Goal: Task Accomplishment & Management: Complete application form

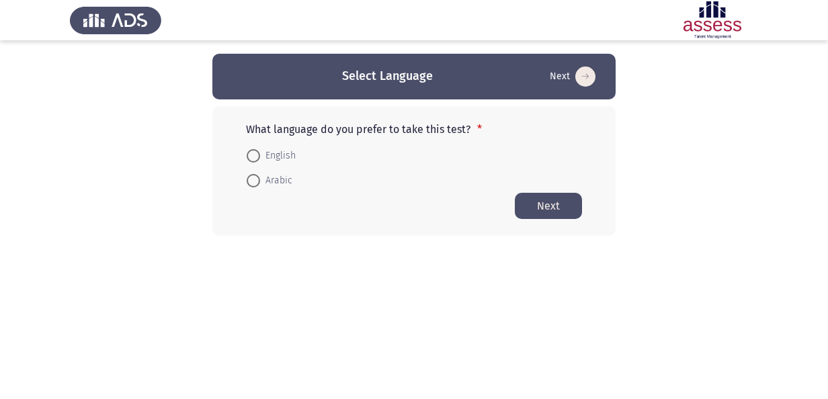
click at [263, 159] on span "English" at bounding box center [278, 156] width 36 height 16
click at [260, 159] on input "English" at bounding box center [253, 155] width 13 height 13
radio input "true"
click at [548, 204] on button "Next" at bounding box center [548, 205] width 67 height 26
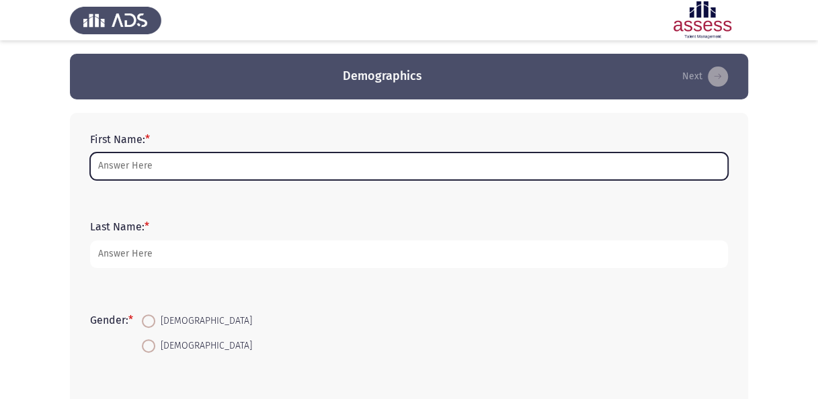
click at [198, 167] on input "First Name: *" at bounding box center [409, 167] width 638 height 28
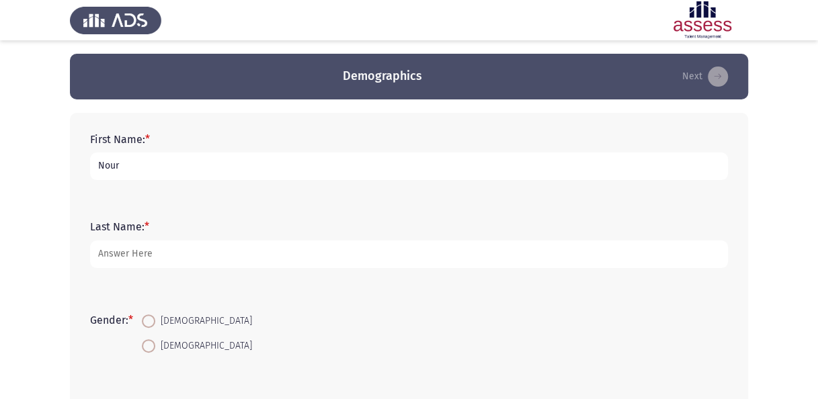
type input "Nour"
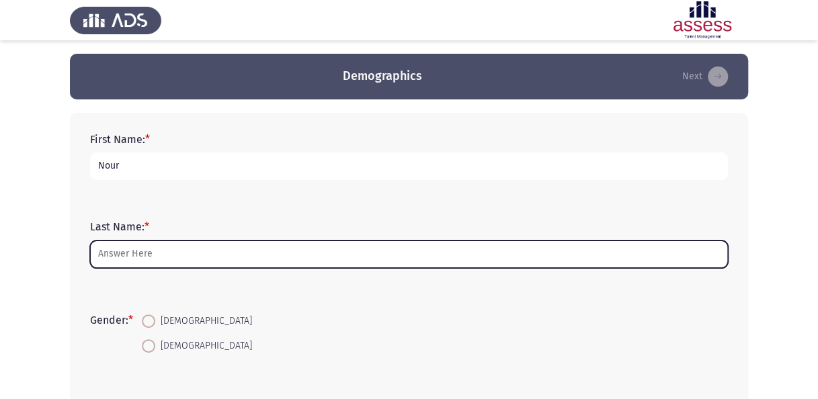
click at [222, 258] on input "Last Name: *" at bounding box center [409, 255] width 638 height 28
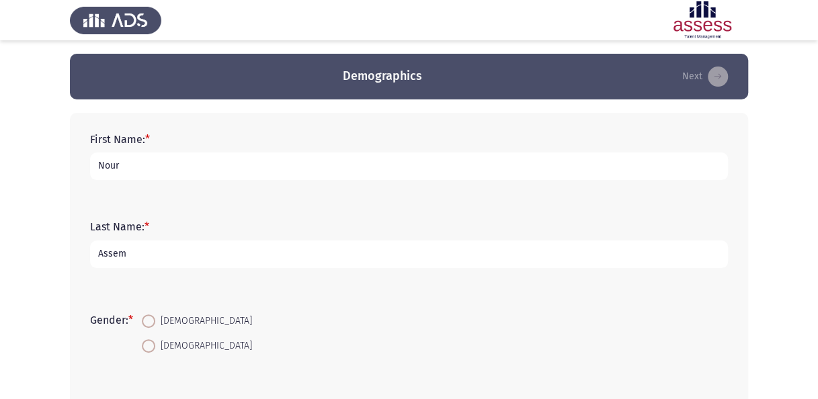
type input "Assem"
click at [146, 318] on span at bounding box center [148, 320] width 13 height 13
click at [146, 318] on input "[DEMOGRAPHIC_DATA]" at bounding box center [148, 320] width 13 height 13
radio input "true"
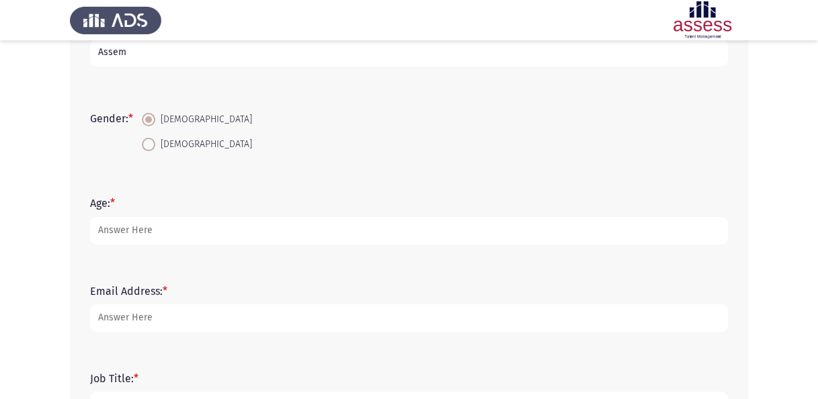
scroll to position [269, 0]
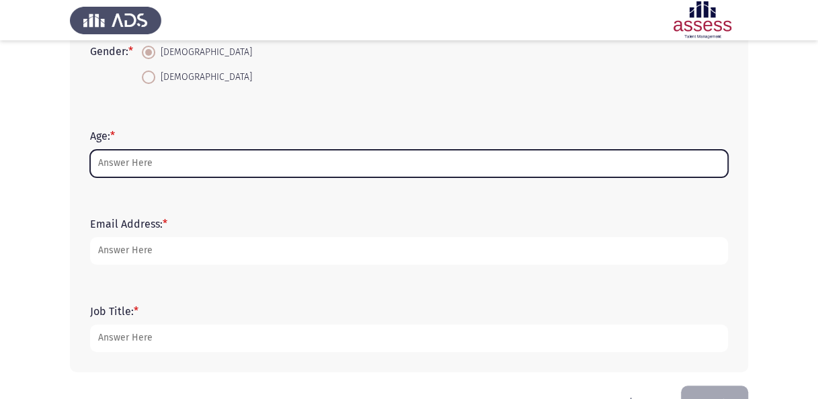
click at [181, 155] on input "Age: *" at bounding box center [409, 164] width 638 height 28
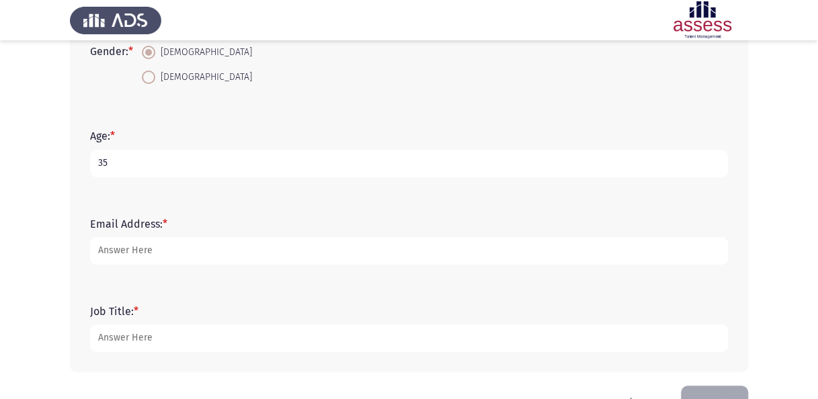
type input "35"
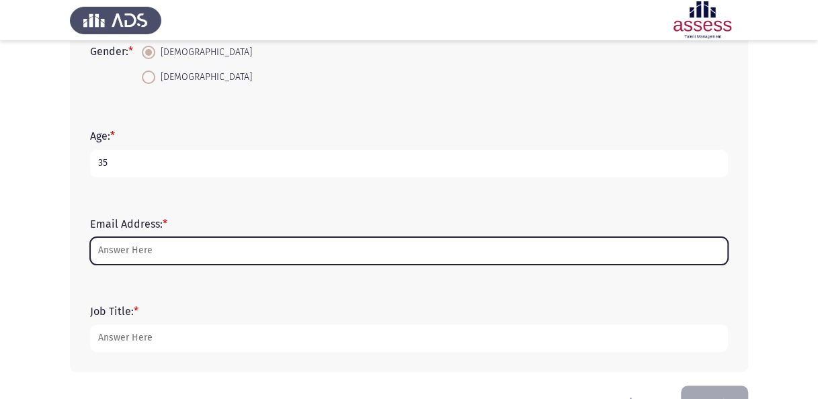
click at [187, 247] on input "Email Address: *" at bounding box center [409, 251] width 638 height 28
drag, startPoint x: 146, startPoint y: 254, endPoint x: 49, endPoint y: 253, distance: 97.4
click at [49, 253] on app-assessment-container "Demographics Next First Name: * Nour Last Name: * Assem Gender: * [DEMOGRAPHIC_…" at bounding box center [409, 85] width 818 height 601
click at [110, 248] on input "n" at bounding box center [409, 251] width 638 height 28
click at [109, 248] on input "n" at bounding box center [409, 251] width 638 height 28
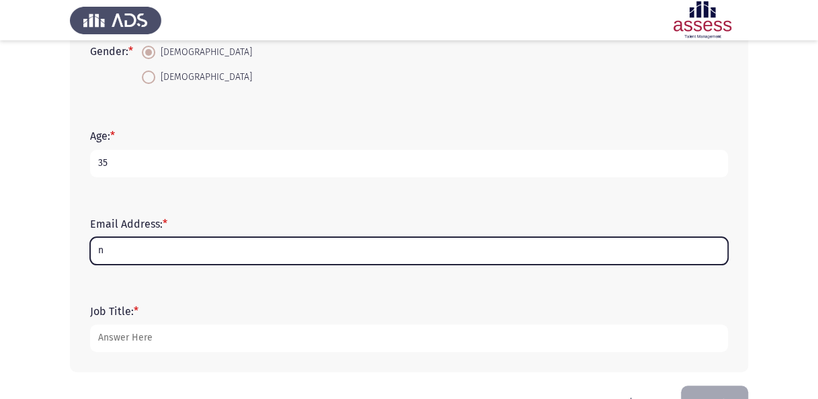
drag, startPoint x: 109, startPoint y: 248, endPoint x: 86, endPoint y: 255, distance: 24.0
click at [86, 255] on div "Email Address: * n" at bounding box center [408, 241] width 651 height 60
click at [115, 249] on input "n" at bounding box center [409, 251] width 638 height 28
drag, startPoint x: 231, startPoint y: 252, endPoint x: 93, endPoint y: 255, distance: 138.5
click at [93, 255] on input "nf" at bounding box center [409, 251] width 638 height 28
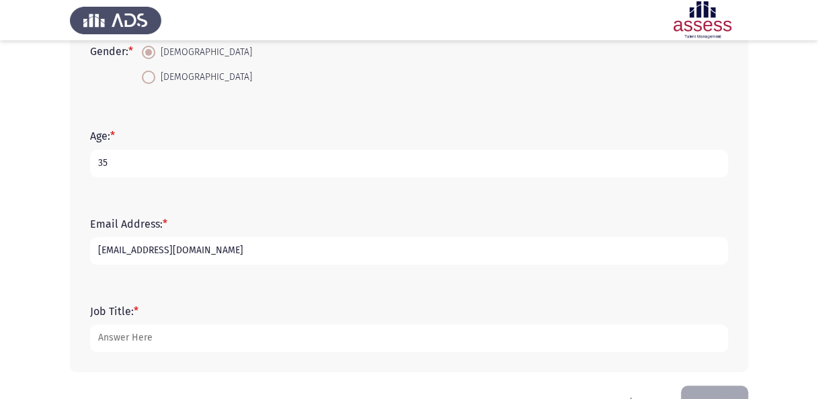
type input "[EMAIL_ADDRESS][DOMAIN_NAME]"
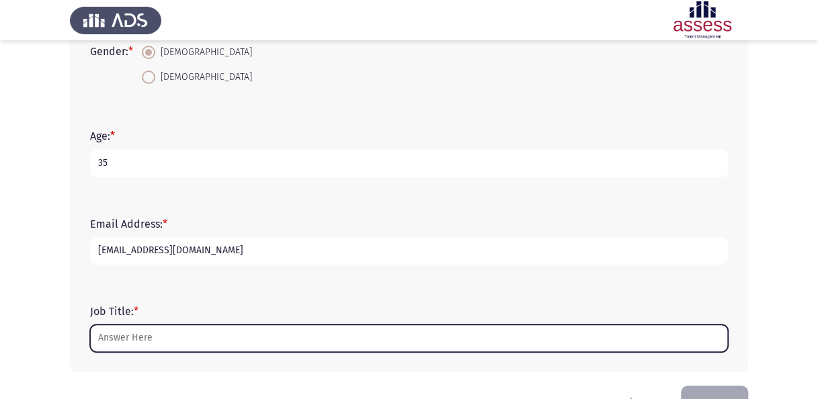
click at [207, 339] on input "Job Title: *" at bounding box center [409, 339] width 638 height 28
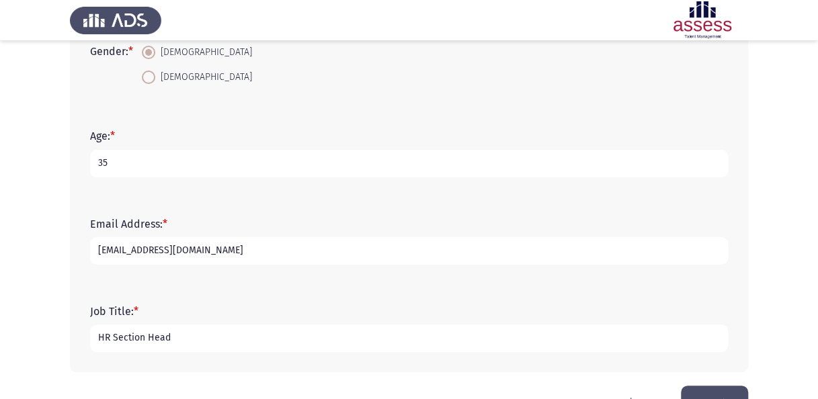
type input "HR Section Head"
click at [185, 310] on form "Job Title: * HR Section Head" at bounding box center [409, 328] width 638 height 47
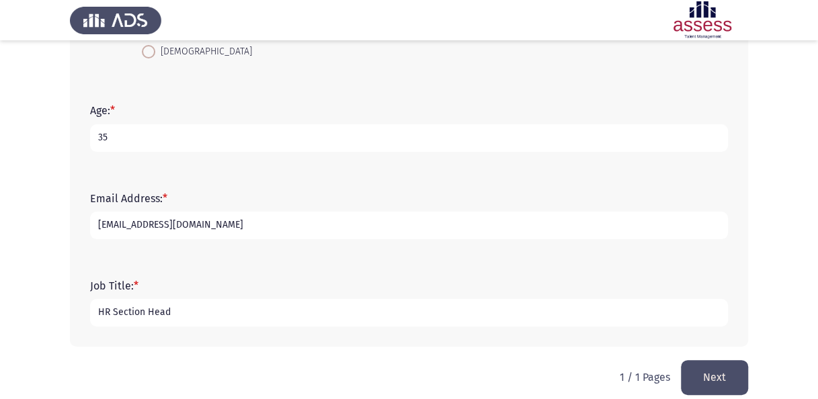
scroll to position [308, 0]
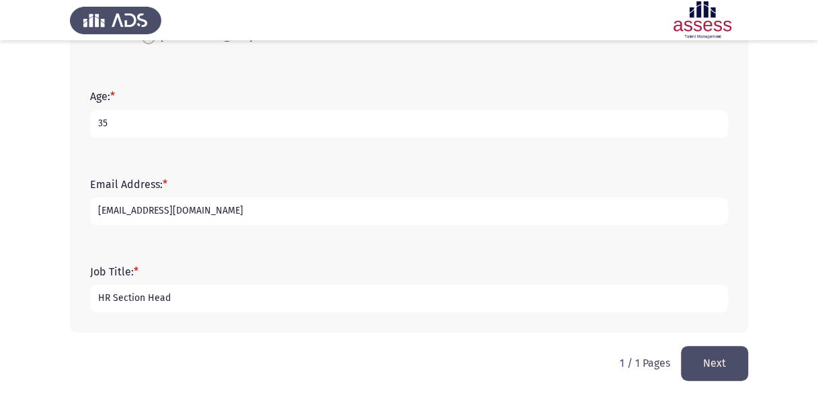
click at [732, 370] on button "Next" at bounding box center [714, 363] width 67 height 34
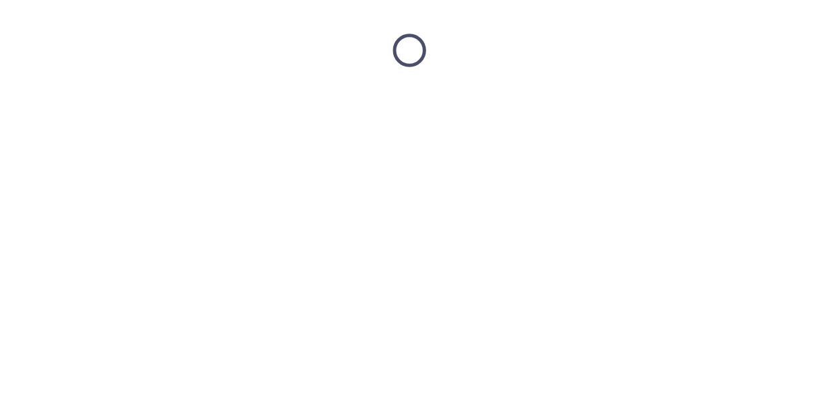
scroll to position [0, 0]
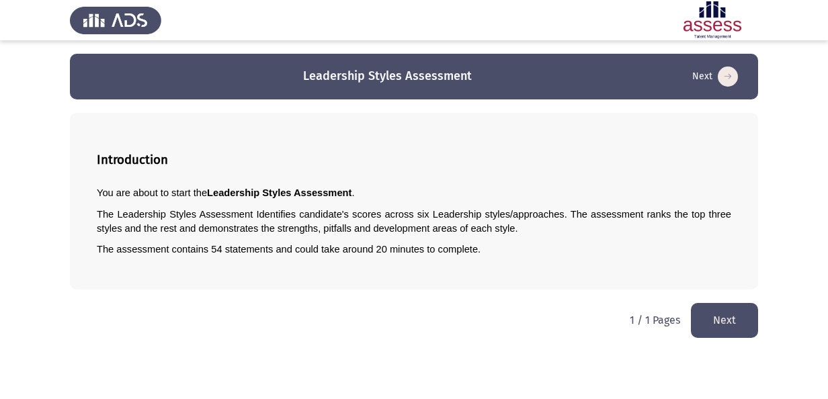
click at [730, 317] on button "Next" at bounding box center [724, 320] width 67 height 34
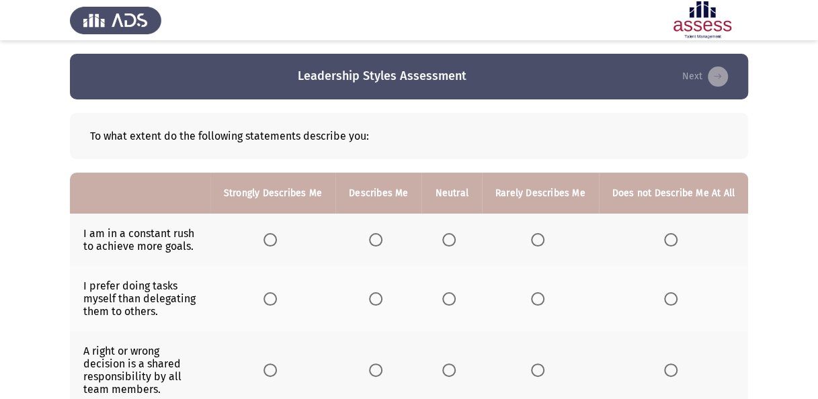
drag, startPoint x: 188, startPoint y: 253, endPoint x: 99, endPoint y: 226, distance: 92.9
click at [108, 231] on td "I am in a constant rush to achieve more goals." at bounding box center [140, 240] width 140 height 52
drag, startPoint x: 85, startPoint y: 229, endPoint x: 168, endPoint y: 247, distance: 84.5
click at [168, 247] on td "I am in a constant rush to achieve more goals." at bounding box center [140, 240] width 140 height 52
click at [456, 241] on span "Select an option" at bounding box center [448, 239] width 13 height 13
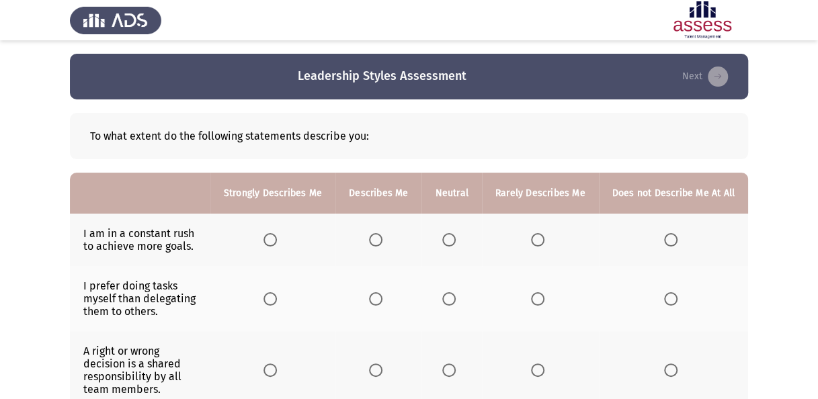
click at [456, 241] on input "Select an option" at bounding box center [448, 239] width 13 height 13
click at [543, 301] on span "Select an option" at bounding box center [537, 298] width 13 height 13
click at [543, 301] on input "Select an option" at bounding box center [537, 298] width 13 height 13
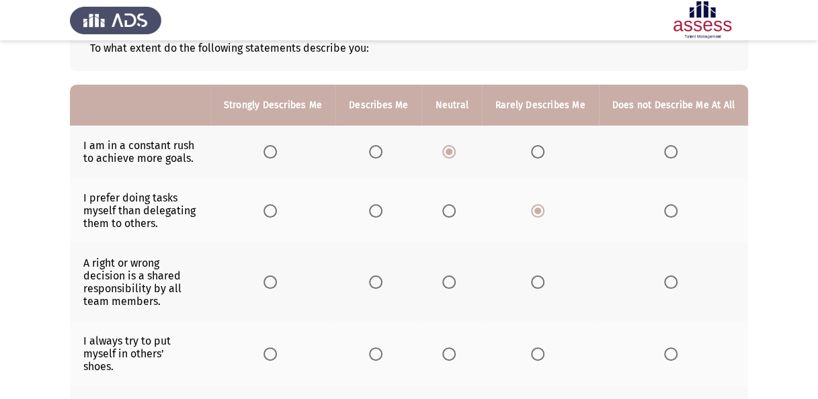
scroll to position [67, 0]
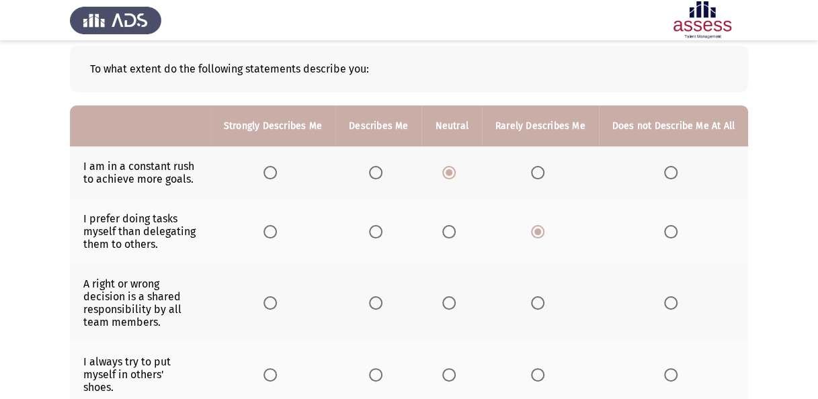
click at [379, 302] on span "Select an option" at bounding box center [375, 302] width 13 height 13
click at [379, 302] on input "Select an option" at bounding box center [375, 302] width 13 height 13
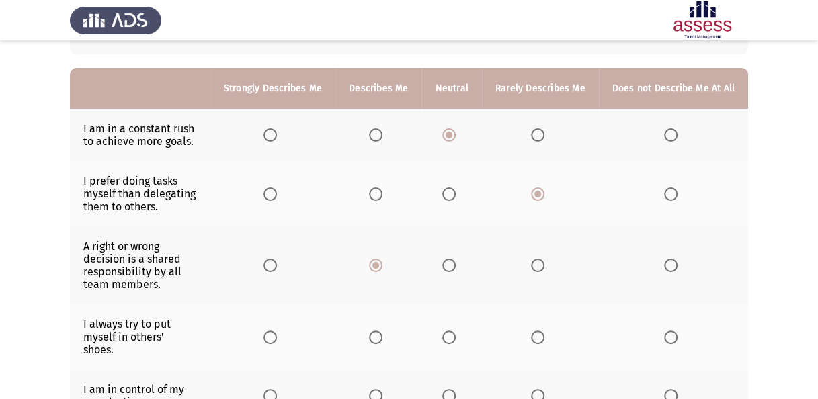
scroll to position [134, 0]
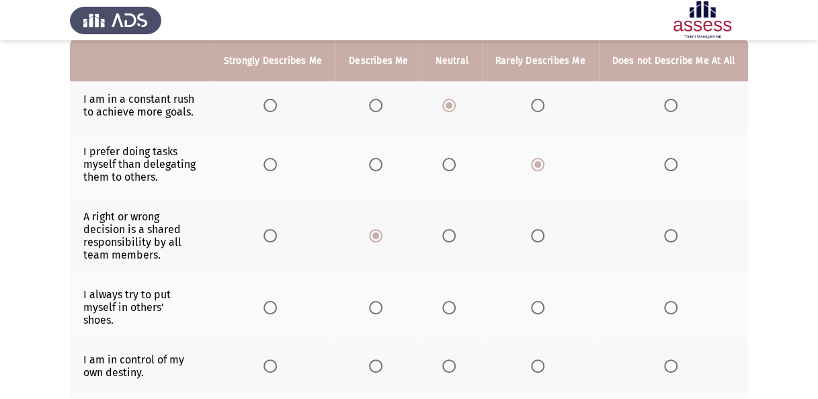
click at [274, 302] on span "Select an option" at bounding box center [269, 307] width 13 height 13
click at [274, 302] on input "Select an option" at bounding box center [269, 307] width 13 height 13
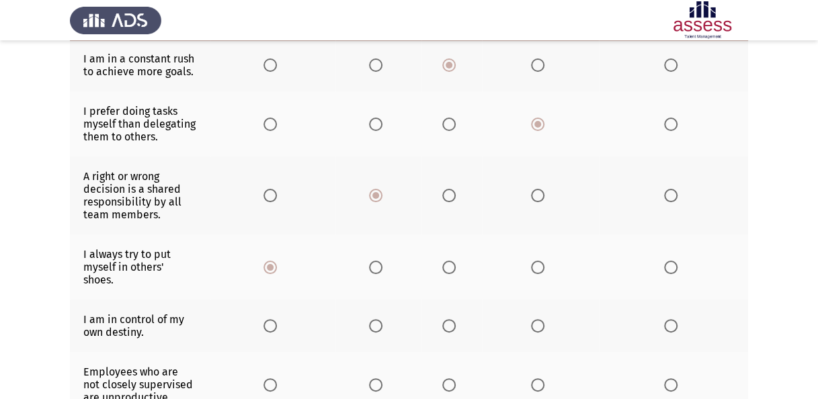
scroll to position [202, 0]
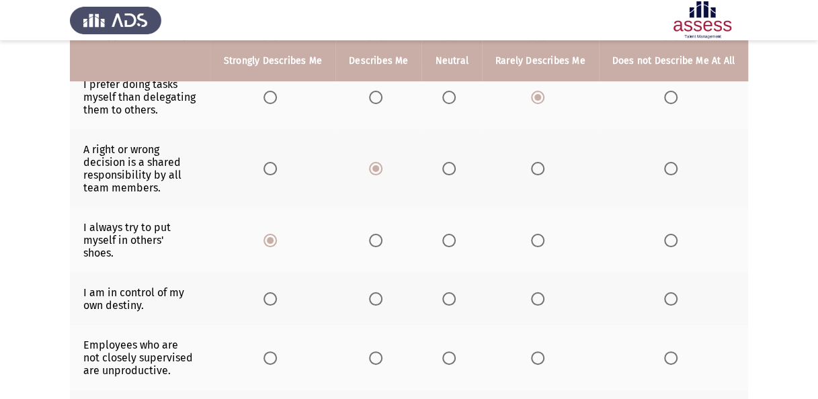
click at [277, 292] on span "Select an option" at bounding box center [269, 298] width 13 height 13
click at [277, 292] on input "Select an option" at bounding box center [269, 298] width 13 height 13
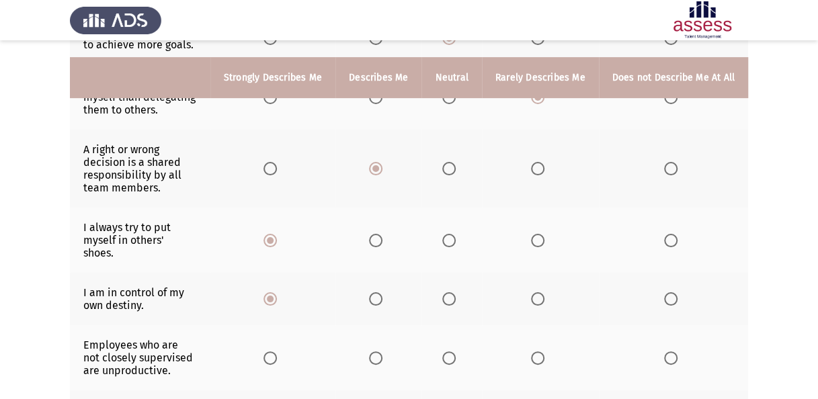
scroll to position [269, 0]
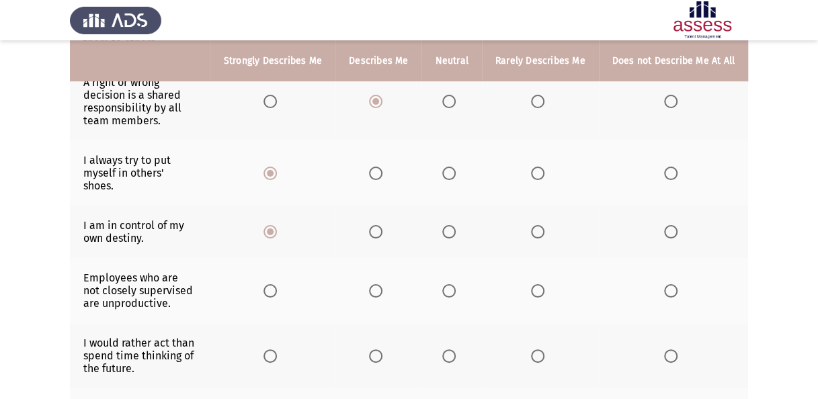
click at [456, 284] on span "Select an option" at bounding box center [448, 290] width 13 height 13
click at [456, 284] on input "Select an option" at bounding box center [448, 290] width 13 height 13
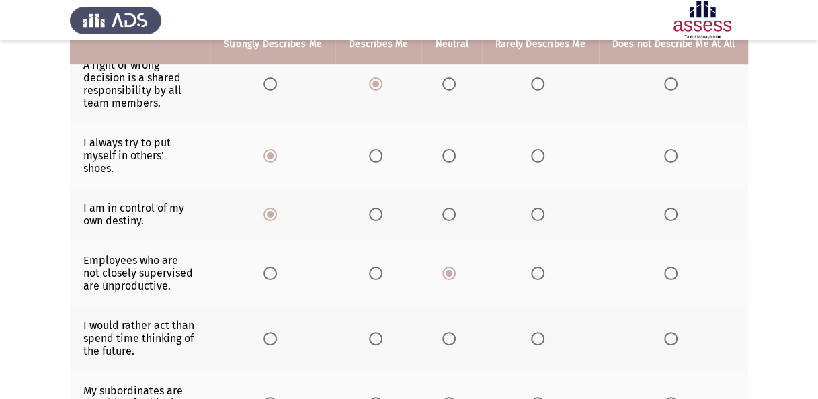
scroll to position [336, 0]
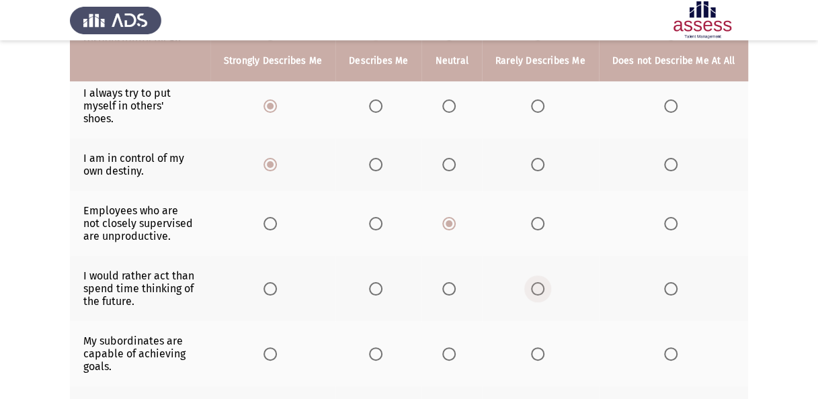
click at [544, 282] on span "Select an option" at bounding box center [537, 288] width 13 height 13
click at [544, 282] on input "Select an option" at bounding box center [537, 288] width 13 height 13
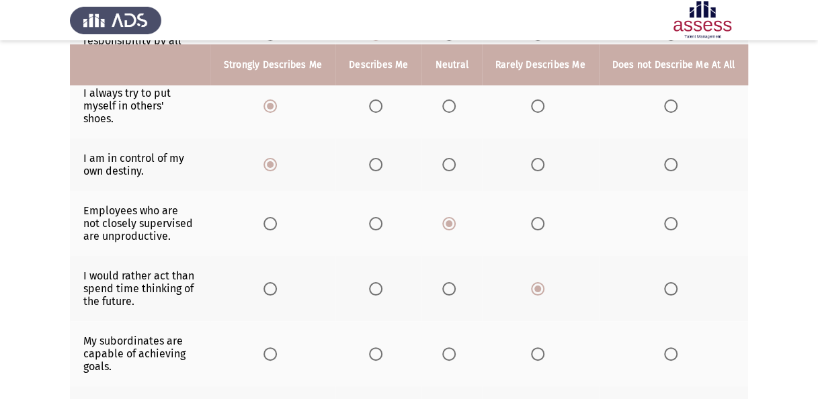
scroll to position [403, 0]
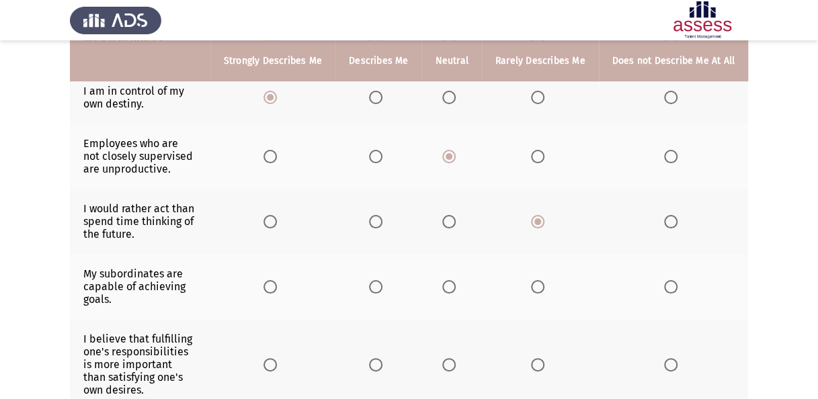
click at [274, 280] on span "Select an option" at bounding box center [269, 286] width 13 height 13
click at [274, 280] on input "Select an option" at bounding box center [269, 286] width 13 height 13
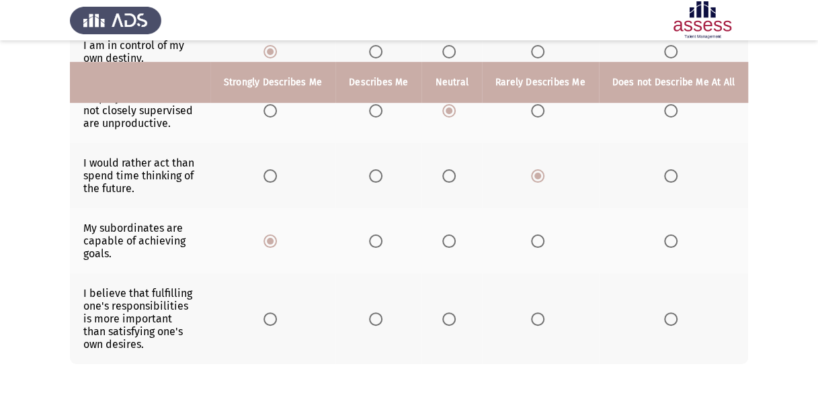
scroll to position [470, 0]
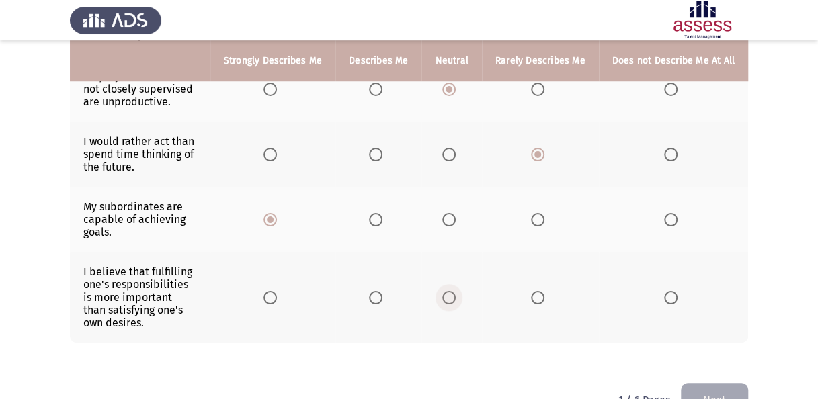
click at [455, 291] on span "Select an option" at bounding box center [448, 297] width 13 height 13
click at [455, 291] on input "Select an option" at bounding box center [448, 297] width 13 height 13
click at [708, 383] on button "Next" at bounding box center [714, 400] width 67 height 34
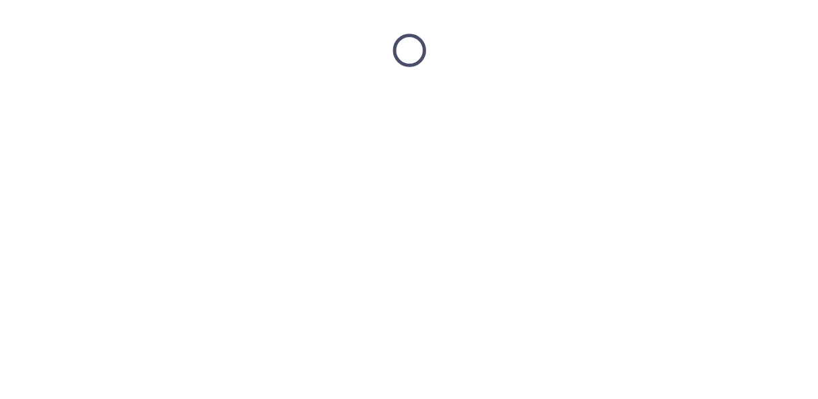
scroll to position [0, 0]
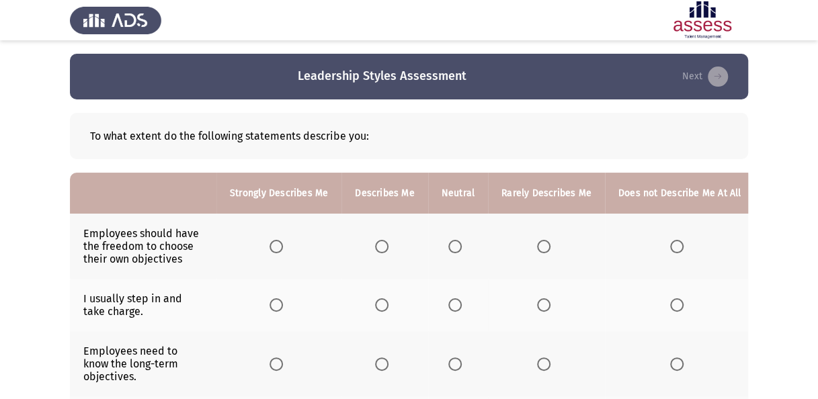
click at [453, 249] on span "Select an option" at bounding box center [454, 246] width 13 height 13
click at [453, 249] on input "Select an option" at bounding box center [454, 246] width 13 height 13
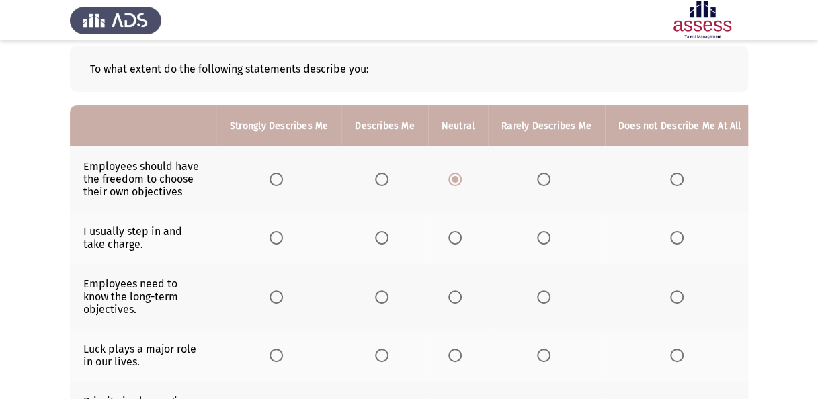
click at [279, 234] on span "Select an option" at bounding box center [275, 237] width 13 height 13
click at [279, 234] on input "Select an option" at bounding box center [275, 237] width 13 height 13
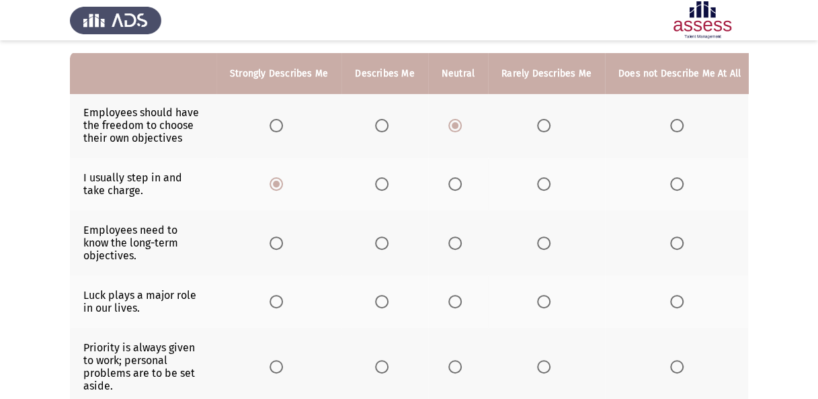
scroll to position [134, 0]
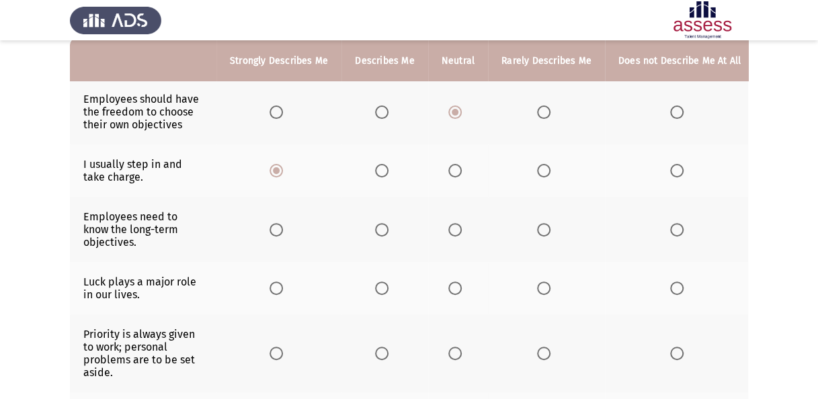
click at [275, 230] on span "Select an option" at bounding box center [275, 229] width 13 height 13
click at [275, 230] on input "Select an option" at bounding box center [275, 229] width 13 height 13
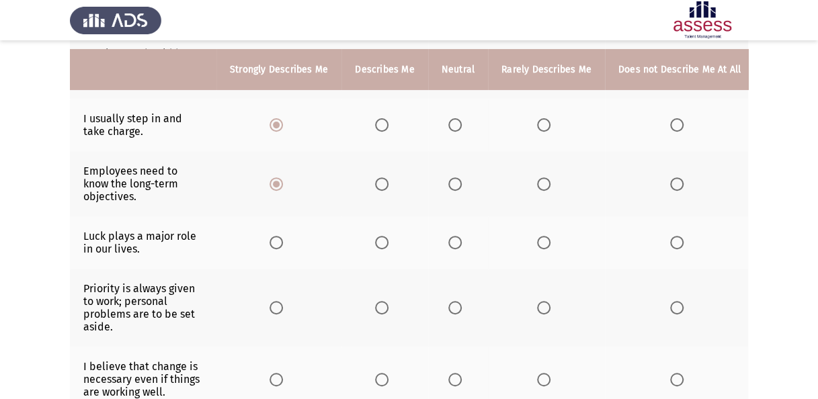
scroll to position [202, 0]
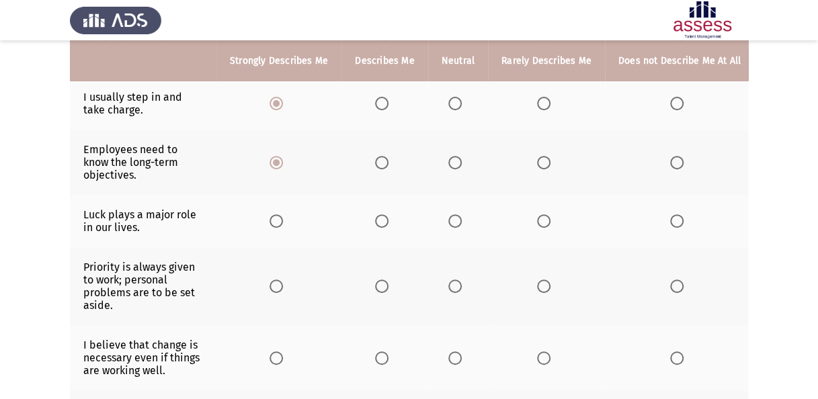
click at [384, 219] on span "Select an option" at bounding box center [381, 220] width 13 height 13
click at [384, 219] on input "Select an option" at bounding box center [381, 220] width 13 height 13
click at [455, 286] on span "Select an option" at bounding box center [454, 286] width 13 height 13
click at [455, 286] on input "Select an option" at bounding box center [454, 286] width 13 height 13
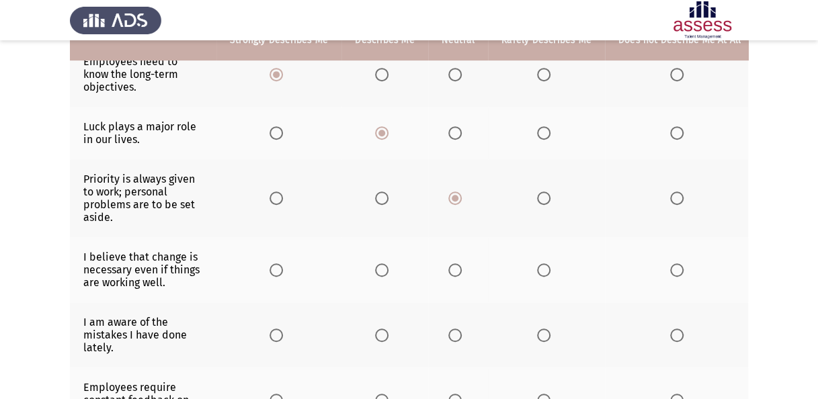
scroll to position [269, 0]
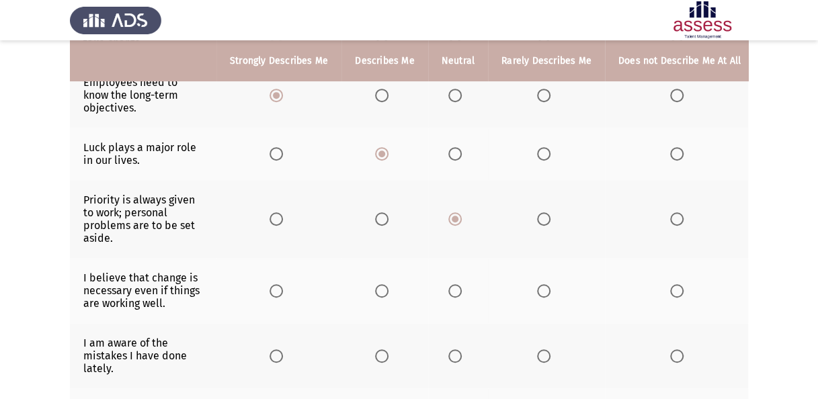
click at [383, 285] on span "Select an option" at bounding box center [381, 290] width 13 height 13
click at [383, 285] on input "Select an option" at bounding box center [381, 290] width 13 height 13
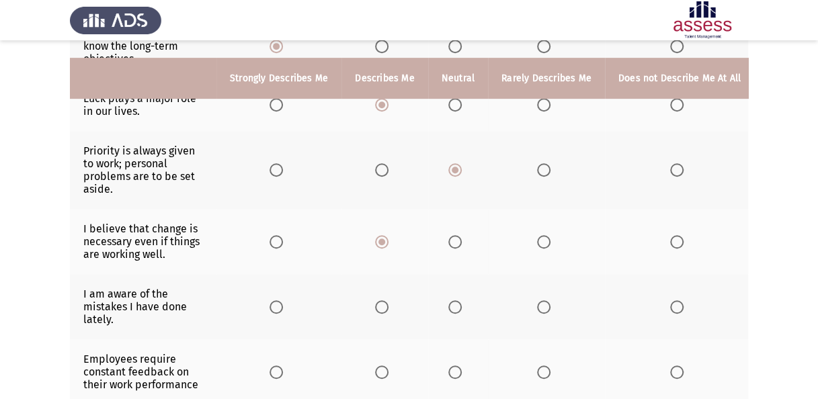
scroll to position [336, 0]
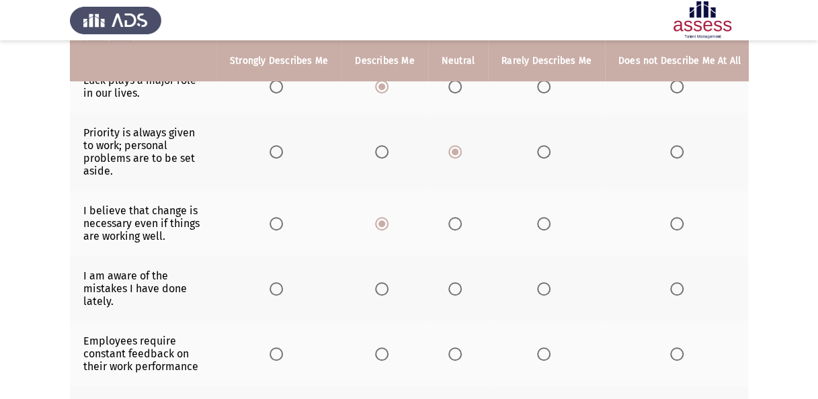
click at [279, 286] on span "Select an option" at bounding box center [275, 288] width 13 height 13
click at [279, 286] on input "Select an option" at bounding box center [275, 288] width 13 height 13
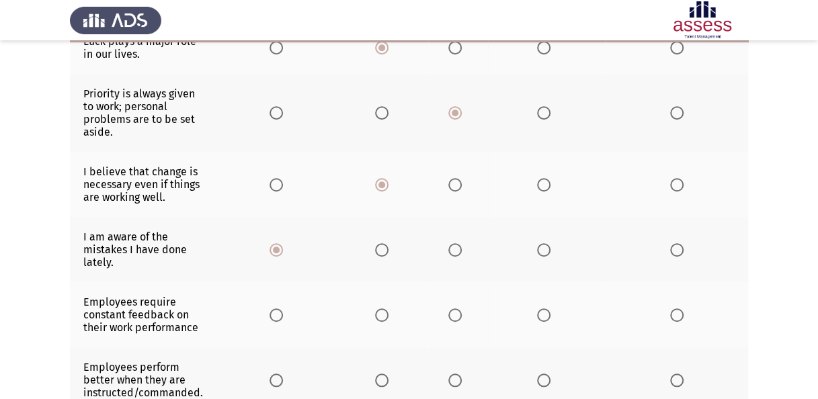
scroll to position [403, 0]
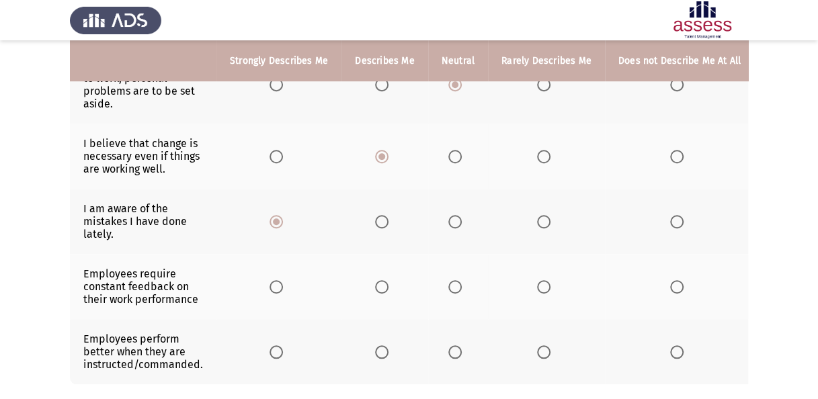
click at [275, 218] on span "Select an option" at bounding box center [276, 221] width 7 height 7
click at [275, 218] on input "Select an option" at bounding box center [275, 221] width 13 height 13
click at [273, 281] on span "Select an option" at bounding box center [275, 286] width 13 height 13
click at [273, 281] on input "Select an option" at bounding box center [275, 286] width 13 height 13
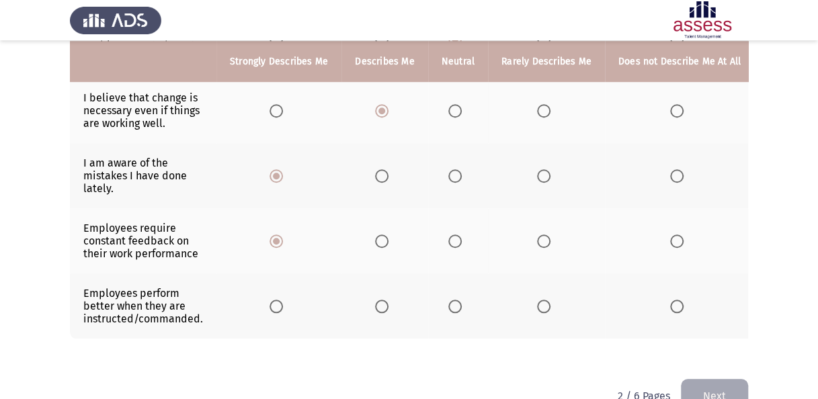
scroll to position [470, 0]
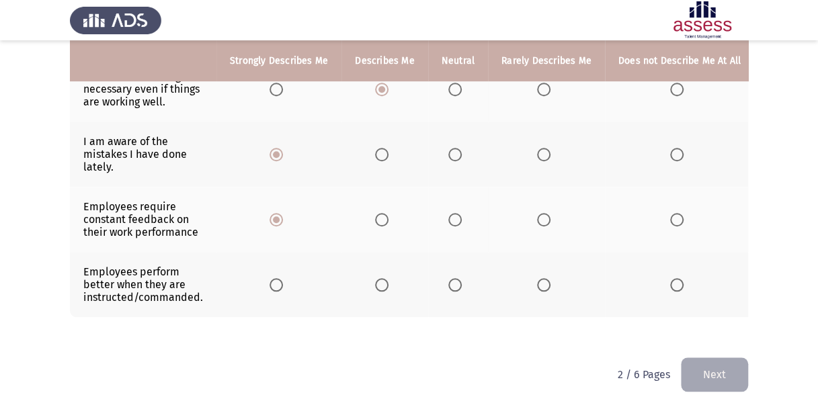
click at [542, 280] on span "Select an option" at bounding box center [543, 284] width 13 height 13
click at [542, 280] on input "Select an option" at bounding box center [543, 284] width 13 height 13
click at [721, 364] on button "Next" at bounding box center [714, 374] width 67 height 34
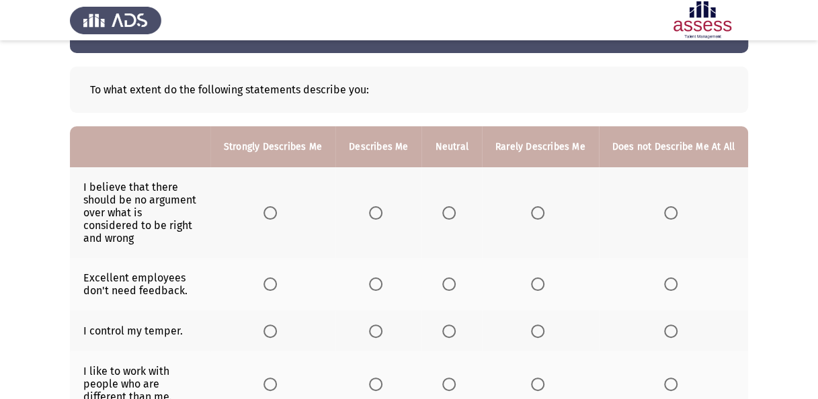
scroll to position [67, 0]
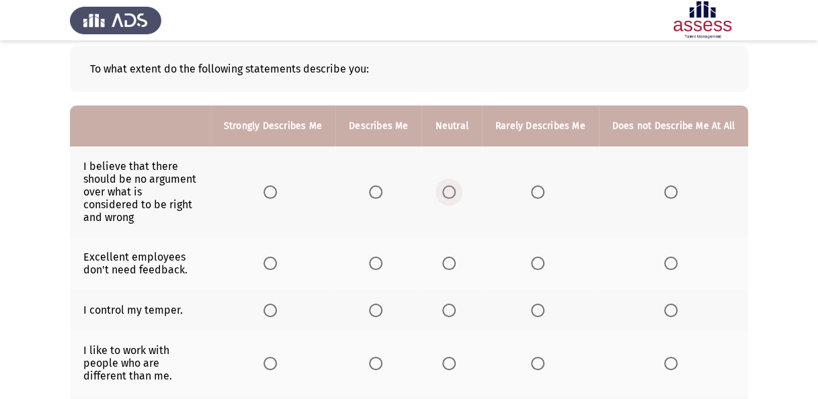
click at [448, 185] on span "Select an option" at bounding box center [448, 191] width 13 height 13
click at [448, 185] on input "Select an option" at bounding box center [448, 191] width 13 height 13
click at [674, 257] on span "Select an option" at bounding box center [670, 263] width 13 height 13
click at [674, 257] on input "Select an option" at bounding box center [670, 263] width 13 height 13
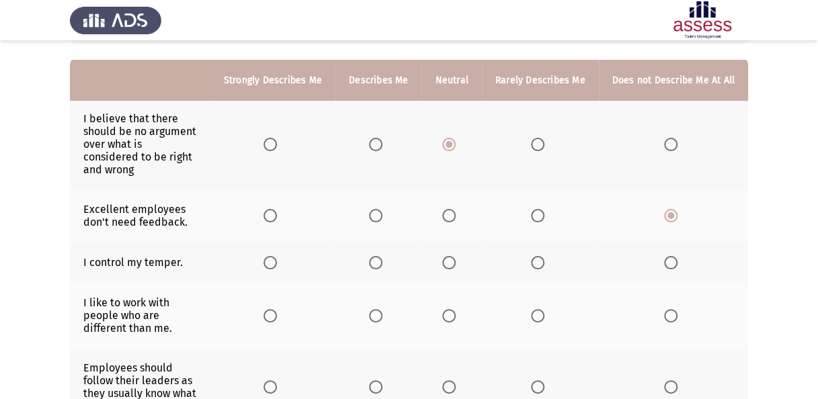
scroll to position [134, 0]
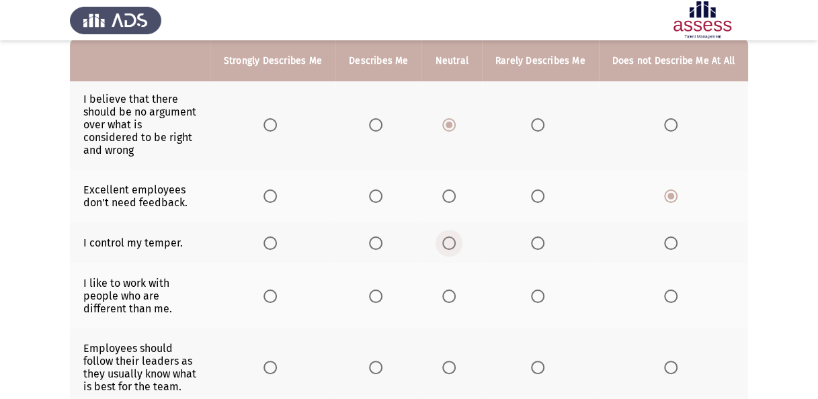
click at [453, 237] on span "Select an option" at bounding box center [448, 243] width 13 height 13
click at [453, 237] on input "Select an option" at bounding box center [448, 243] width 13 height 13
click at [377, 290] on span "Select an option" at bounding box center [375, 296] width 13 height 13
click at [377, 290] on input "Select an option" at bounding box center [375, 296] width 13 height 13
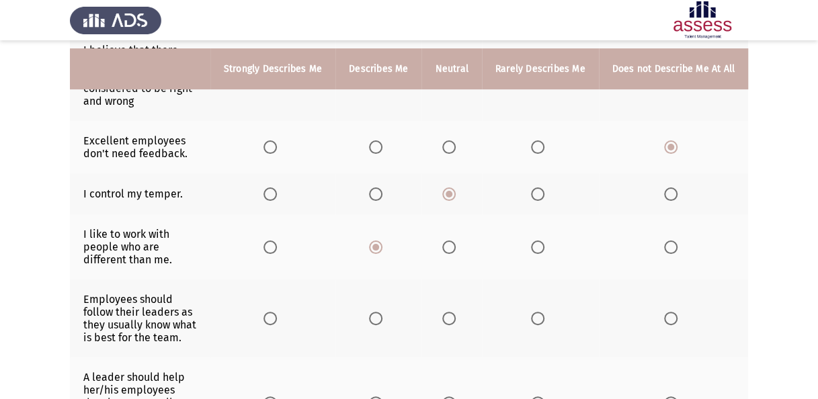
scroll to position [202, 0]
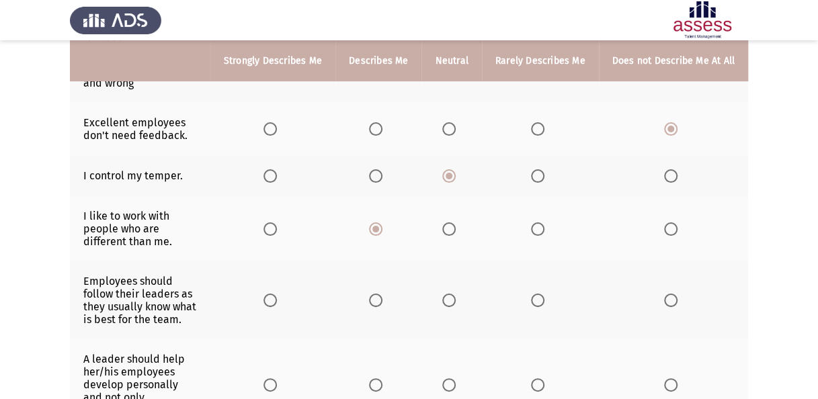
click at [544, 294] on span "Select an option" at bounding box center [537, 300] width 13 height 13
click at [544, 294] on input "Select an option" at bounding box center [537, 300] width 13 height 13
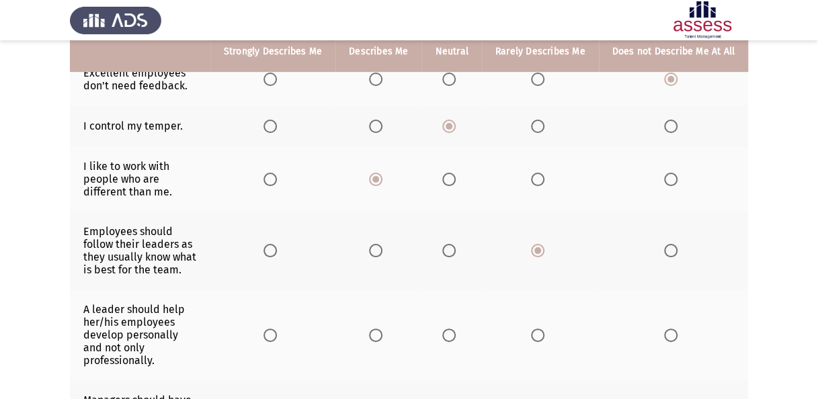
scroll to position [269, 0]
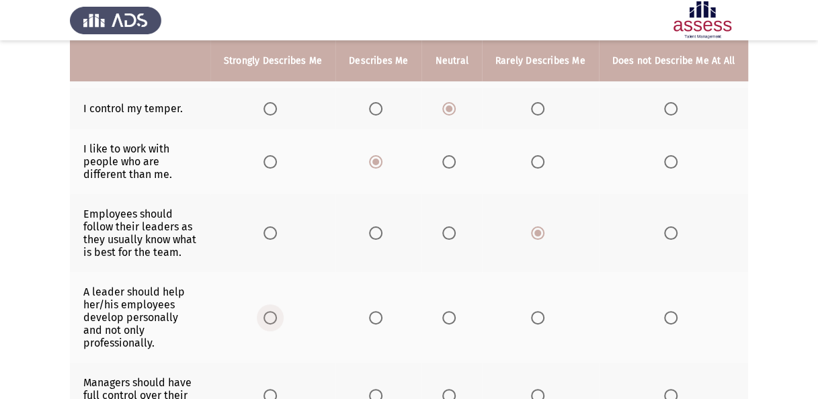
click at [277, 311] on span "Select an option" at bounding box center [269, 317] width 13 height 13
click at [277, 311] on input "Select an option" at bounding box center [269, 317] width 13 height 13
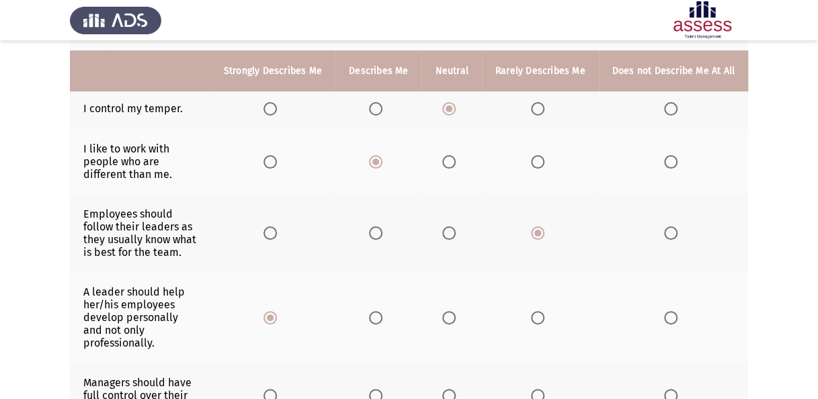
scroll to position [336, 0]
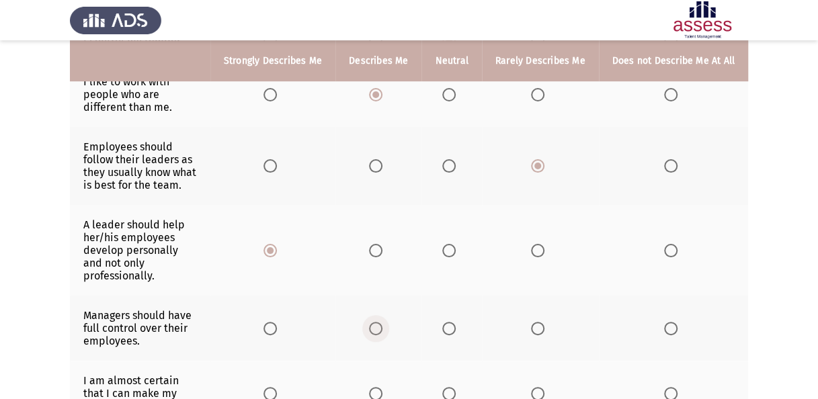
click at [382, 322] on span "Select an option" at bounding box center [375, 328] width 13 height 13
click at [382, 322] on input "Select an option" at bounding box center [375, 328] width 13 height 13
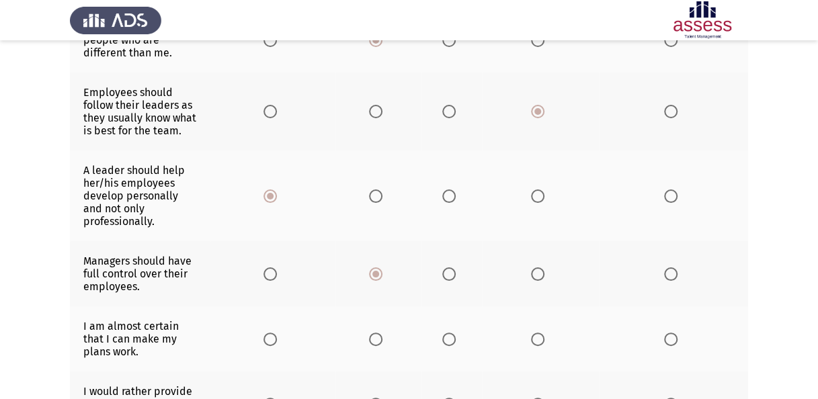
scroll to position [403, 0]
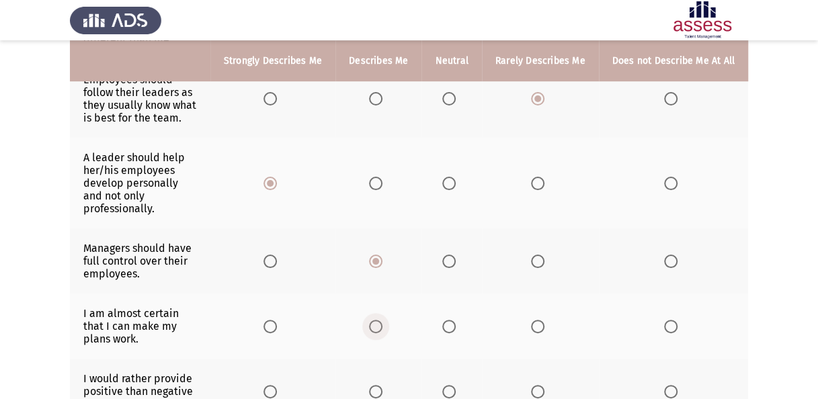
click at [380, 320] on span "Select an option" at bounding box center [375, 326] width 13 height 13
click at [380, 320] on input "Select an option" at bounding box center [375, 326] width 13 height 13
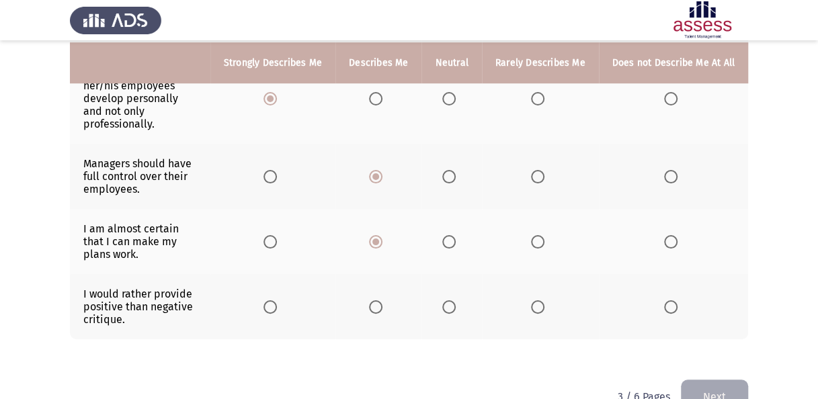
scroll to position [490, 0]
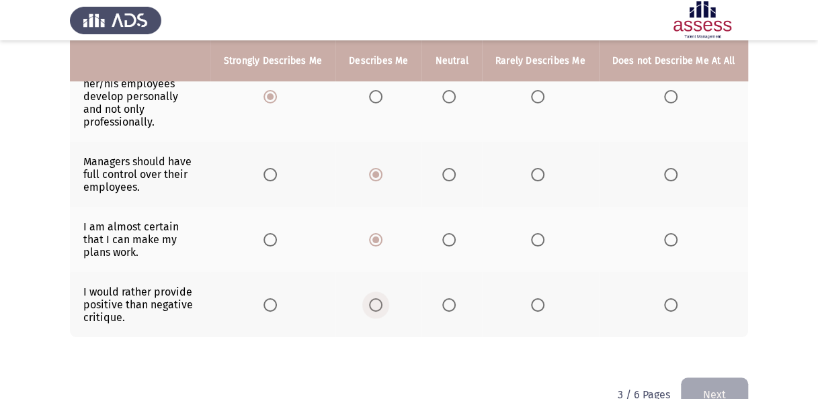
click at [382, 298] on span "Select an option" at bounding box center [375, 304] width 13 height 13
click at [382, 298] on input "Select an option" at bounding box center [375, 304] width 13 height 13
click at [716, 378] on button "Next" at bounding box center [714, 395] width 67 height 34
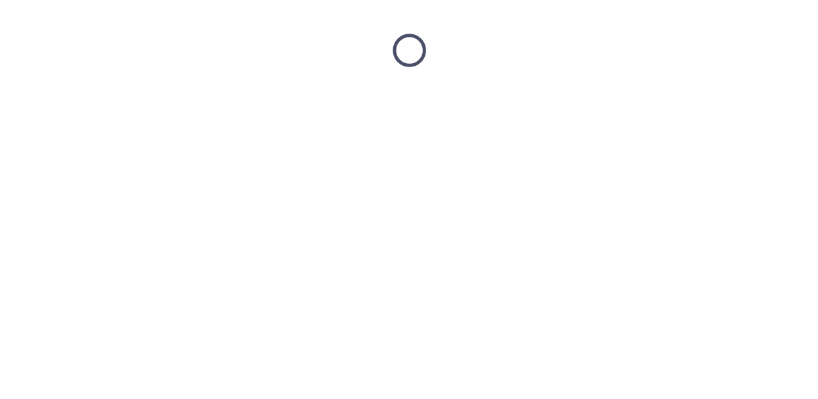
scroll to position [0, 0]
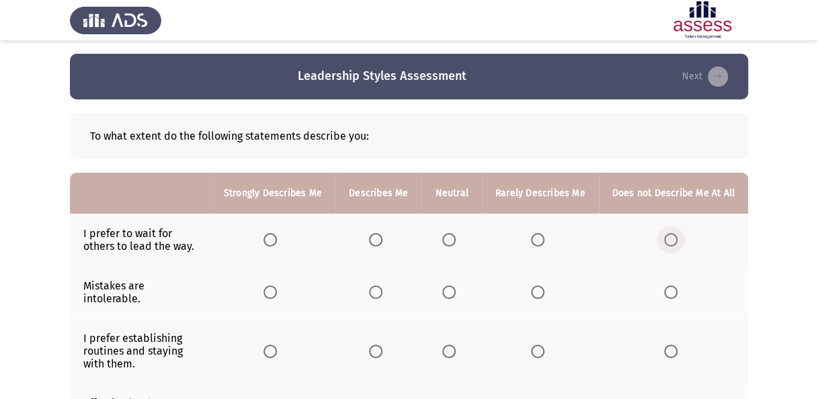
click at [670, 240] on span "Select an option" at bounding box center [670, 239] width 13 height 13
click at [670, 240] on input "Select an option" at bounding box center [670, 239] width 13 height 13
click at [543, 286] on span "Select an option" at bounding box center [537, 292] width 13 height 13
click at [543, 286] on input "Select an option" at bounding box center [537, 292] width 13 height 13
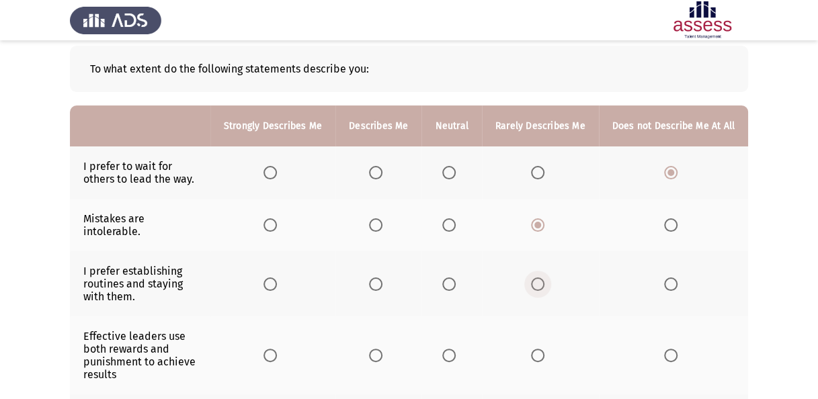
click at [540, 277] on span "Select an option" at bounding box center [537, 283] width 13 height 13
click at [540, 277] on input "Select an option" at bounding box center [537, 283] width 13 height 13
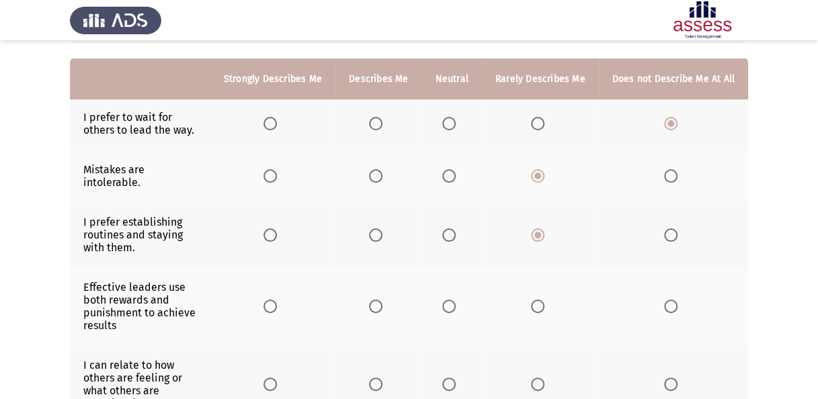
scroll to position [134, 0]
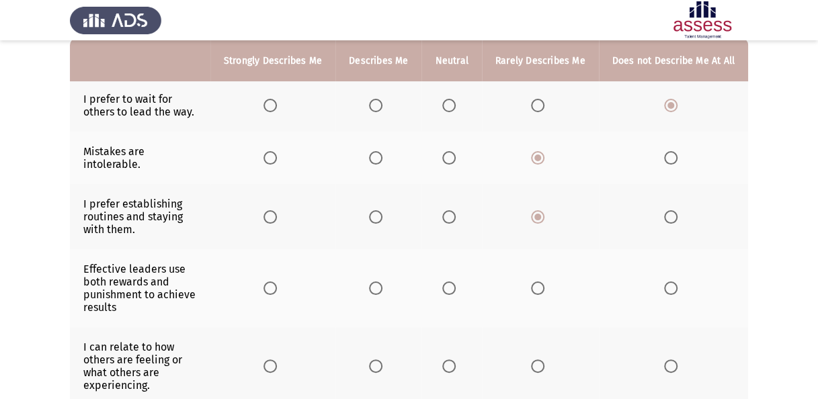
click at [271, 282] on span "Select an option" at bounding box center [269, 288] width 13 height 13
click at [271, 282] on input "Select an option" at bounding box center [269, 288] width 13 height 13
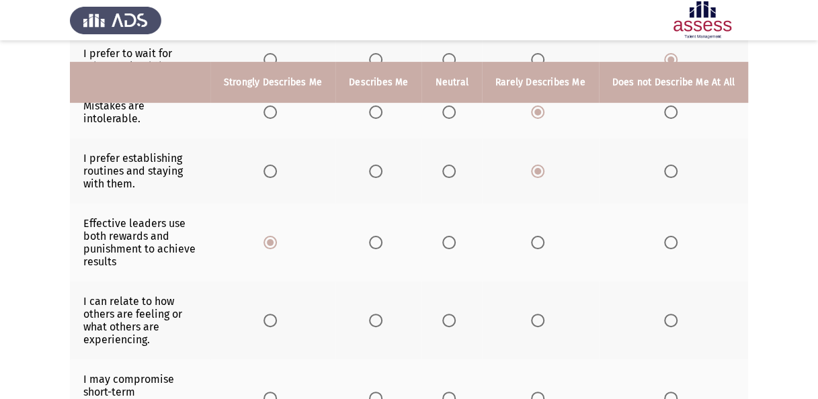
scroll to position [202, 0]
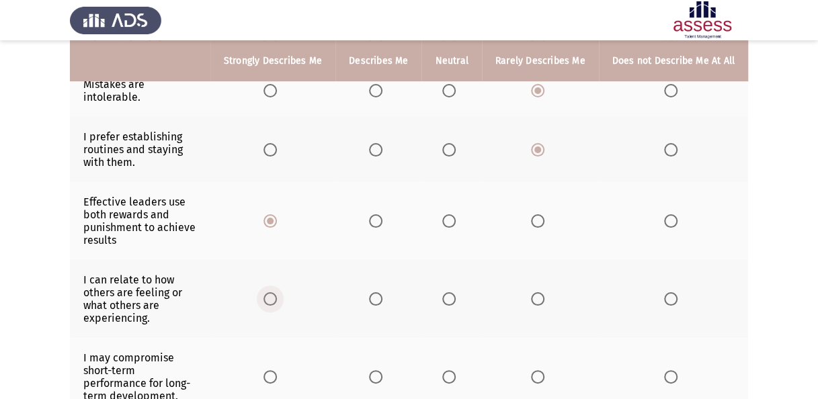
click at [275, 292] on span "Select an option" at bounding box center [269, 298] width 13 height 13
click at [275, 292] on input "Select an option" at bounding box center [269, 298] width 13 height 13
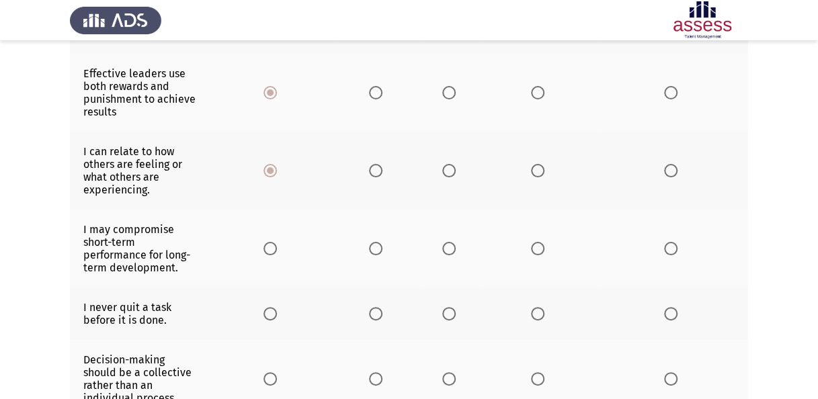
scroll to position [336, 0]
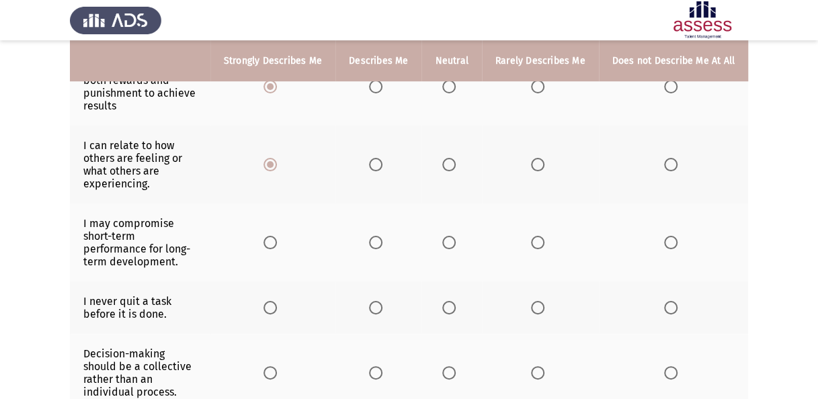
click at [277, 236] on span "Select an option" at bounding box center [269, 242] width 13 height 13
click at [277, 236] on input "Select an option" at bounding box center [269, 242] width 13 height 13
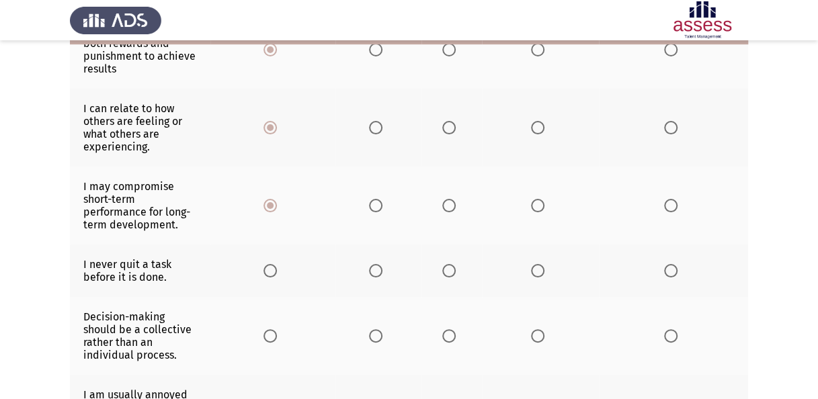
scroll to position [403, 0]
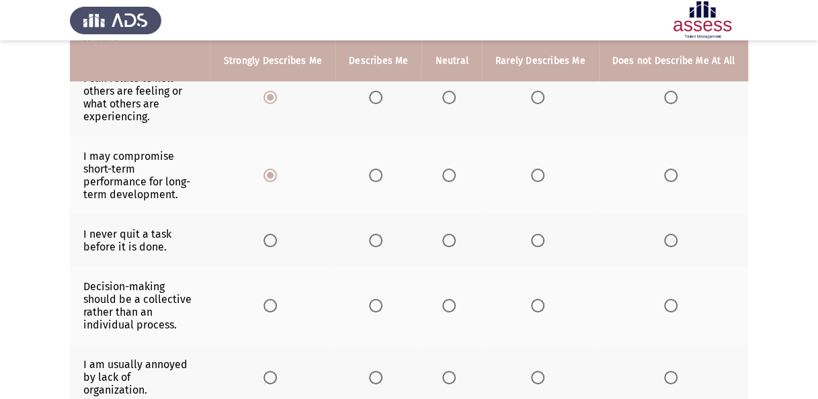
click at [382, 234] on span "Select an option" at bounding box center [375, 240] width 13 height 13
click at [382, 234] on input "Select an option" at bounding box center [375, 240] width 13 height 13
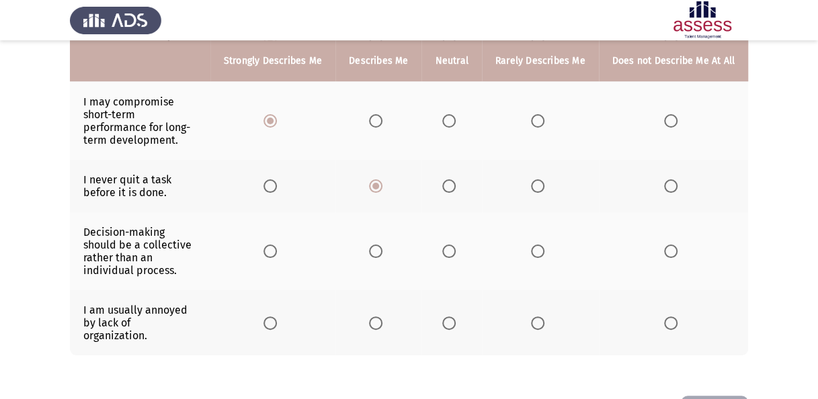
scroll to position [470, 0]
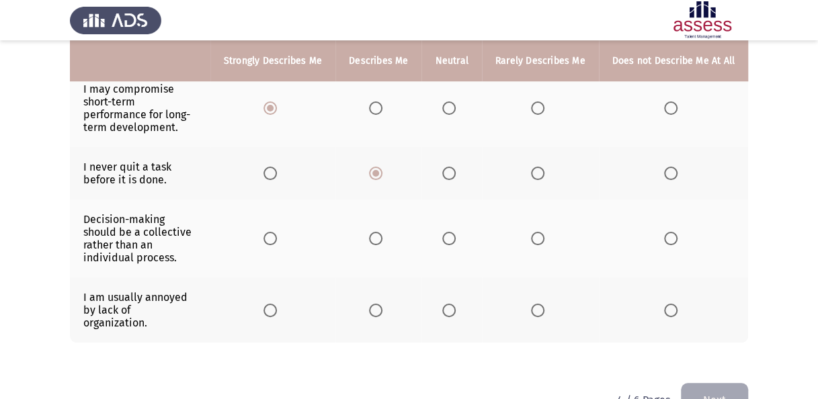
click at [276, 232] on span "Select an option" at bounding box center [269, 238] width 13 height 13
click at [276, 232] on input "Select an option" at bounding box center [269, 238] width 13 height 13
click at [382, 232] on span "Select an option" at bounding box center [375, 238] width 13 height 13
click at [382, 232] on input "Select an option" at bounding box center [375, 238] width 13 height 13
click at [273, 304] on span "Select an option" at bounding box center [269, 310] width 13 height 13
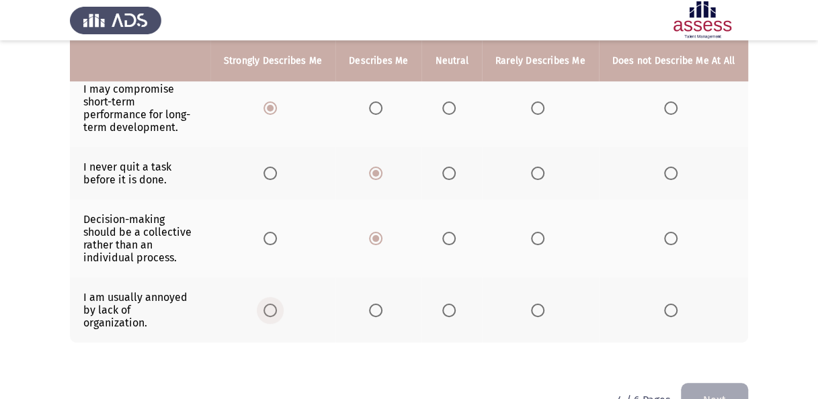
click at [273, 304] on input "Select an option" at bounding box center [269, 310] width 13 height 13
click at [707, 383] on button "Next" at bounding box center [714, 400] width 67 height 34
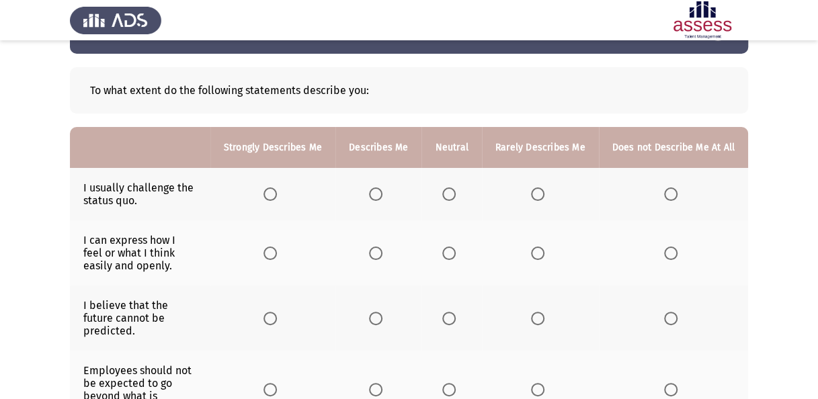
scroll to position [67, 0]
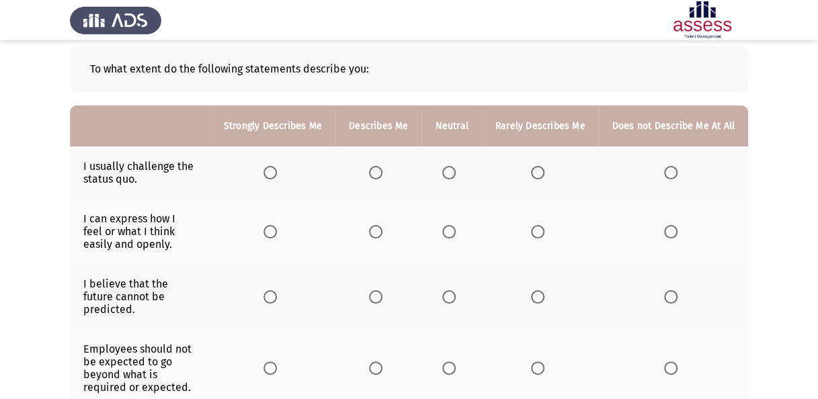
click at [379, 169] on span "Select an option" at bounding box center [375, 172] width 13 height 13
click at [379, 169] on input "Select an option" at bounding box center [375, 172] width 13 height 13
click at [277, 232] on span "Select an option" at bounding box center [269, 231] width 13 height 13
click at [277, 232] on input "Select an option" at bounding box center [269, 231] width 13 height 13
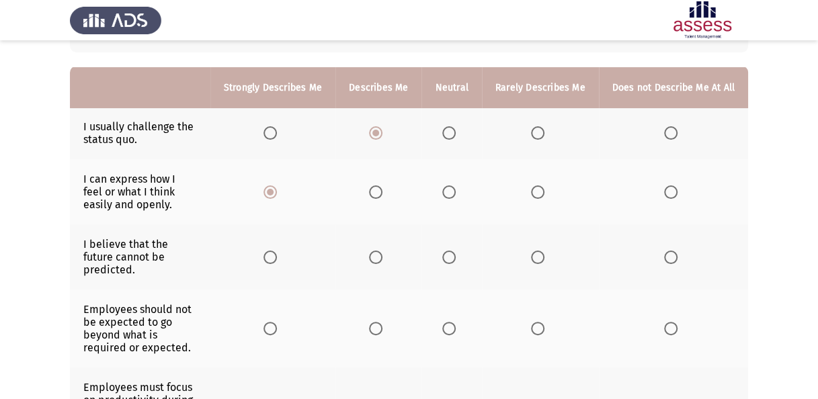
scroll to position [134, 0]
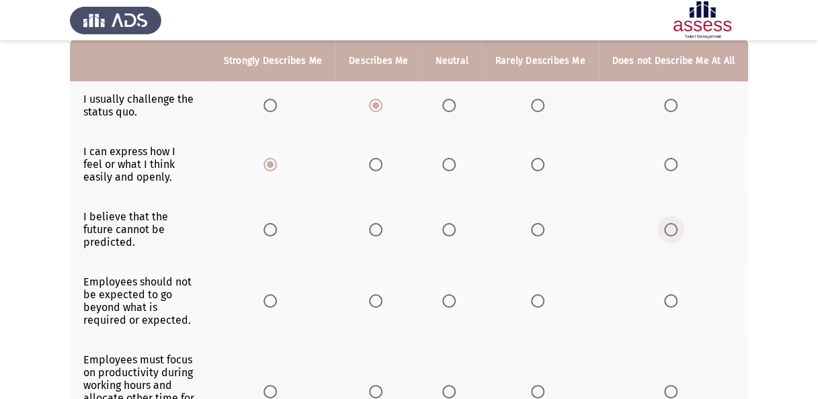
click at [674, 224] on span "Select an option" at bounding box center [670, 229] width 13 height 13
click at [674, 224] on input "Select an option" at bounding box center [670, 229] width 13 height 13
click at [671, 294] on span "Select an option" at bounding box center [670, 300] width 13 height 13
click at [671, 294] on input "Select an option" at bounding box center [670, 300] width 13 height 13
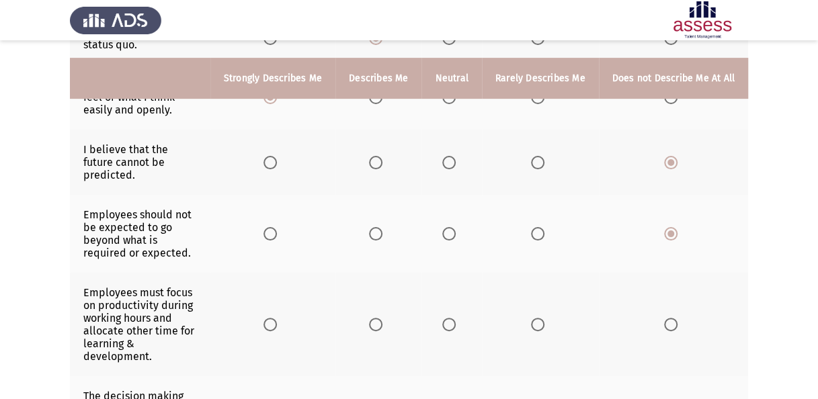
scroll to position [269, 0]
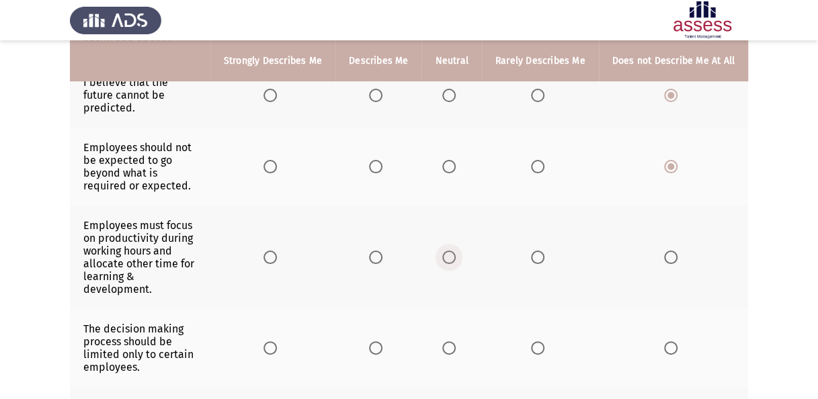
click at [450, 251] on span "Select an option" at bounding box center [448, 257] width 13 height 13
click at [450, 251] on input "Select an option" at bounding box center [448, 257] width 13 height 13
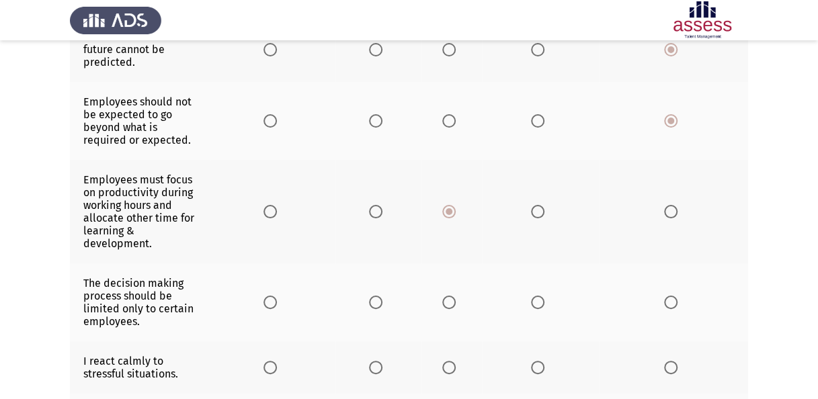
scroll to position [336, 0]
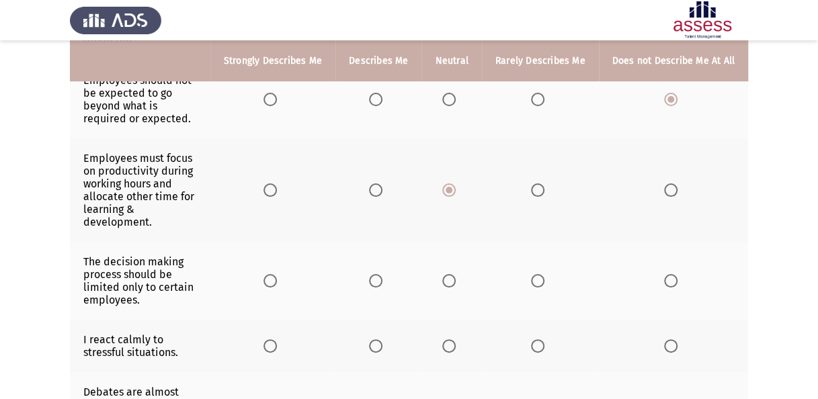
click at [452, 274] on span "Select an option" at bounding box center [448, 280] width 13 height 13
click at [452, 274] on input "Select an option" at bounding box center [448, 280] width 13 height 13
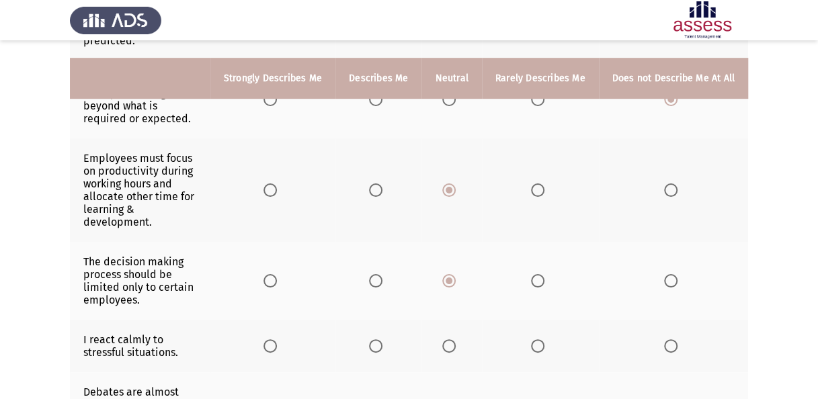
scroll to position [403, 0]
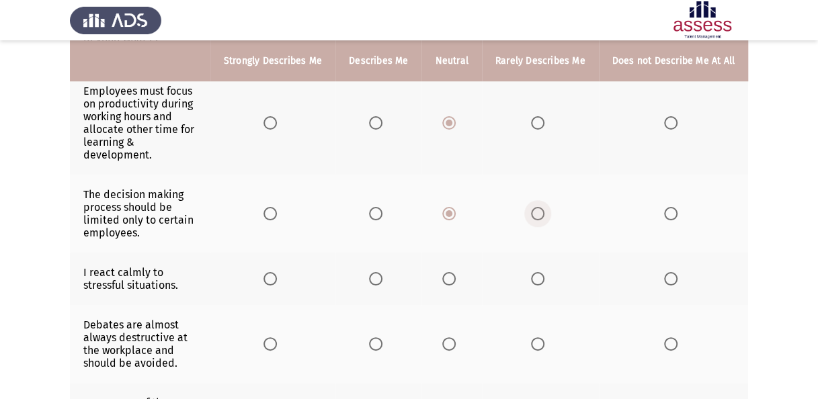
click at [539, 207] on span "Select an option" at bounding box center [537, 213] width 13 height 13
click at [539, 207] on input "Select an option" at bounding box center [537, 213] width 13 height 13
click at [456, 272] on span "Select an option" at bounding box center [448, 278] width 13 height 13
click at [456, 272] on input "Select an option" at bounding box center [448, 278] width 13 height 13
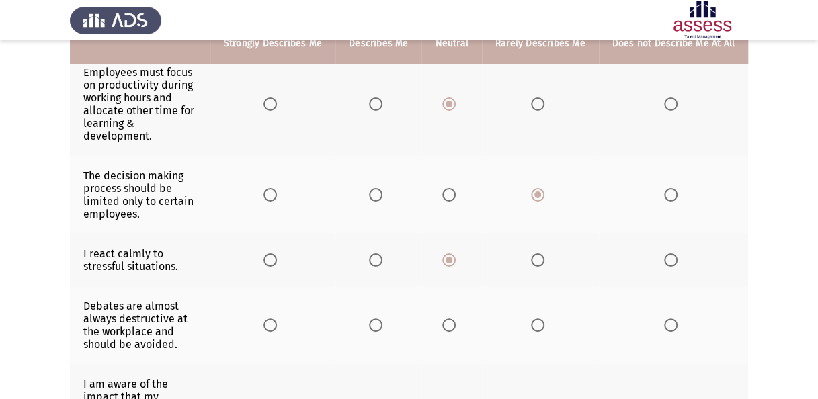
scroll to position [470, 0]
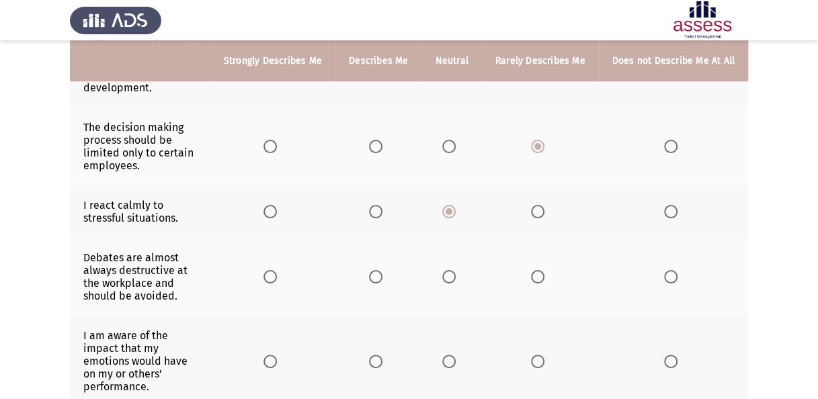
click at [538, 270] on span "Select an option" at bounding box center [537, 276] width 13 height 13
click at [538, 270] on input "Select an option" at bounding box center [537, 276] width 13 height 13
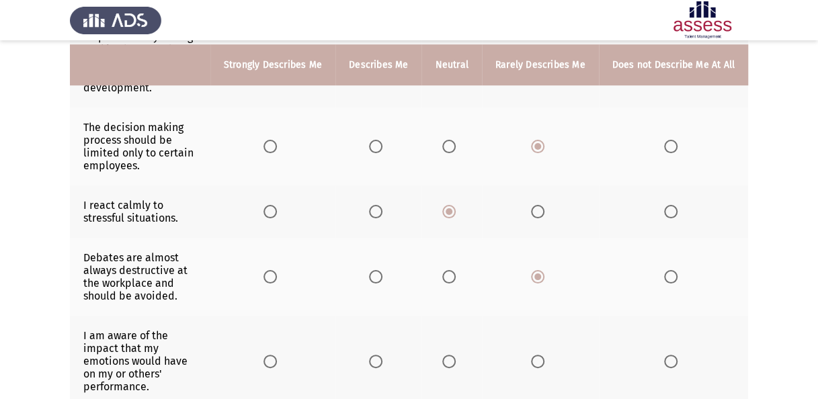
scroll to position [538, 0]
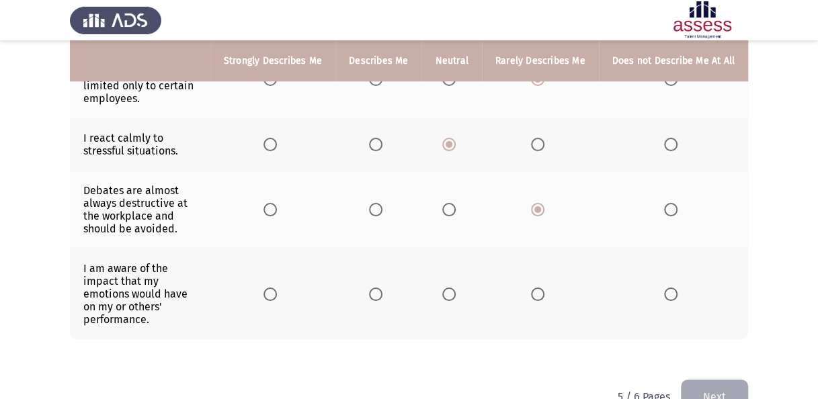
click at [448, 288] on span "Select an option" at bounding box center [448, 294] width 13 height 13
click at [448, 288] on input "Select an option" at bounding box center [448, 294] width 13 height 13
click at [720, 380] on button "Next" at bounding box center [714, 397] width 67 height 34
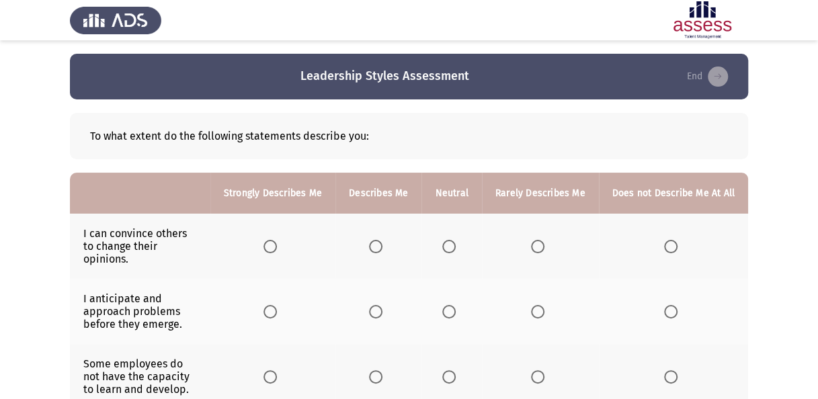
click at [276, 245] on span "Select an option" at bounding box center [269, 246] width 13 height 13
click at [276, 245] on input "Select an option" at bounding box center [269, 246] width 13 height 13
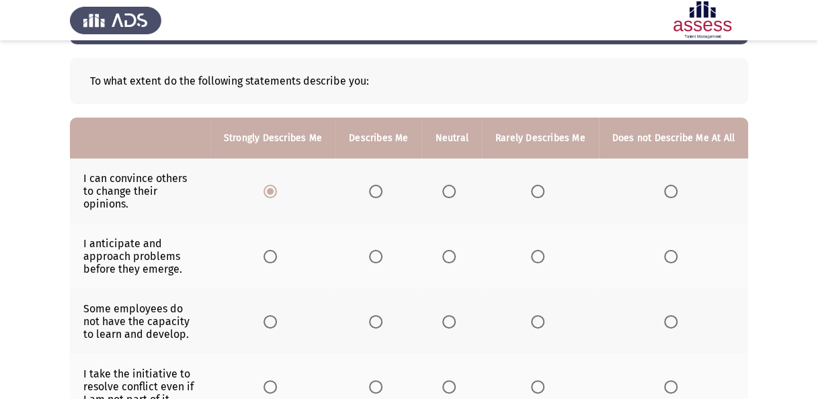
scroll to position [67, 0]
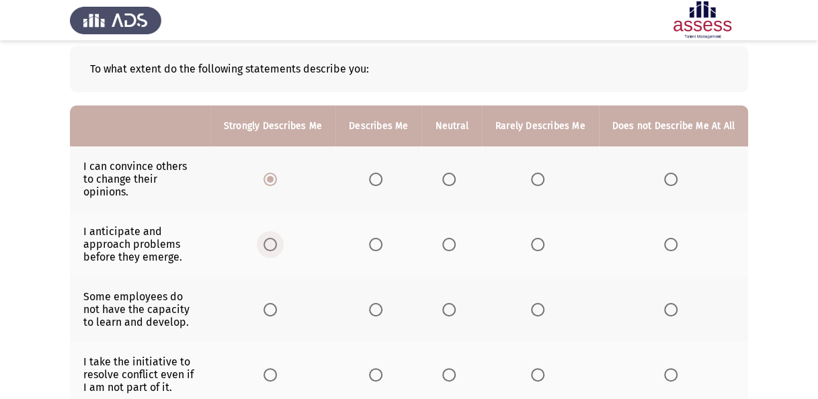
click at [277, 238] on span "Select an option" at bounding box center [269, 244] width 13 height 13
click at [277, 238] on input "Select an option" at bounding box center [269, 244] width 13 height 13
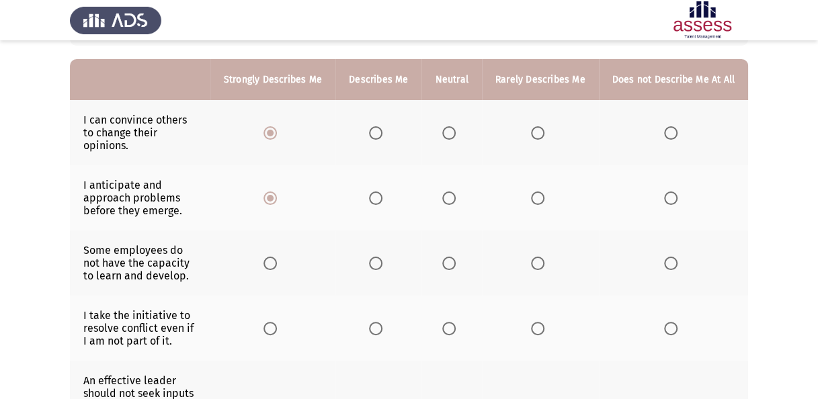
scroll to position [134, 0]
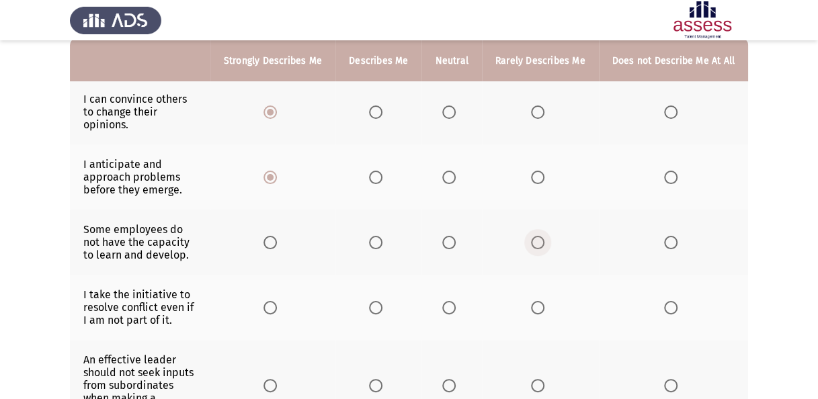
click at [541, 236] on span "Select an option" at bounding box center [537, 242] width 13 height 13
click at [541, 236] on input "Select an option" at bounding box center [537, 242] width 13 height 13
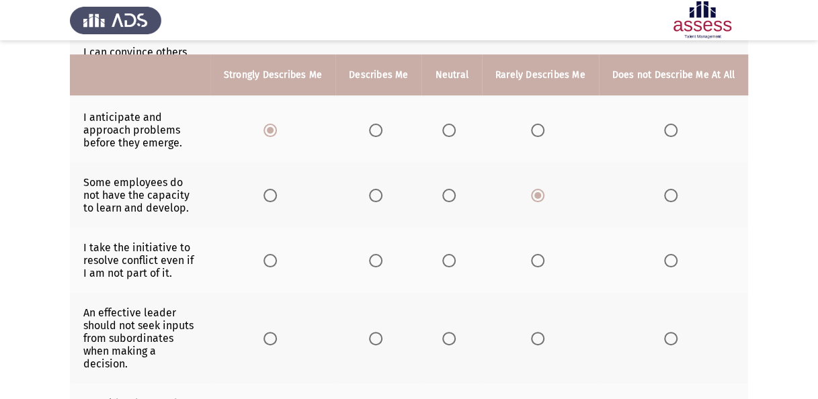
scroll to position [202, 0]
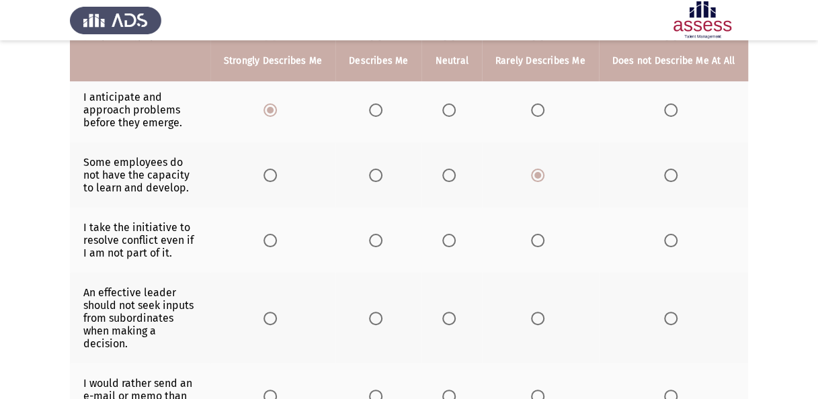
click at [275, 234] on span "Select an option" at bounding box center [269, 240] width 13 height 13
click at [275, 234] on input "Select an option" at bounding box center [269, 240] width 13 height 13
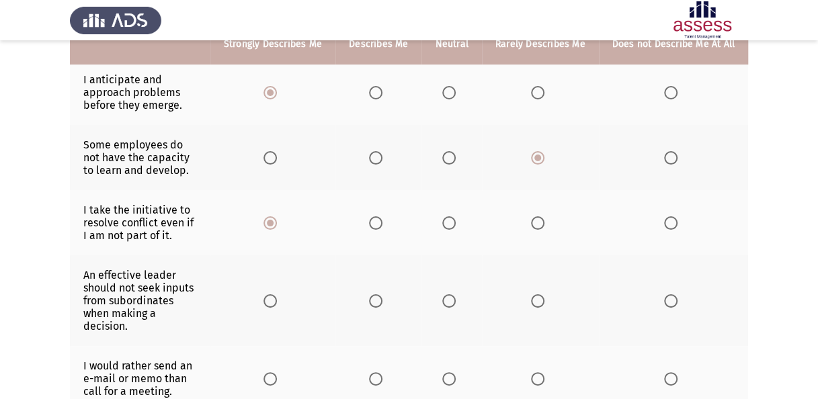
scroll to position [269, 0]
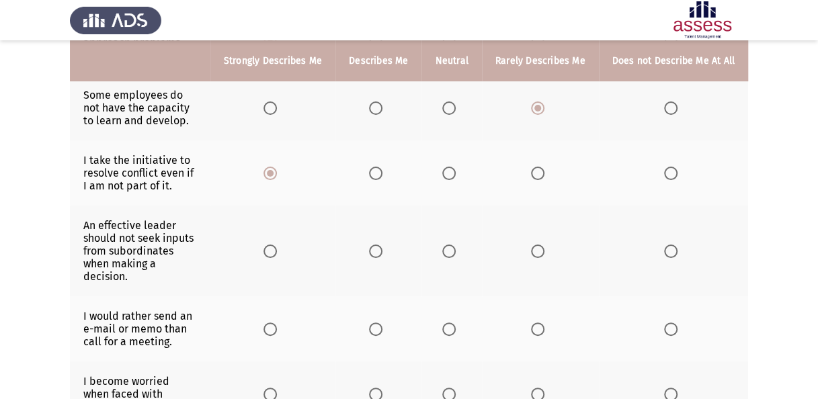
click at [673, 245] on span "Select an option" at bounding box center [670, 251] width 13 height 13
click at [673, 245] on input "Select an option" at bounding box center [670, 251] width 13 height 13
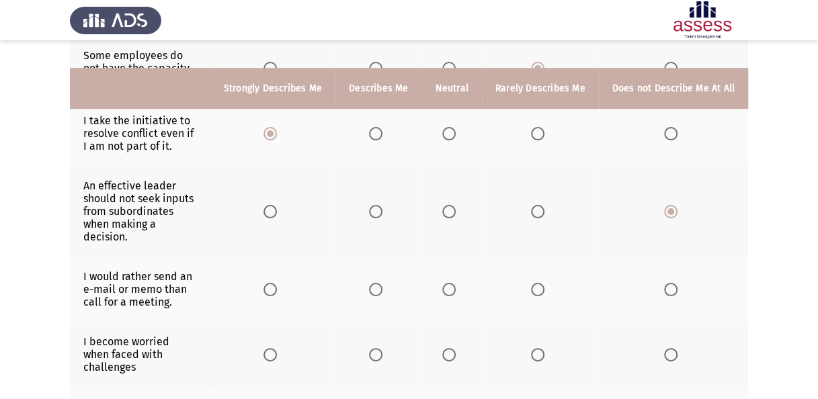
scroll to position [336, 0]
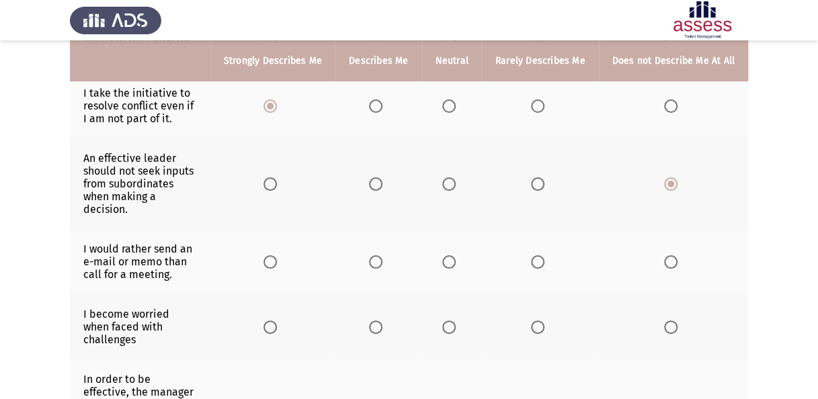
click at [542, 255] on span "Select an option" at bounding box center [537, 261] width 13 height 13
click at [542, 255] on input "Select an option" at bounding box center [537, 261] width 13 height 13
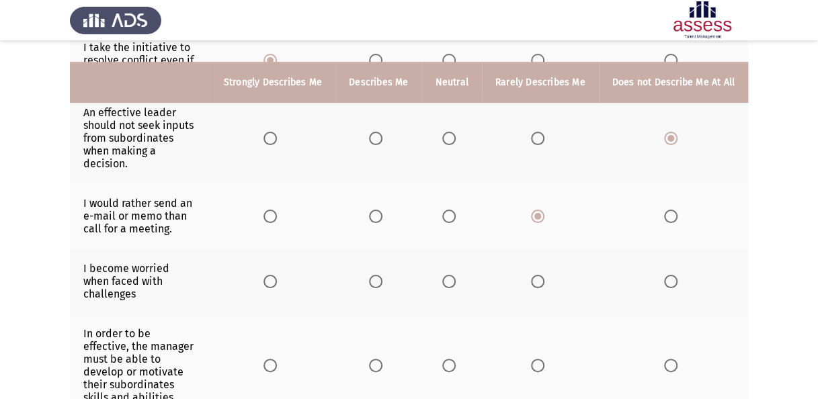
scroll to position [403, 0]
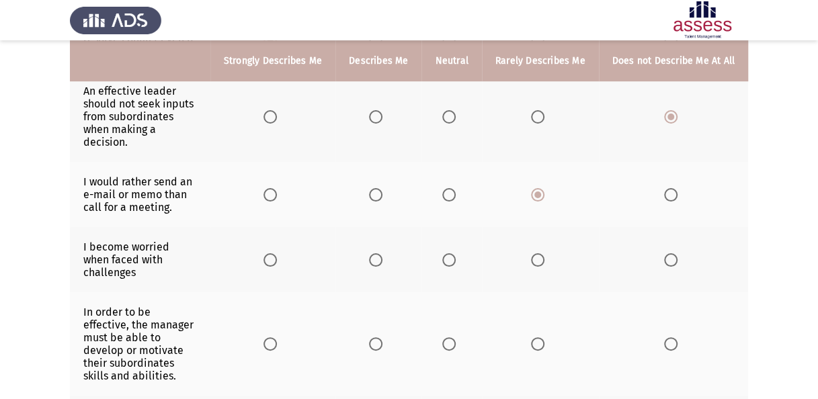
click at [543, 253] on span "Select an option" at bounding box center [537, 259] width 13 height 13
click at [543, 253] on input "Select an option" at bounding box center [537, 259] width 13 height 13
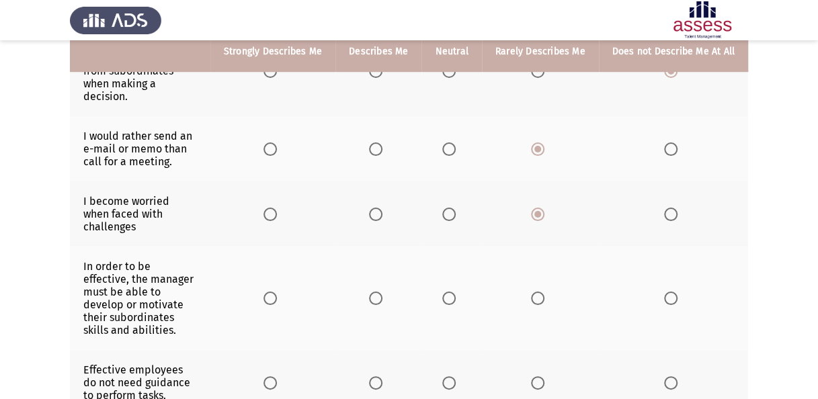
scroll to position [470, 0]
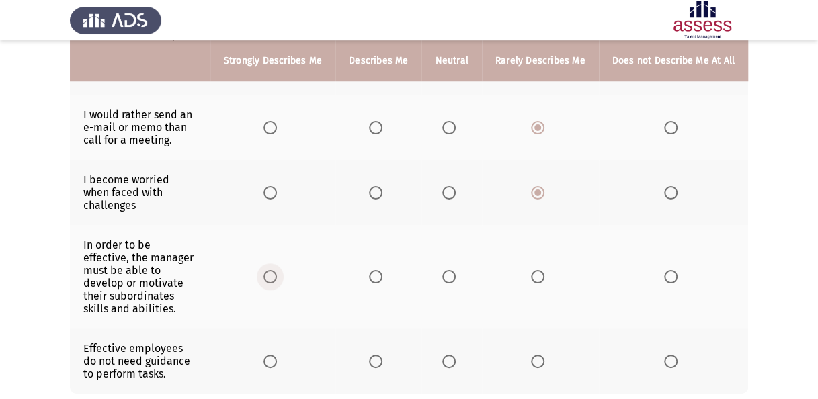
click at [276, 270] on span "Select an option" at bounding box center [269, 276] width 13 height 13
click at [276, 270] on input "Select an option" at bounding box center [269, 276] width 13 height 13
click at [671, 355] on span "Select an option" at bounding box center [670, 361] width 13 height 13
click at [671, 355] on input "Select an option" at bounding box center [670, 361] width 13 height 13
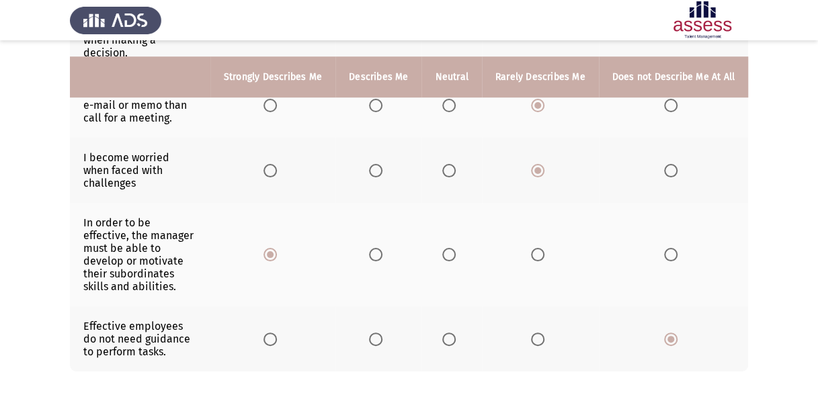
scroll to position [514, 0]
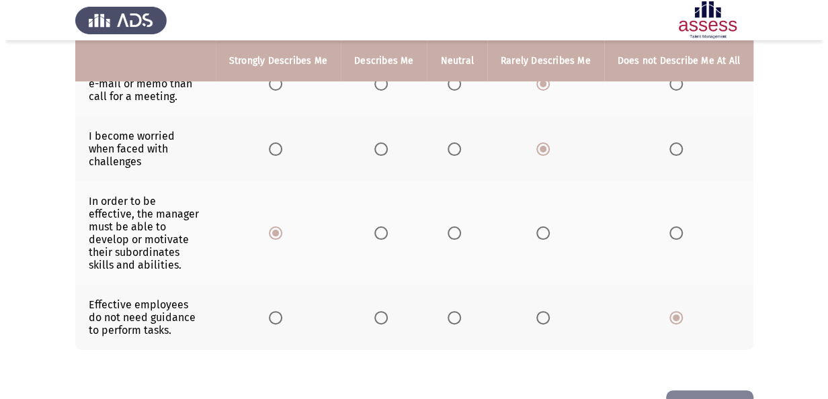
scroll to position [0, 0]
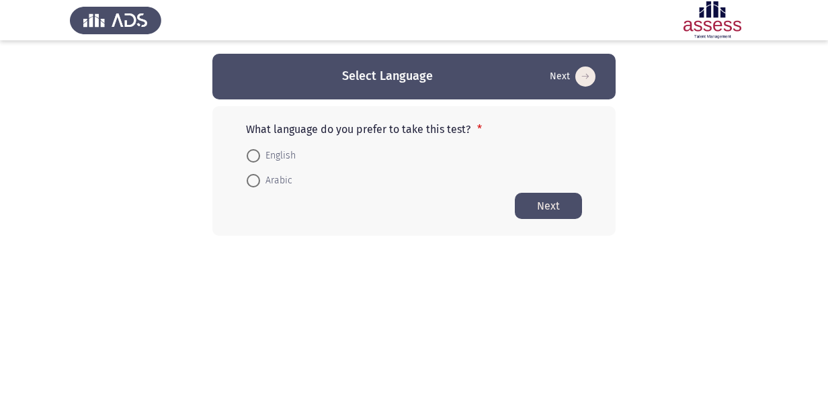
click at [262, 155] on span "English" at bounding box center [278, 156] width 36 height 16
click at [260, 155] on input "English" at bounding box center [253, 155] width 13 height 13
radio input "true"
click at [564, 208] on button "Next" at bounding box center [548, 205] width 67 height 26
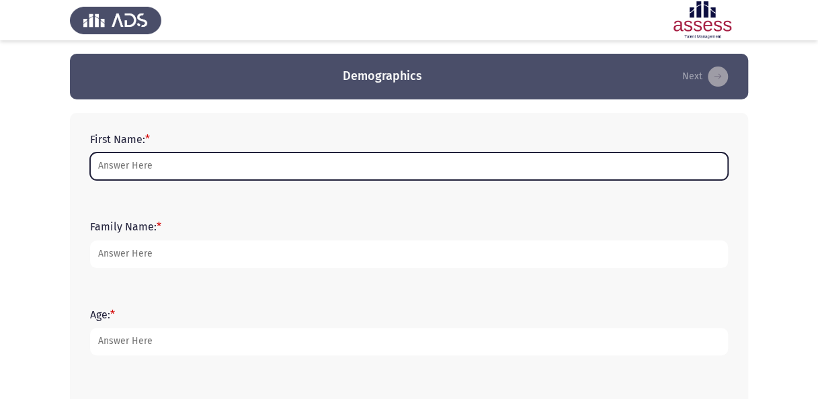
click at [142, 165] on input "First Name: *" at bounding box center [409, 167] width 638 height 28
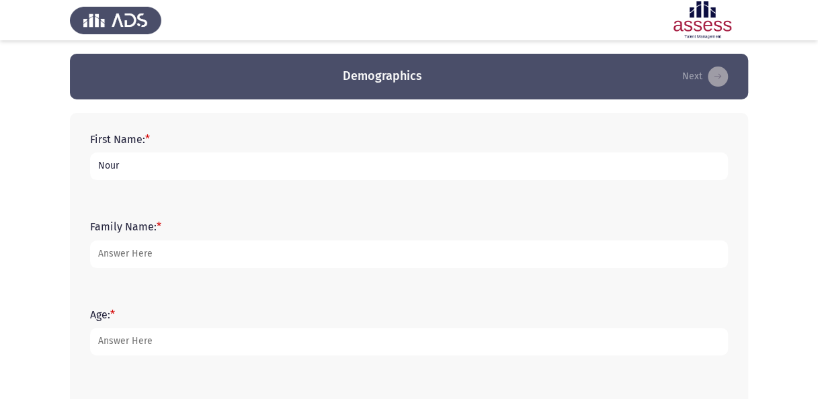
type input "Nour"
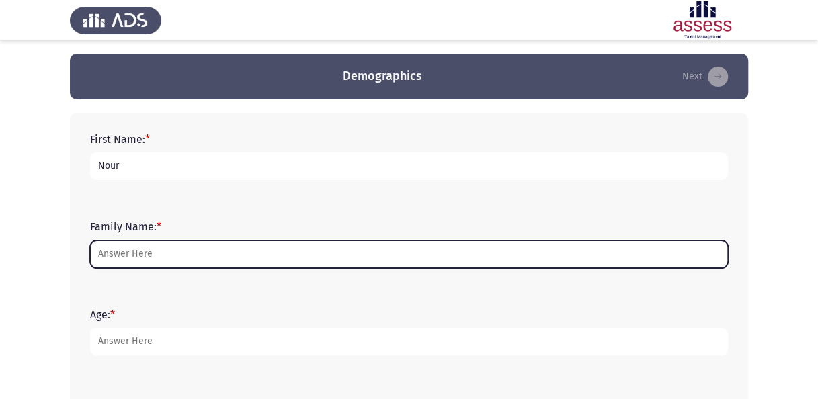
click at [136, 251] on input "Family Name: *" at bounding box center [409, 255] width 638 height 28
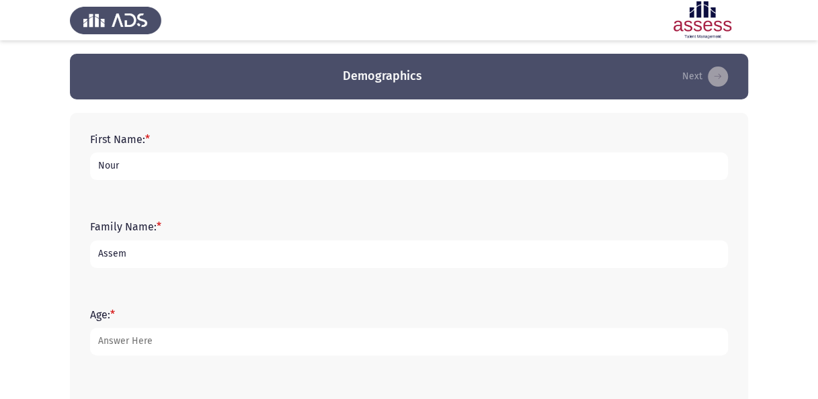
type input "Assem"
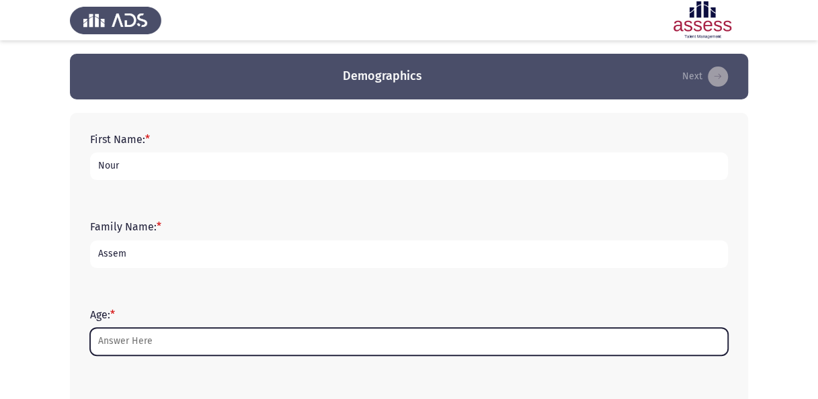
click at [138, 340] on input "Age: *" at bounding box center [409, 342] width 638 height 28
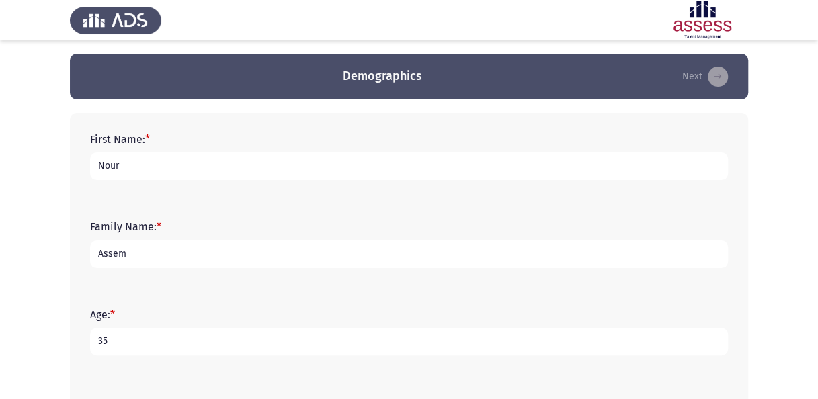
type input "35"
click at [152, 275] on div "Family Name: * Assem" at bounding box center [408, 243] width 651 height 87
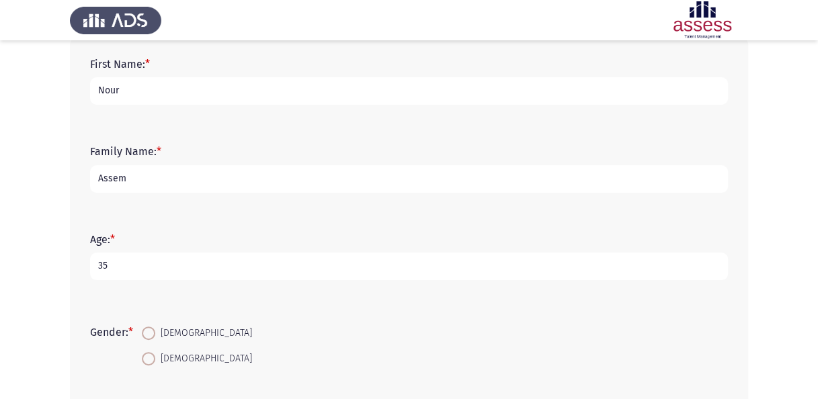
scroll to position [202, 0]
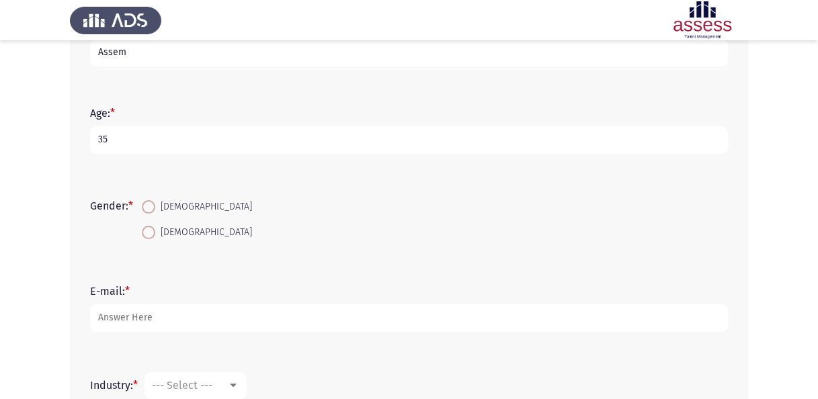
click at [169, 208] on span "[DEMOGRAPHIC_DATA]" at bounding box center [203, 207] width 97 height 16
click at [155, 208] on input "[DEMOGRAPHIC_DATA]" at bounding box center [148, 206] width 13 height 13
radio input "true"
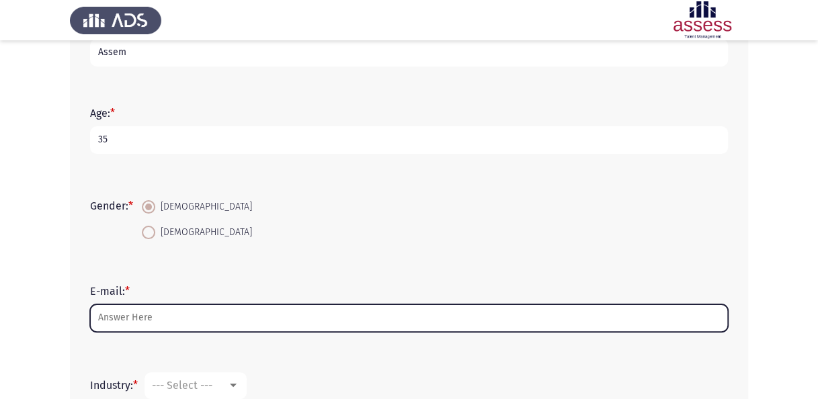
click at [167, 320] on input "E-mail: *" at bounding box center [409, 318] width 638 height 28
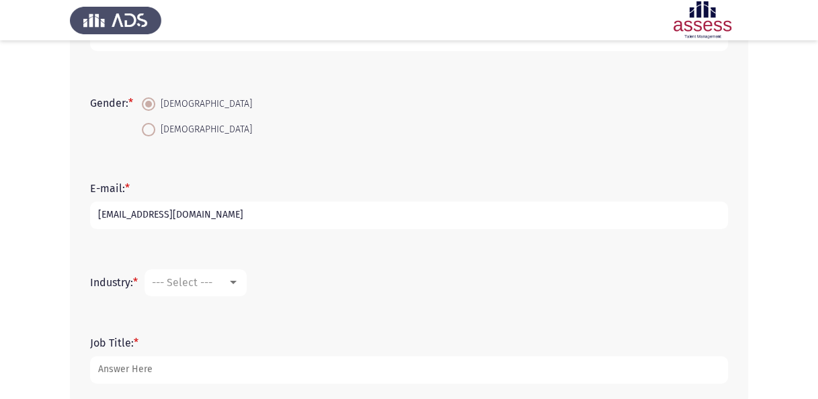
scroll to position [376, 0]
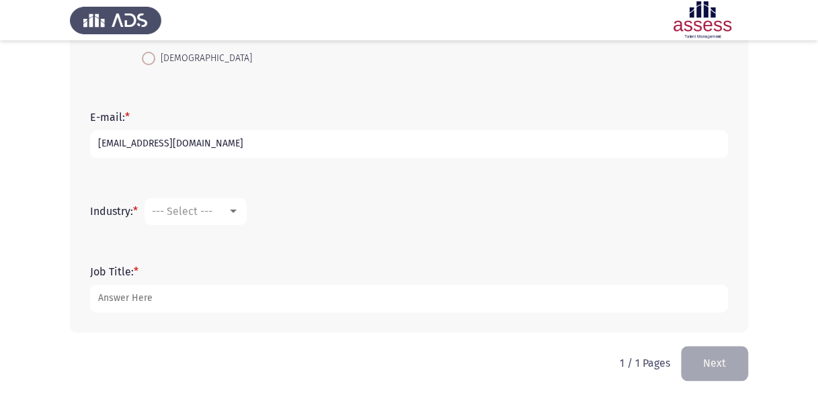
type input "[EMAIL_ADDRESS][DOMAIN_NAME]"
click at [200, 209] on span "--- Select ---" at bounding box center [182, 211] width 60 height 13
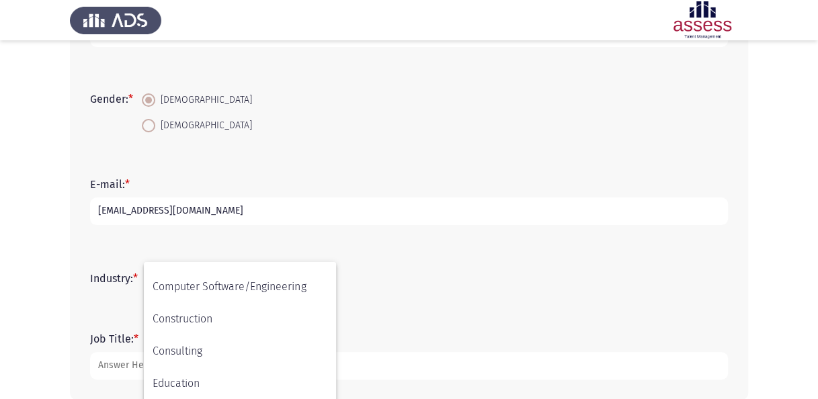
scroll to position [187, 0]
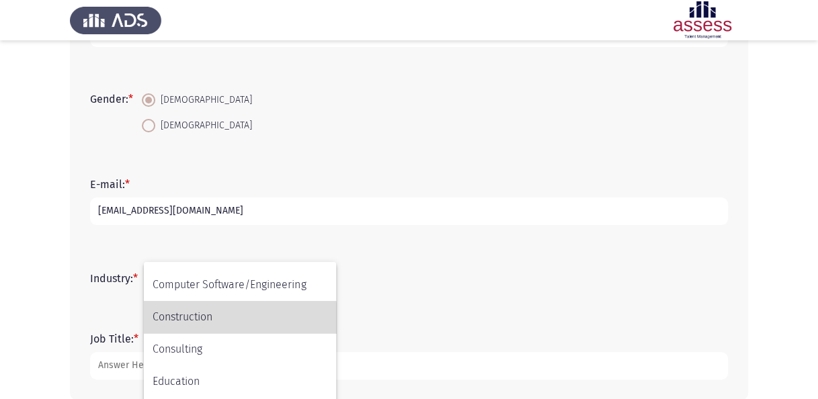
drag, startPoint x: 214, startPoint y: 320, endPoint x: 202, endPoint y: 325, distance: 13.0
click at [214, 320] on span "Construction" at bounding box center [240, 317] width 175 height 32
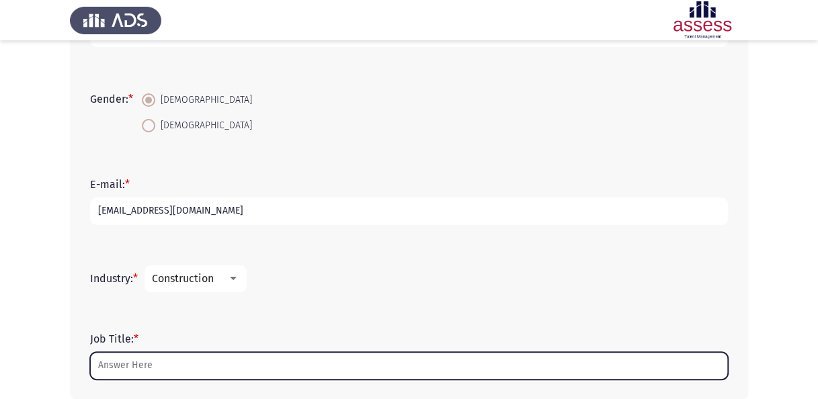
click at [157, 360] on input "Job Title: *" at bounding box center [409, 366] width 638 height 28
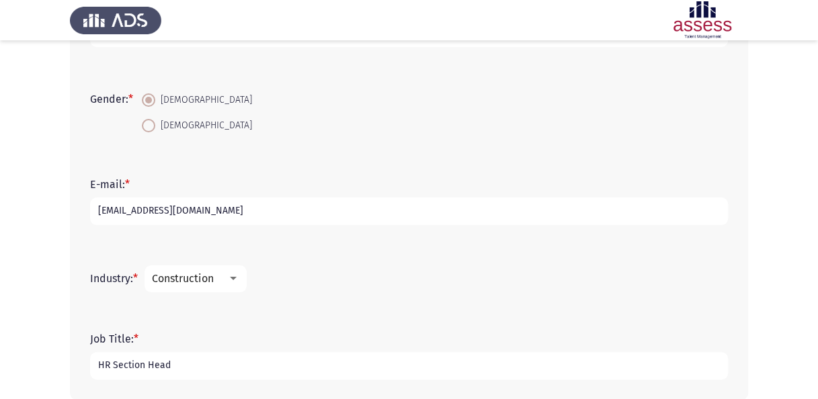
type input "HR Section Head"
click at [34, 310] on app-assessment-container "Demographics Next First Name: * Nour Family Name: * Assem Age: * 35 Gender: * F…" at bounding box center [409, 79] width 818 height 668
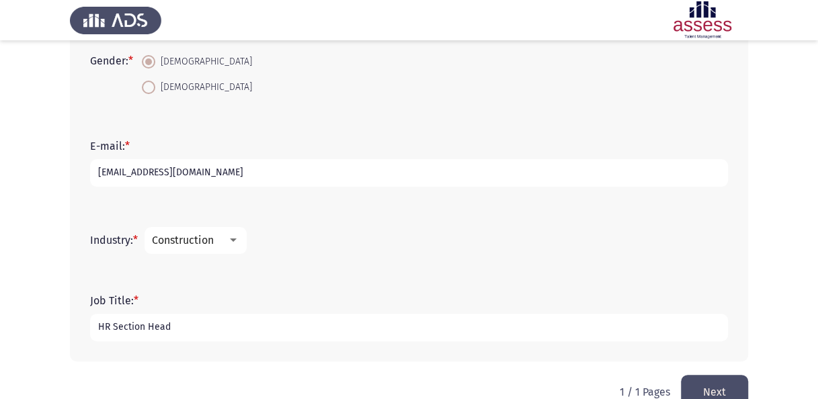
scroll to position [376, 0]
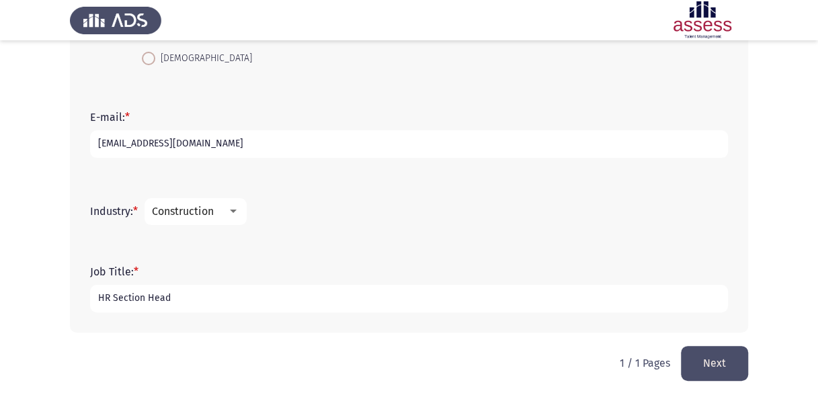
click at [704, 366] on button "Next" at bounding box center [714, 363] width 67 height 34
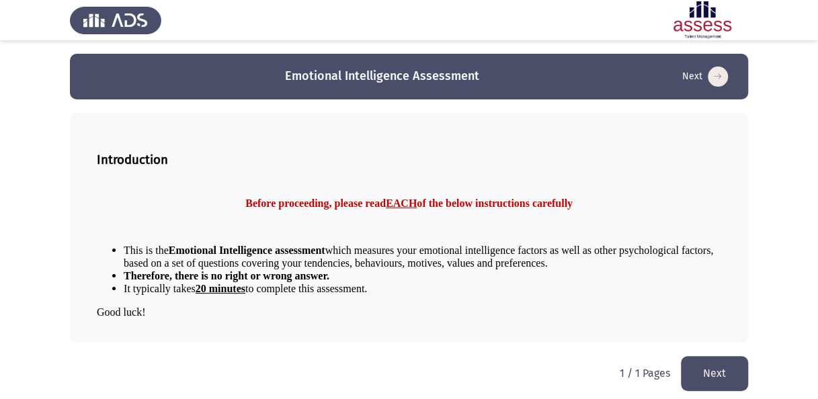
click at [724, 367] on button "Next" at bounding box center [714, 373] width 67 height 34
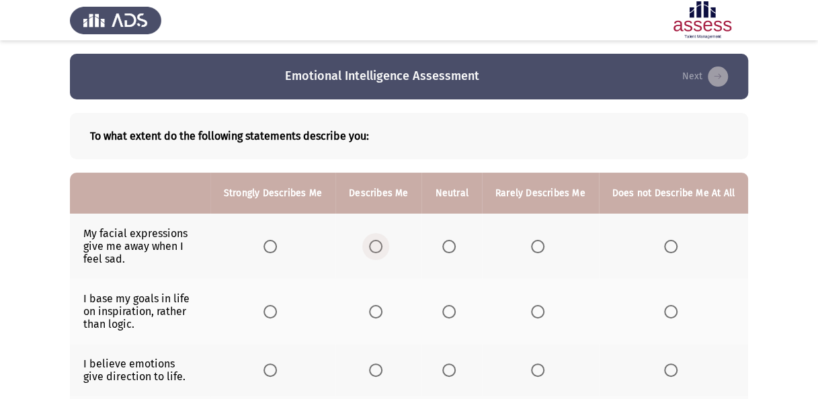
click at [388, 245] on label "Select an option" at bounding box center [378, 246] width 19 height 13
click at [382, 245] on input "Select an option" at bounding box center [375, 246] width 13 height 13
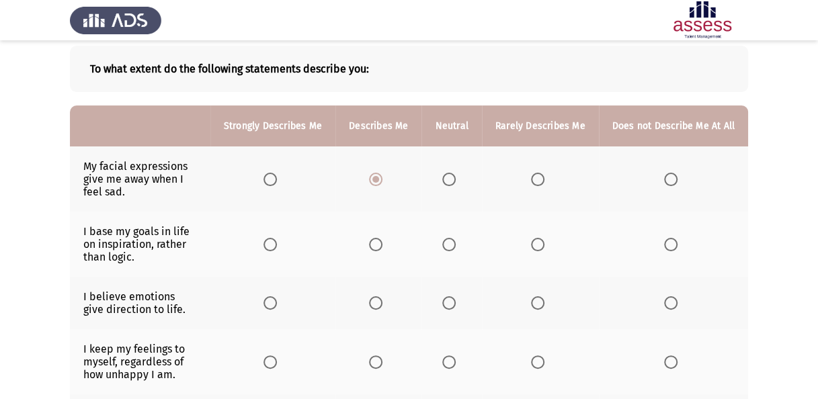
scroll to position [134, 0]
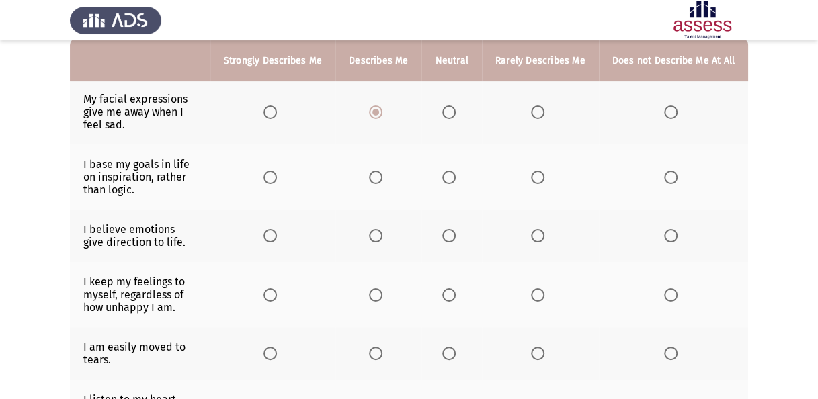
click at [544, 175] on span "Select an option" at bounding box center [537, 177] width 13 height 13
click at [544, 175] on input "Select an option" at bounding box center [537, 177] width 13 height 13
click at [380, 234] on span "Select an option" at bounding box center [375, 235] width 13 height 13
click at [380, 234] on input "Select an option" at bounding box center [375, 235] width 13 height 13
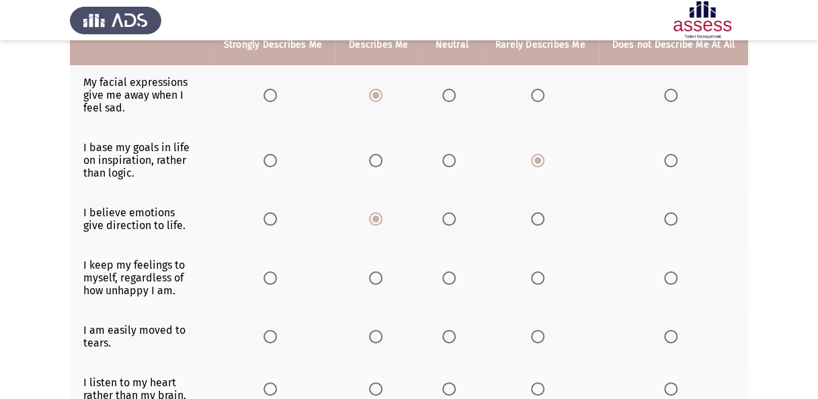
scroll to position [202, 0]
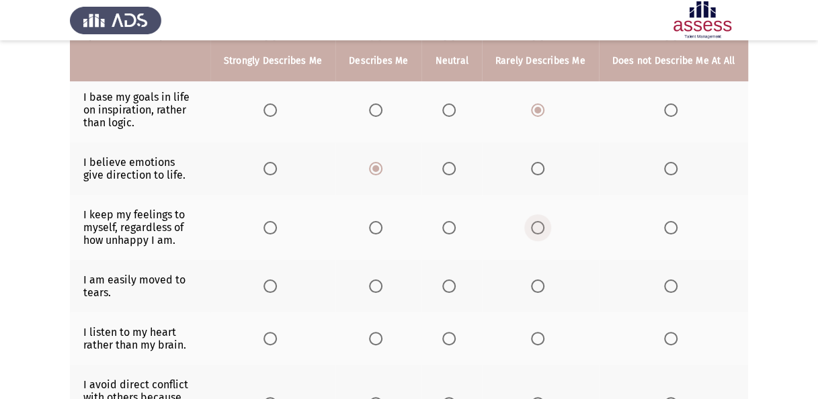
click at [540, 226] on span "Select an option" at bounding box center [537, 227] width 13 height 13
click at [540, 226] on input "Select an option" at bounding box center [537, 227] width 13 height 13
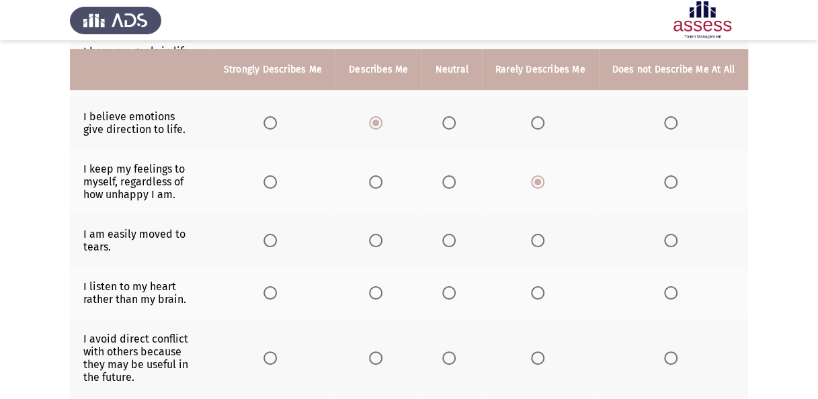
scroll to position [269, 0]
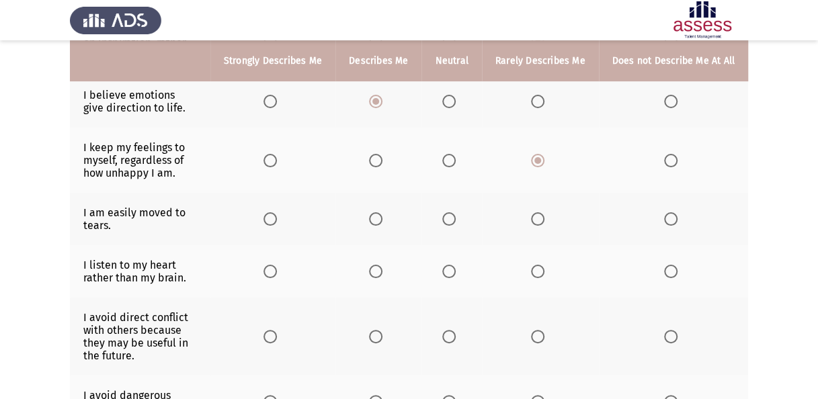
click at [454, 217] on span "Select an option" at bounding box center [448, 218] width 13 height 13
click at [454, 217] on input "Select an option" at bounding box center [448, 218] width 13 height 13
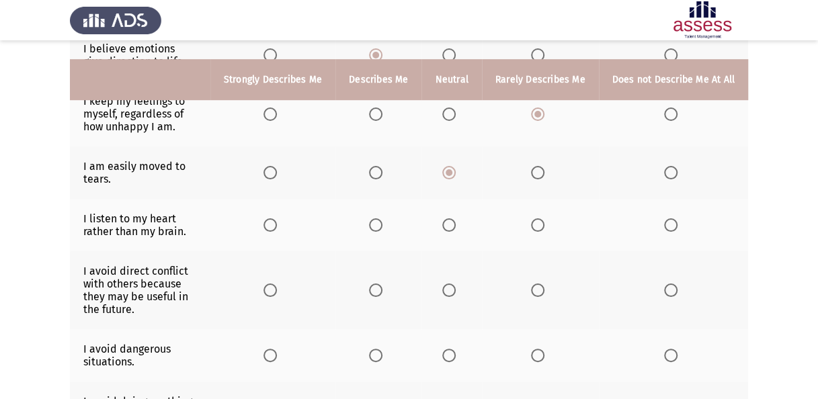
scroll to position [336, 0]
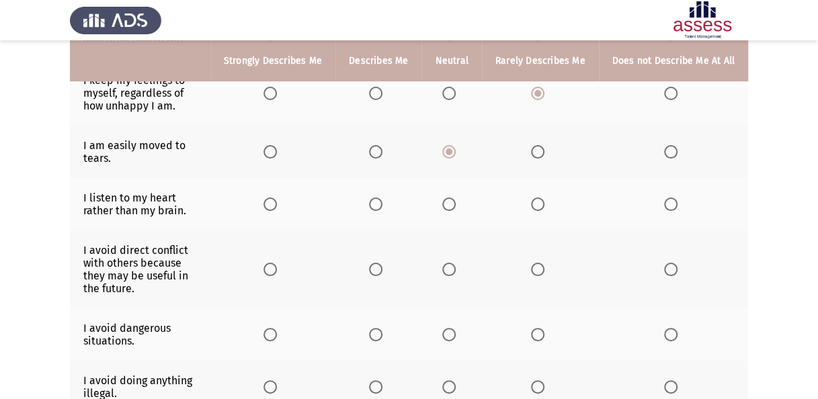
click at [456, 200] on span "Select an option" at bounding box center [448, 204] width 13 height 13
click at [456, 200] on input "Select an option" at bounding box center [448, 204] width 13 height 13
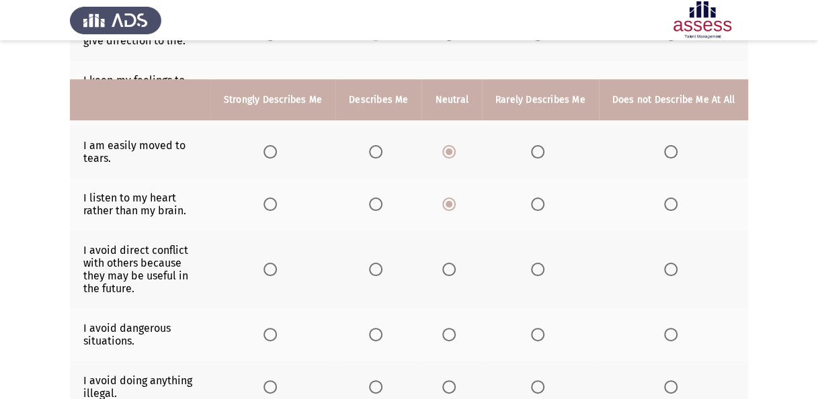
scroll to position [403, 0]
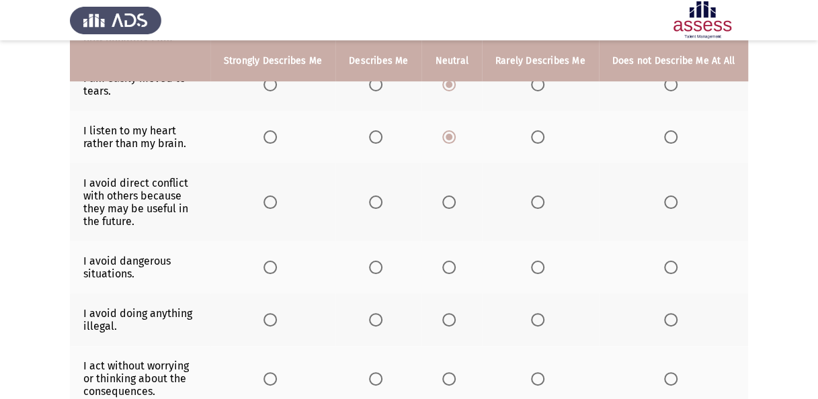
click at [538, 197] on span "Select an option" at bounding box center [537, 202] width 13 height 13
click at [538, 197] on input "Select an option" at bounding box center [537, 202] width 13 height 13
click at [378, 261] on span "Select an option" at bounding box center [375, 267] width 13 height 13
click at [378, 261] on input "Select an option" at bounding box center [375, 267] width 13 height 13
click at [9, 255] on app-assessment-container "Emotional Intelligence Assessment Next To what extent do the following statemen…" at bounding box center [409, 175] width 818 height 1049
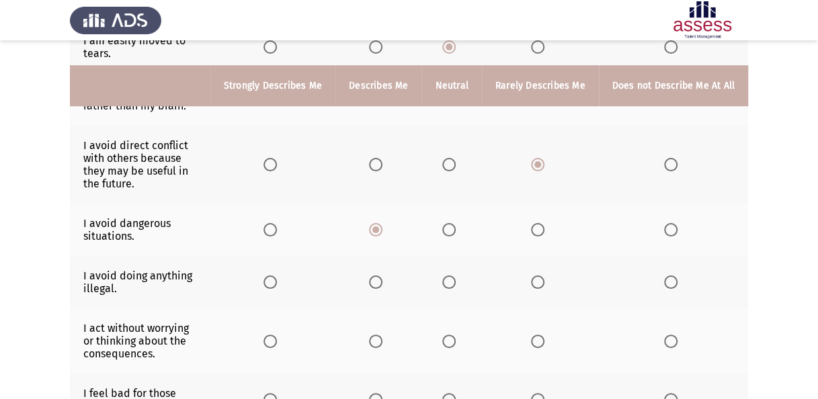
scroll to position [470, 0]
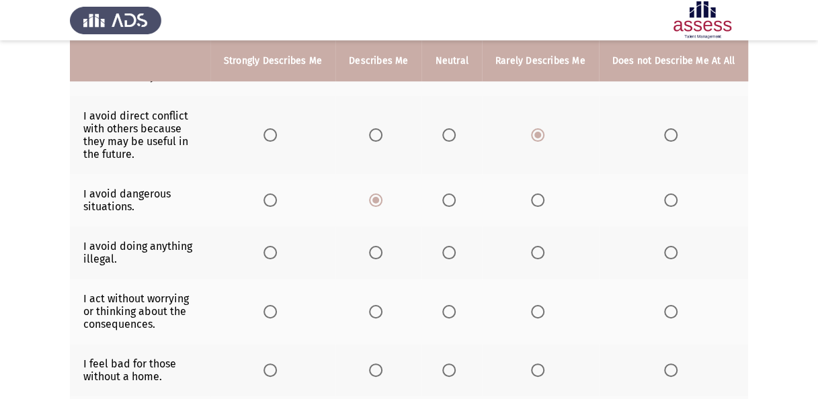
click at [675, 247] on span "Select an option" at bounding box center [670, 252] width 13 height 13
click at [675, 247] on input "Select an option" at bounding box center [670, 252] width 13 height 13
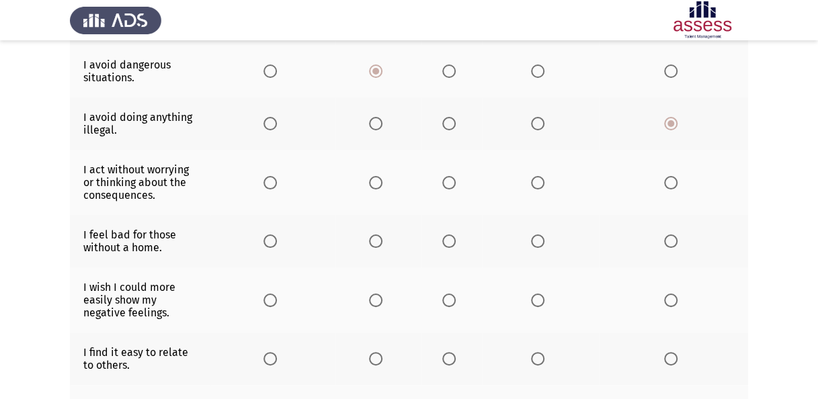
scroll to position [605, 0]
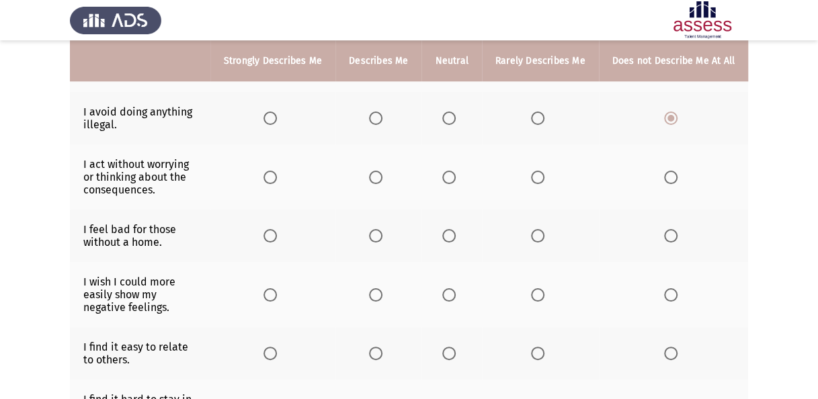
click at [670, 173] on span "Select an option" at bounding box center [670, 177] width 13 height 13
click at [670, 173] on input "Select an option" at bounding box center [670, 177] width 13 height 13
click at [274, 230] on span "Select an option" at bounding box center [269, 235] width 13 height 13
click at [274, 230] on input "Select an option" at bounding box center [269, 235] width 13 height 13
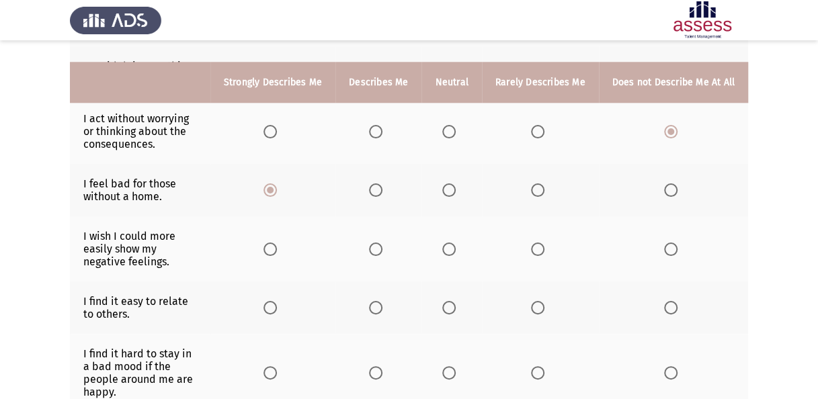
scroll to position [672, 0]
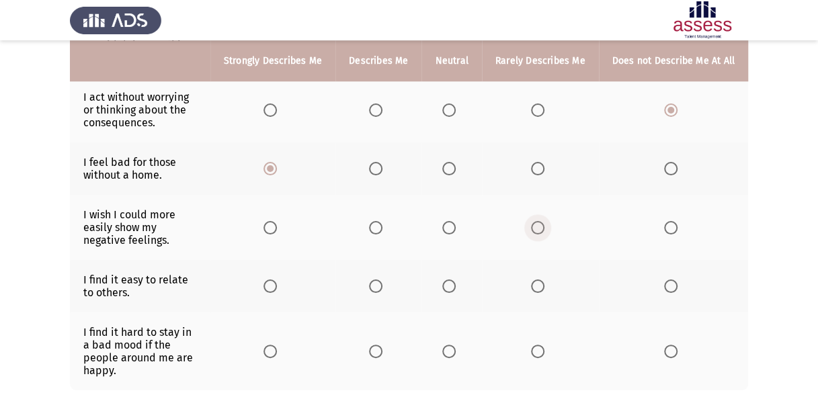
click at [537, 222] on span "Select an option" at bounding box center [537, 227] width 13 height 13
click at [537, 222] on input "Select an option" at bounding box center [537, 227] width 13 height 13
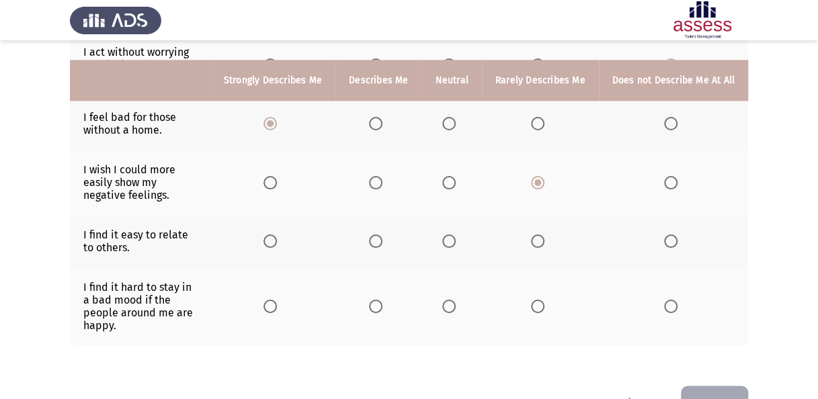
scroll to position [736, 0]
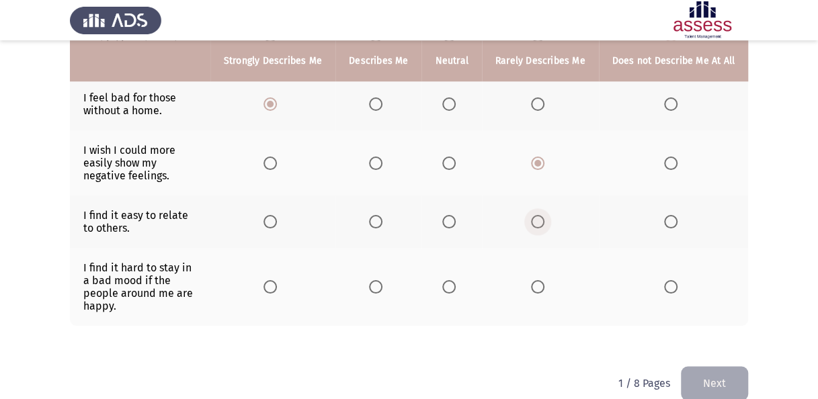
click at [537, 215] on span "Select an option" at bounding box center [537, 221] width 13 height 13
click at [537, 215] on input "Select an option" at bounding box center [537, 221] width 13 height 13
click at [453, 215] on span "Select an option" at bounding box center [448, 221] width 13 height 13
click at [453, 215] on input "Select an option" at bounding box center [448, 221] width 13 height 13
click at [277, 280] on span "Select an option" at bounding box center [269, 286] width 13 height 13
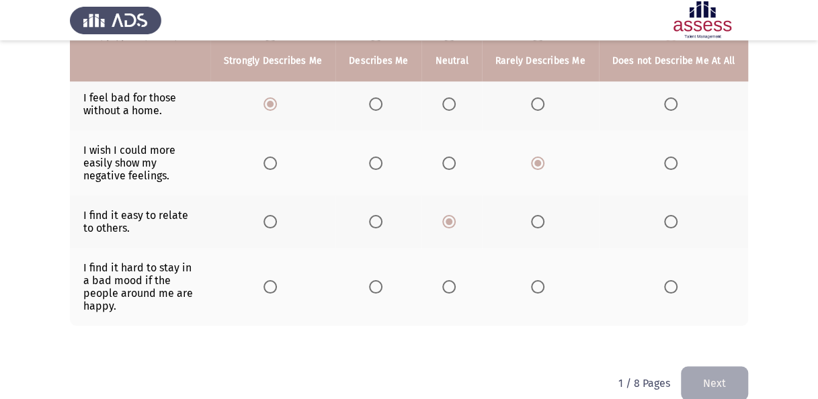
click at [277, 280] on input "Select an option" at bounding box center [269, 286] width 13 height 13
click at [724, 366] on button "Next" at bounding box center [714, 383] width 67 height 34
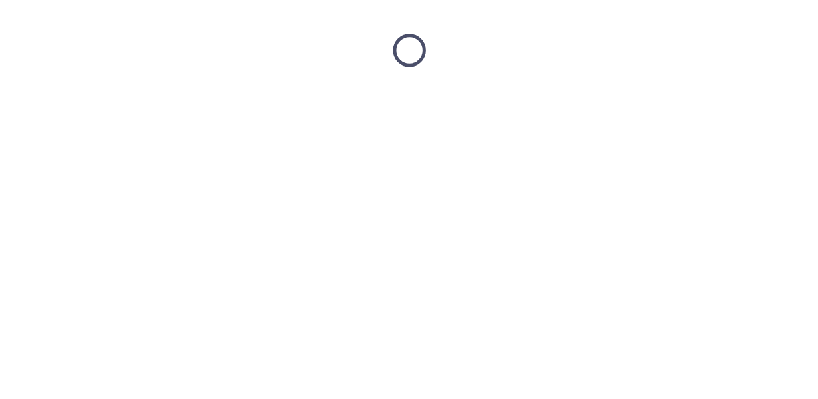
scroll to position [0, 0]
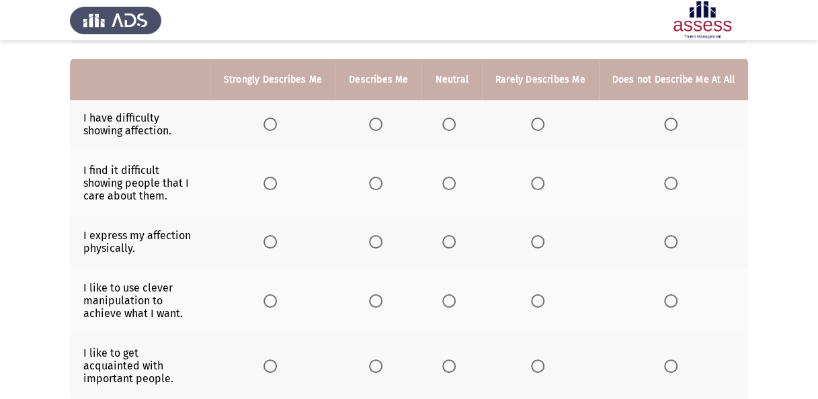
scroll to position [134, 0]
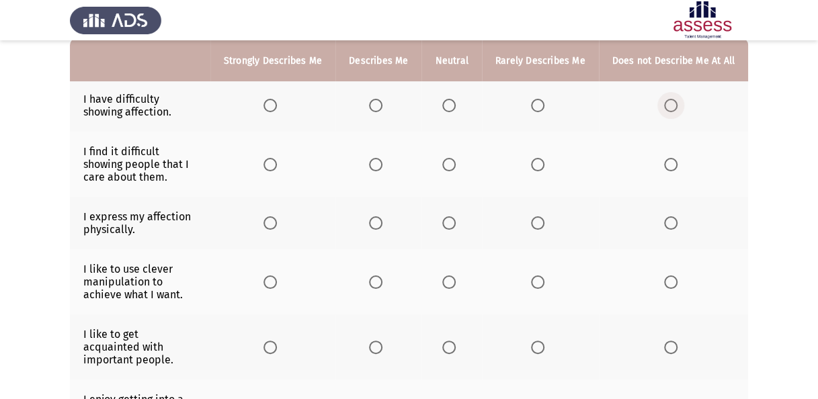
click at [671, 100] on span "Select an option" at bounding box center [670, 105] width 13 height 13
click at [671, 100] on input "Select an option" at bounding box center [670, 105] width 13 height 13
click at [542, 107] on span "Select an option" at bounding box center [537, 105] width 13 height 13
click at [542, 107] on input "Select an option" at bounding box center [537, 105] width 13 height 13
click at [672, 164] on span "Select an option" at bounding box center [670, 164] width 13 height 13
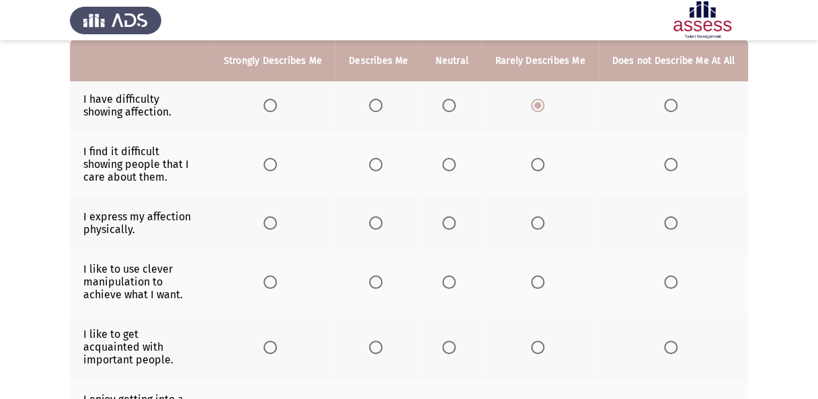
click at [672, 164] on input "Select an option" at bounding box center [670, 164] width 13 height 13
click at [452, 219] on span "Select an option" at bounding box center [448, 222] width 13 height 13
click at [452, 219] on input "Select an option" at bounding box center [448, 222] width 13 height 13
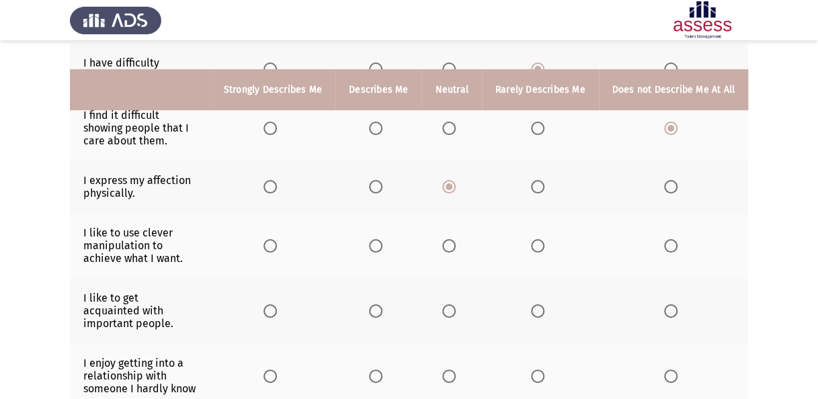
scroll to position [202, 0]
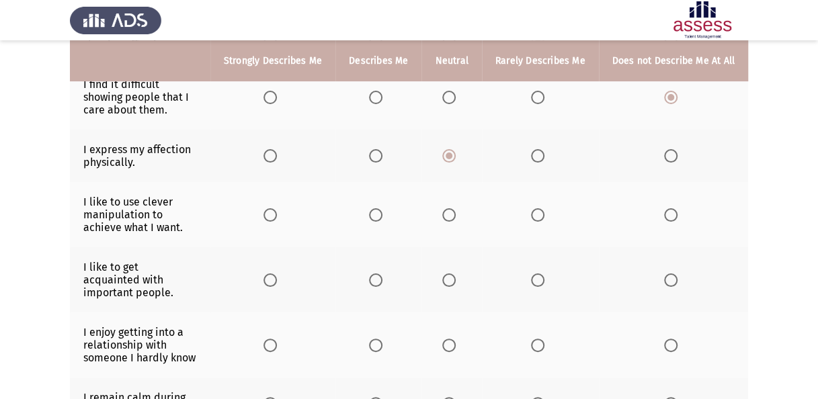
click at [541, 214] on span "Select an option" at bounding box center [537, 214] width 13 height 13
click at [541, 214] on input "Select an option" at bounding box center [537, 214] width 13 height 13
click at [452, 274] on span "Select an option" at bounding box center [448, 279] width 13 height 13
click at [452, 274] on input "Select an option" at bounding box center [448, 279] width 13 height 13
click at [3, 292] on app-assessment-container "Emotional Intelligence Assessment Next To what extent do the following statemen…" at bounding box center [409, 352] width 818 height 1000
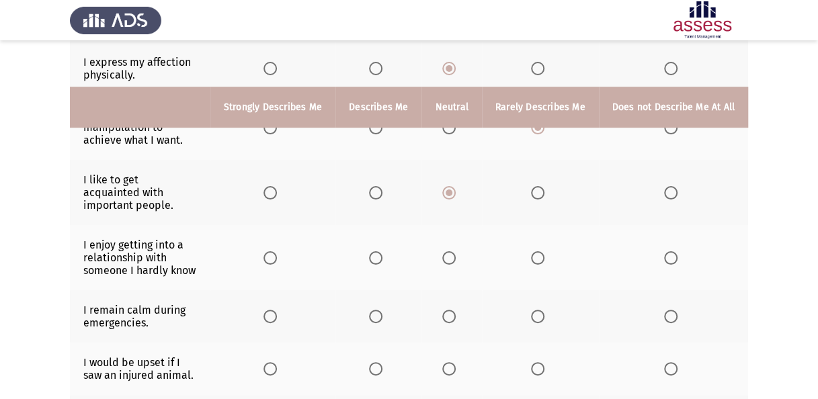
scroll to position [269, 0]
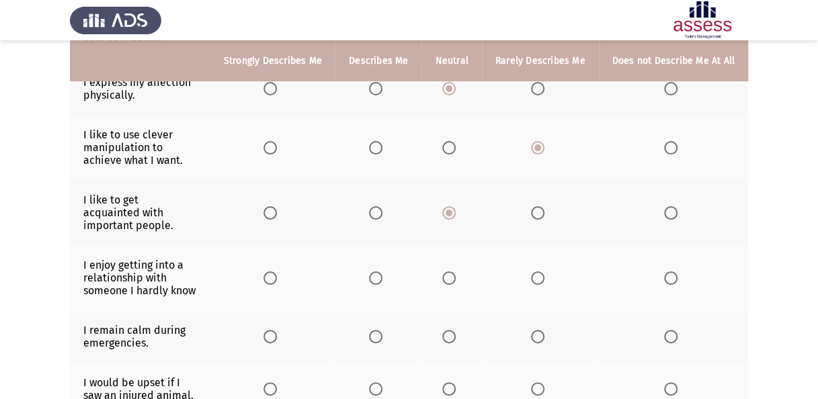
click at [671, 271] on span "Select an option" at bounding box center [670, 277] width 13 height 13
click at [671, 271] on input "Select an option" at bounding box center [670, 277] width 13 height 13
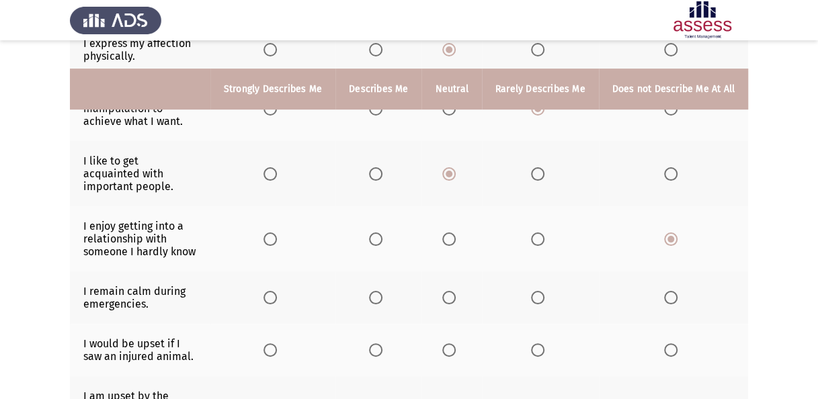
scroll to position [336, 0]
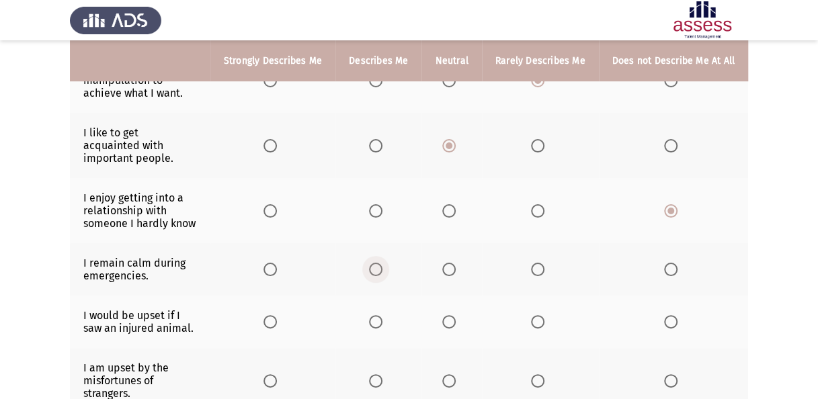
click at [382, 263] on span "Select an option" at bounding box center [375, 269] width 13 height 13
click at [382, 263] on input "Select an option" at bounding box center [375, 269] width 13 height 13
click at [277, 315] on span "Select an option" at bounding box center [269, 321] width 13 height 13
click at [277, 315] on input "Select an option" at bounding box center [269, 321] width 13 height 13
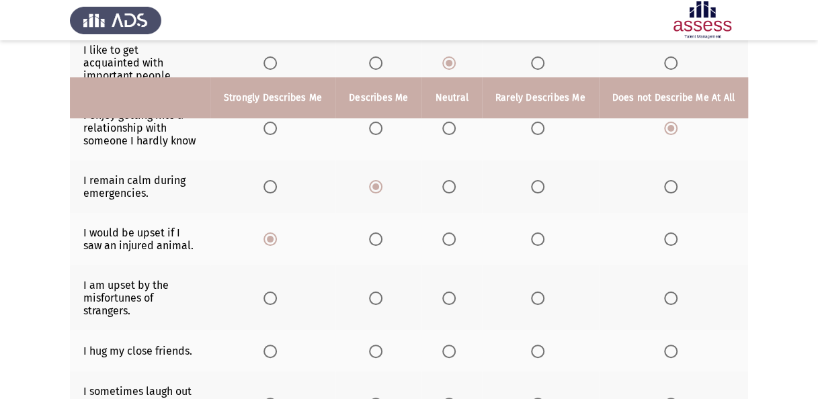
scroll to position [470, 0]
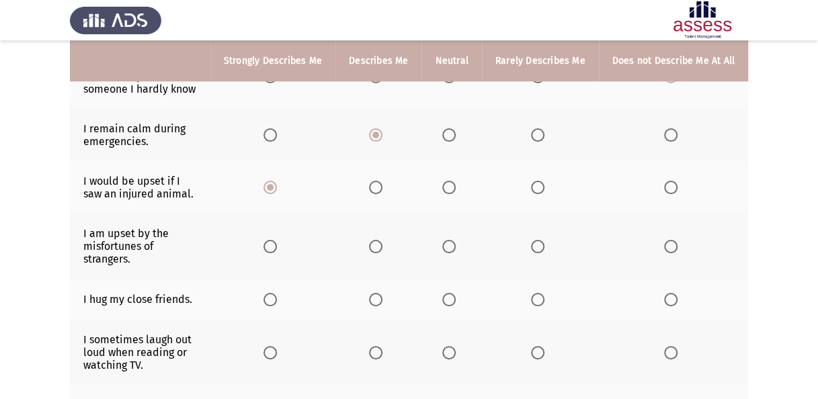
click at [274, 240] on span "Select an option" at bounding box center [269, 246] width 13 height 13
click at [274, 240] on input "Select an option" at bounding box center [269, 246] width 13 height 13
click at [277, 293] on span "Select an option" at bounding box center [269, 299] width 13 height 13
click at [277, 293] on input "Select an option" at bounding box center [269, 299] width 13 height 13
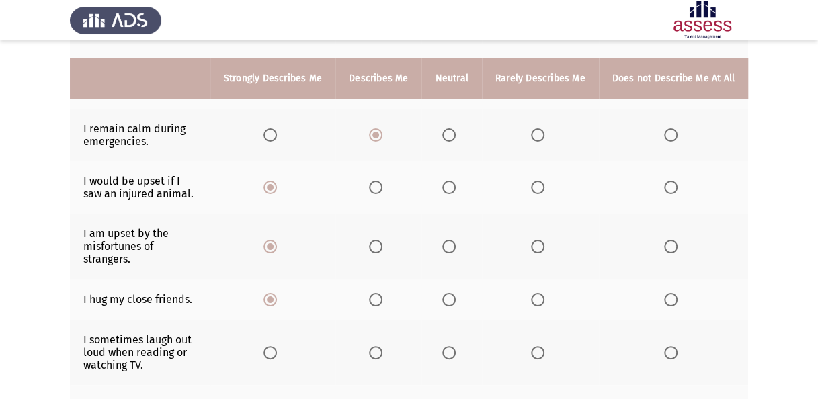
scroll to position [538, 0]
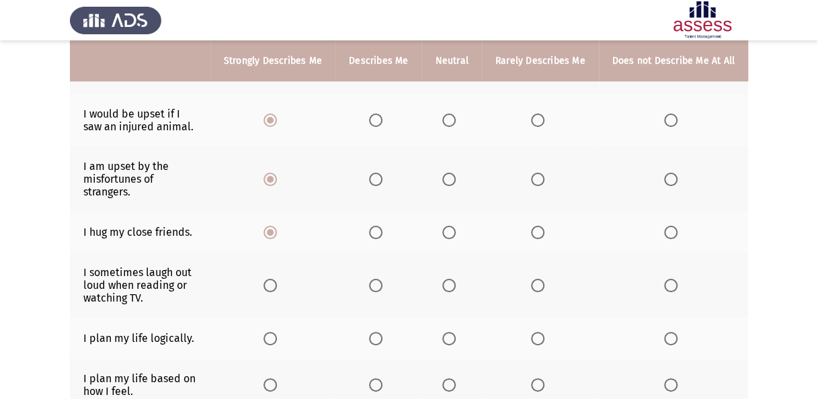
click at [277, 279] on span "Select an option" at bounding box center [269, 285] width 13 height 13
click at [277, 279] on input "Select an option" at bounding box center [269, 285] width 13 height 13
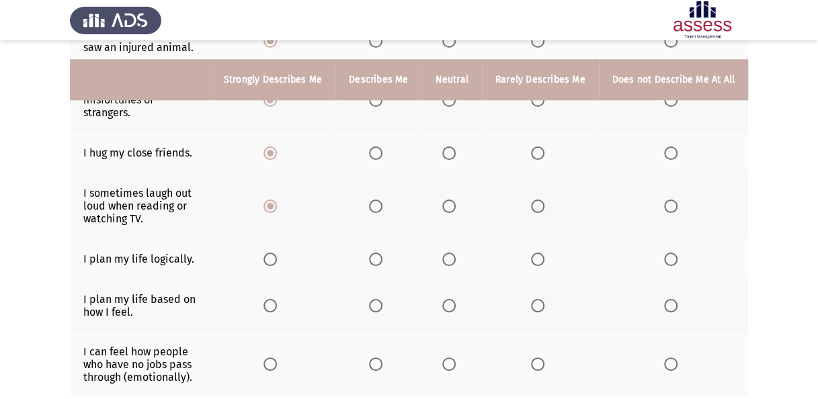
scroll to position [605, 0]
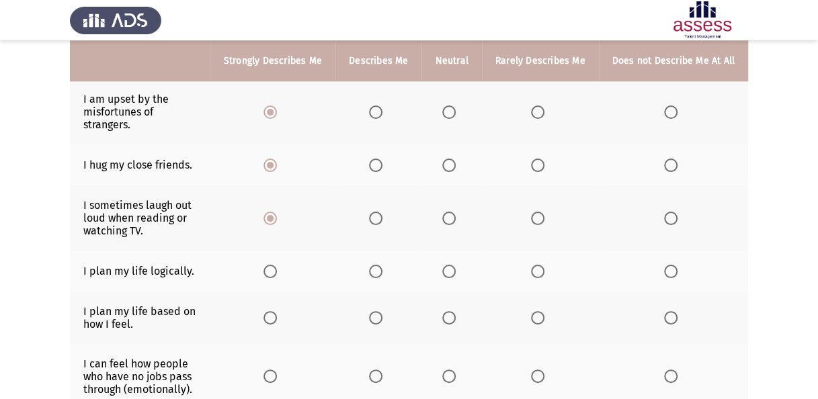
click at [277, 265] on span "Select an option" at bounding box center [269, 271] width 13 height 13
click at [277, 265] on input "Select an option" at bounding box center [269, 271] width 13 height 13
click at [382, 311] on span "Select an option" at bounding box center [375, 317] width 13 height 13
click at [382, 311] on input "Select an option" at bounding box center [375, 317] width 13 height 13
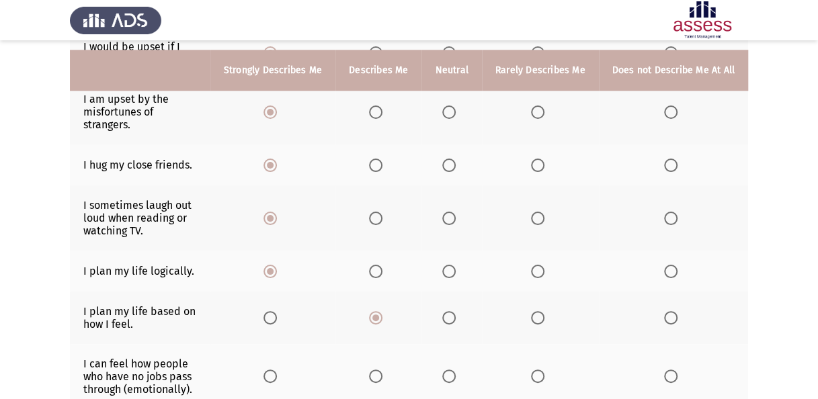
scroll to position [672, 0]
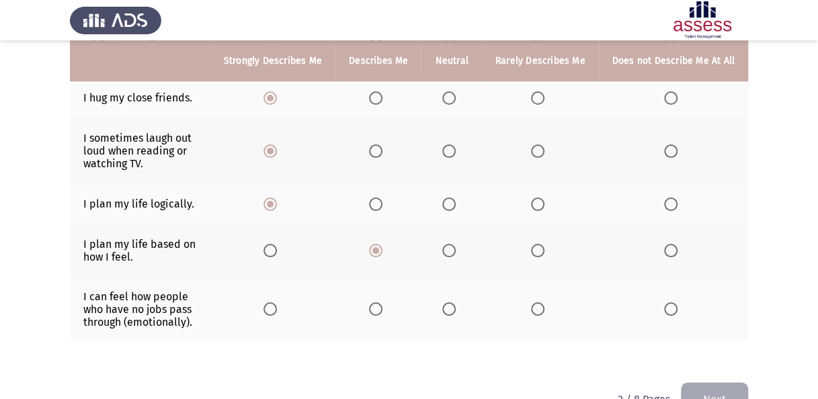
click at [277, 302] on span "Select an option" at bounding box center [269, 308] width 13 height 13
click at [277, 302] on input "Select an option" at bounding box center [269, 308] width 13 height 13
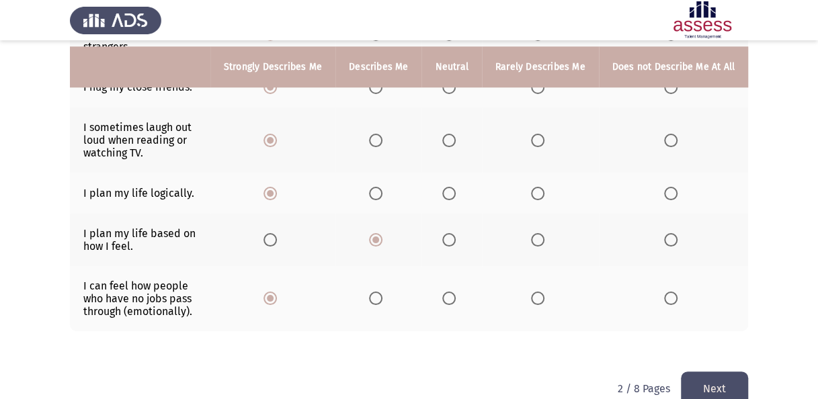
scroll to position [688, 0]
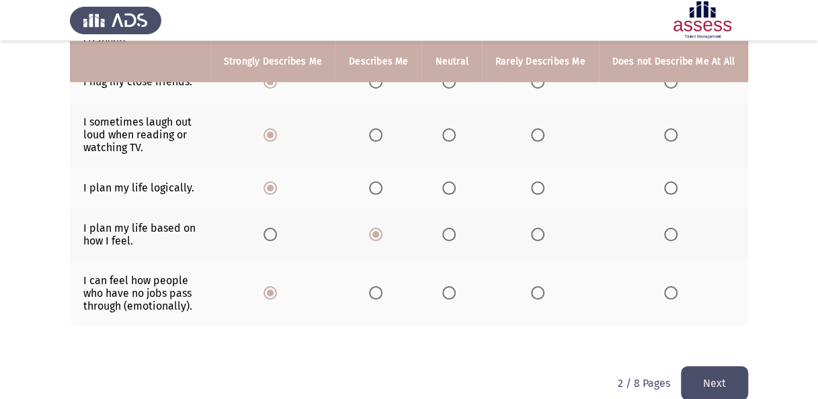
click at [721, 366] on button "Next" at bounding box center [714, 383] width 67 height 34
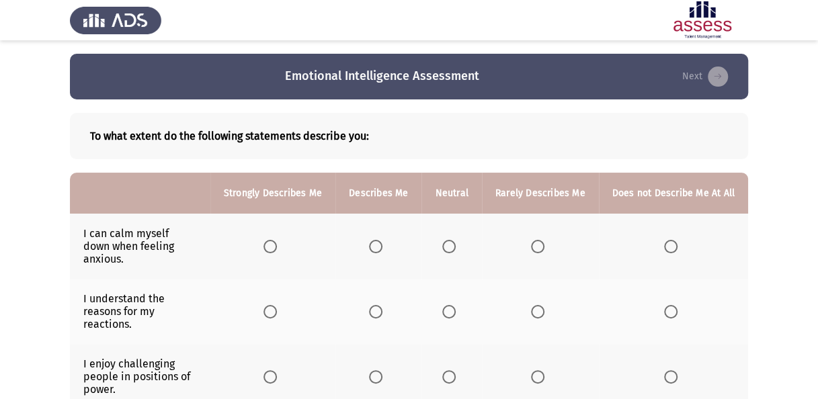
click at [380, 240] on span "Select an option" at bounding box center [375, 246] width 13 height 13
click at [380, 240] on input "Select an option" at bounding box center [375, 246] width 13 height 13
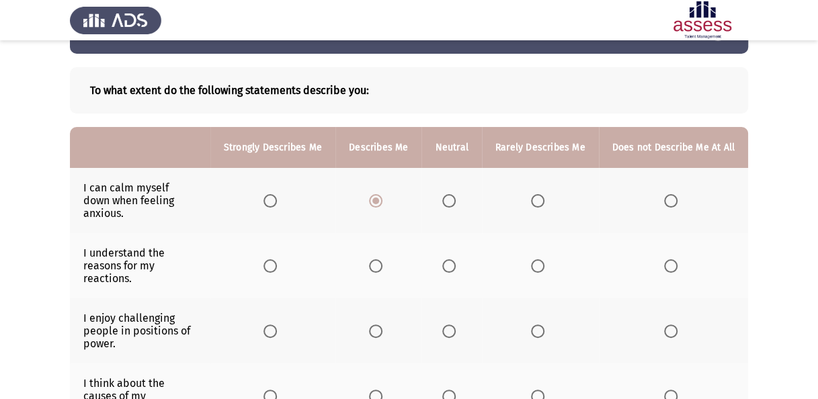
scroll to position [67, 0]
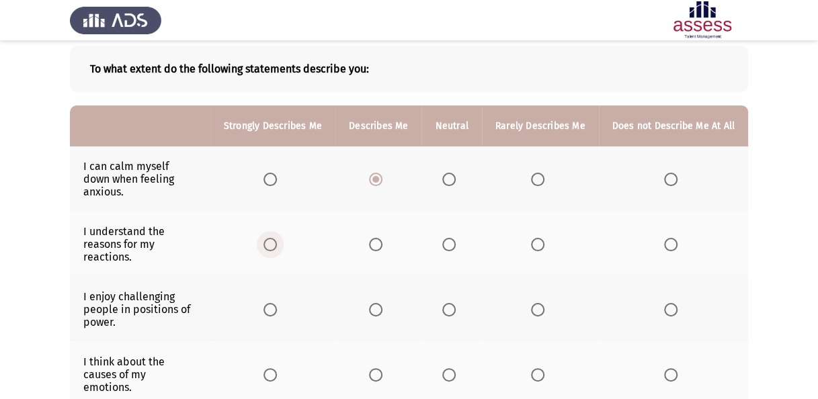
click at [273, 238] on span "Select an option" at bounding box center [269, 244] width 13 height 13
click at [273, 238] on input "Select an option" at bounding box center [269, 244] width 13 height 13
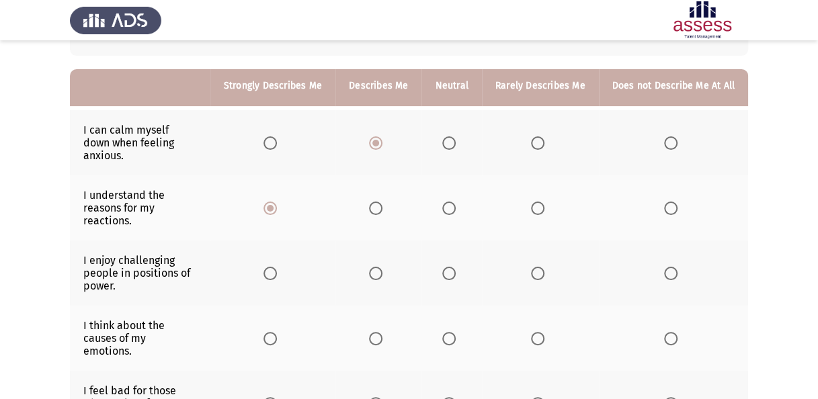
scroll to position [134, 0]
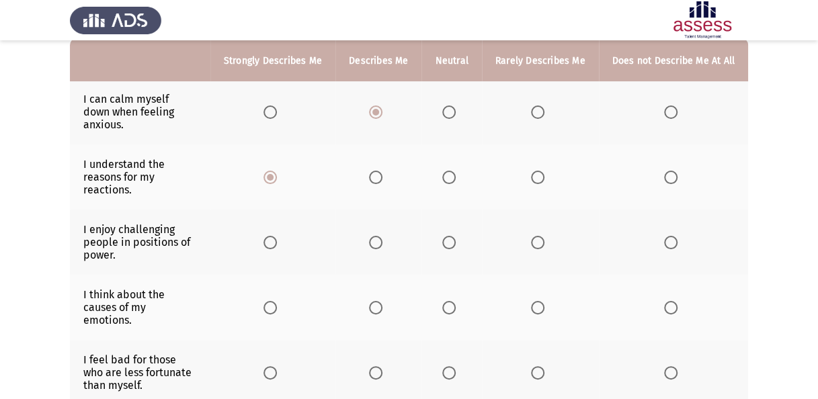
click at [277, 236] on span "Select an option" at bounding box center [269, 242] width 13 height 13
click at [277, 236] on input "Select an option" at bounding box center [269, 242] width 13 height 13
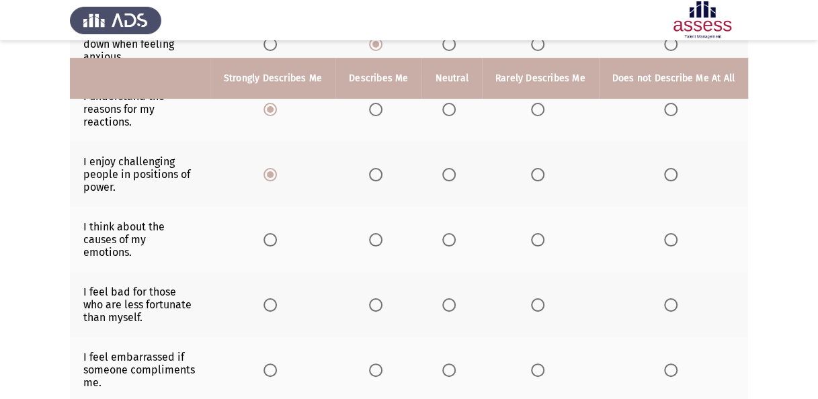
scroll to position [202, 0]
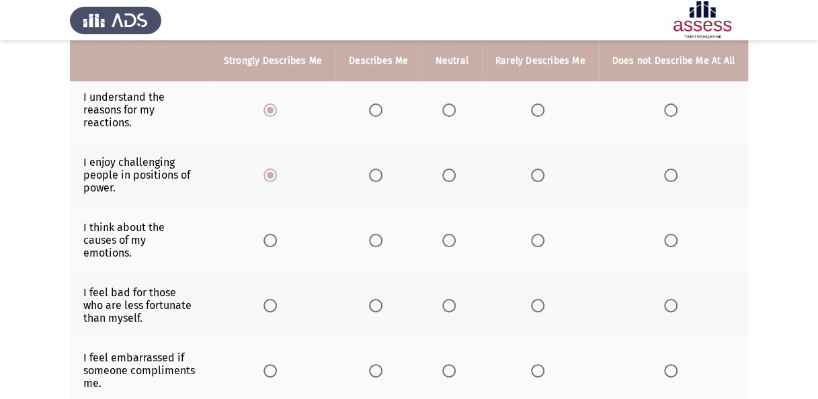
click at [382, 169] on span "Select an option" at bounding box center [375, 175] width 13 height 13
click at [382, 169] on input "Select an option" at bounding box center [375, 175] width 13 height 13
click at [277, 234] on span "Select an option" at bounding box center [269, 240] width 13 height 13
click at [277, 234] on input "Select an option" at bounding box center [269, 240] width 13 height 13
click at [456, 299] on span "Select an option" at bounding box center [448, 305] width 13 height 13
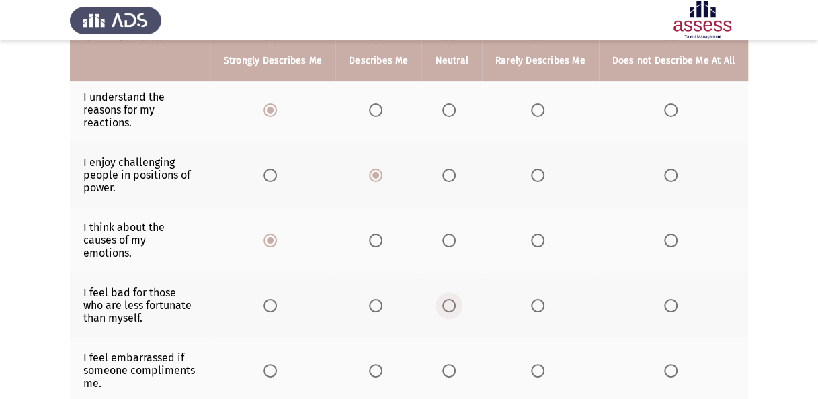
click at [456, 299] on input "Select an option" at bounding box center [448, 305] width 13 height 13
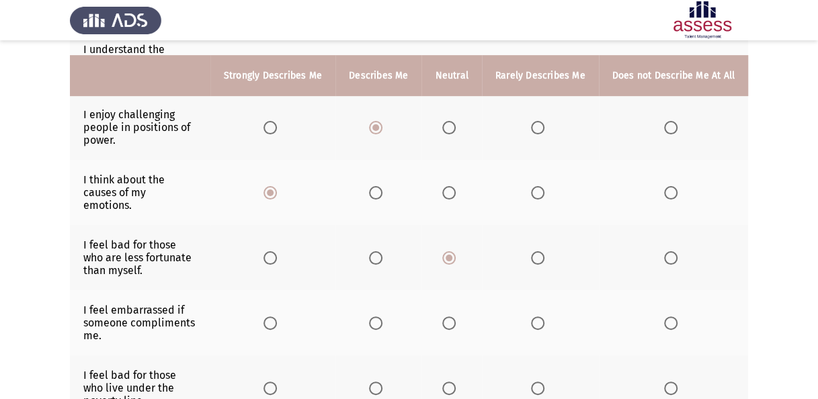
scroll to position [269, 0]
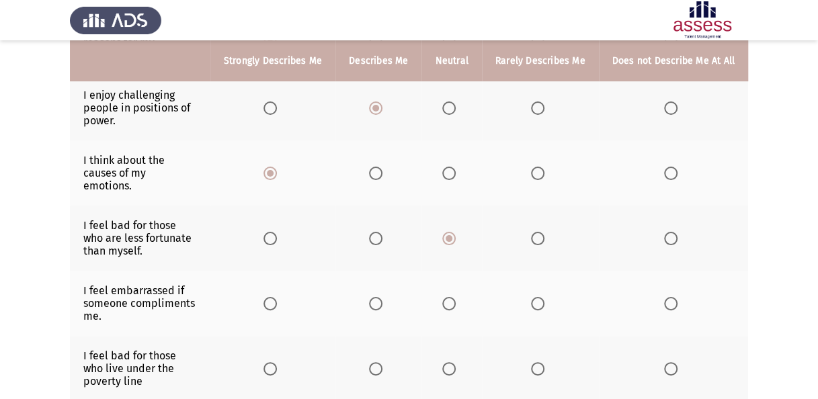
click at [538, 297] on span "Select an option" at bounding box center [537, 303] width 13 height 13
click at [538, 297] on input "Select an option" at bounding box center [537, 303] width 13 height 13
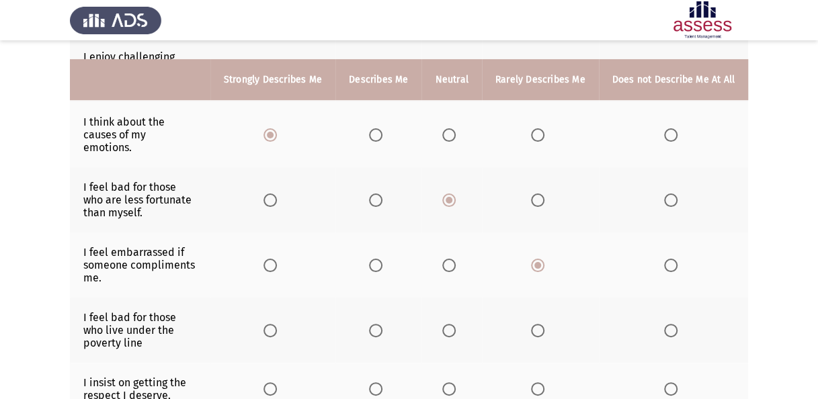
scroll to position [336, 0]
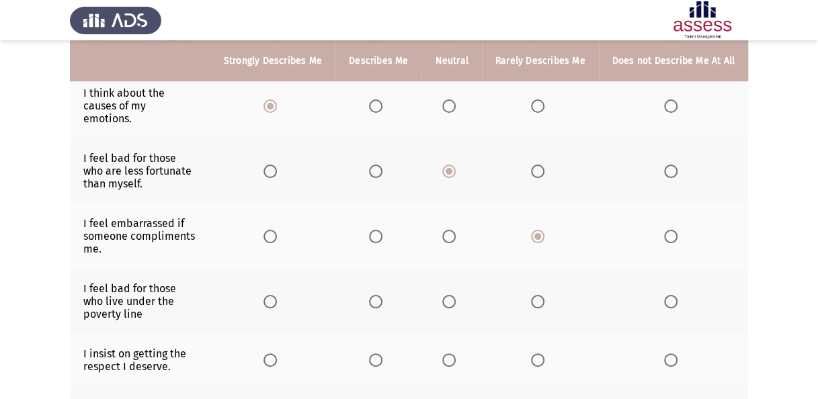
click at [382, 295] on span "Select an option" at bounding box center [375, 301] width 13 height 13
click at [382, 295] on input "Select an option" at bounding box center [375, 301] width 13 height 13
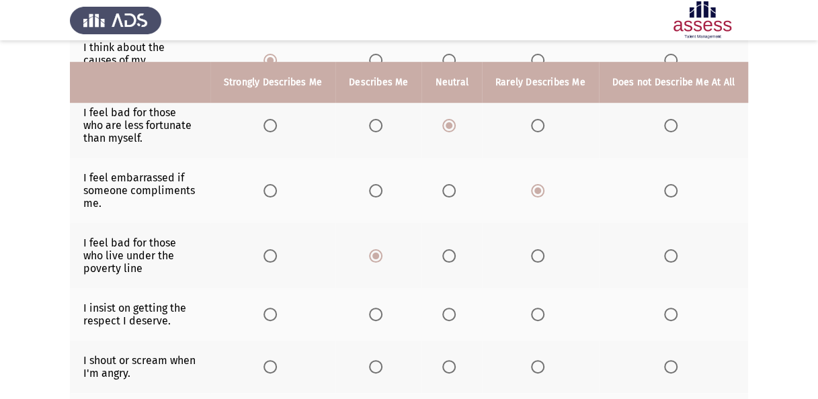
scroll to position [403, 0]
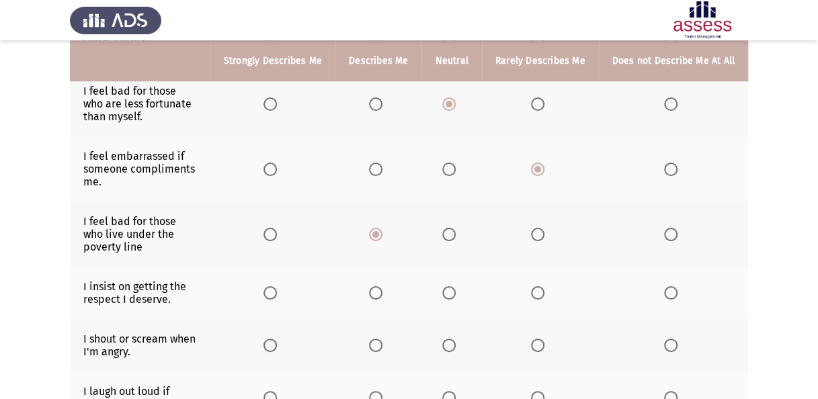
click at [275, 286] on span "Select an option" at bounding box center [269, 292] width 13 height 13
click at [275, 286] on input "Select an option" at bounding box center [269, 292] width 13 height 13
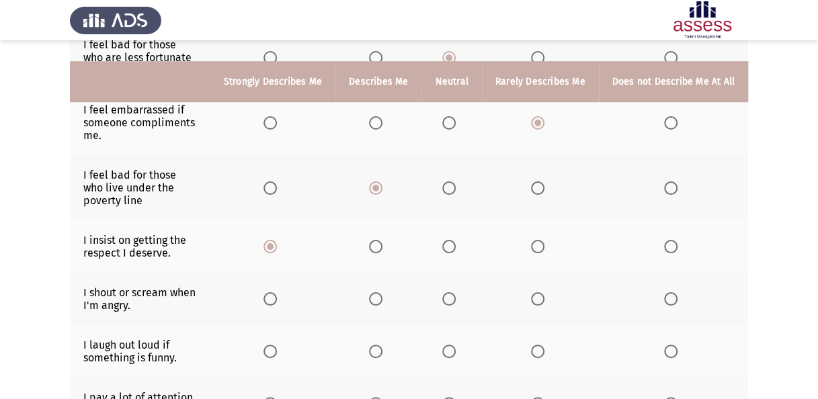
scroll to position [470, 0]
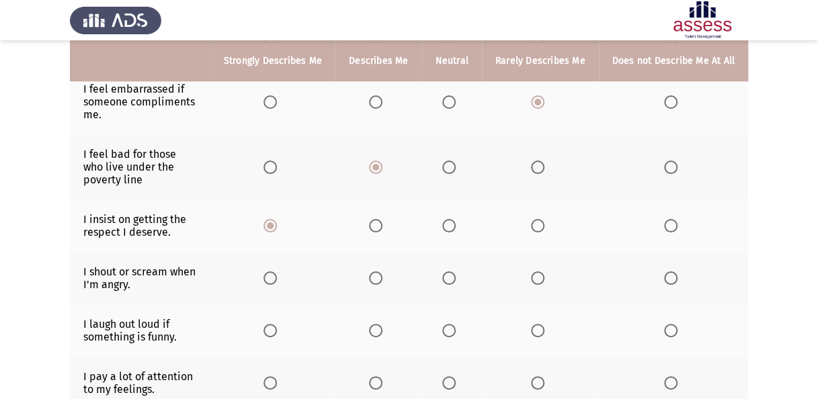
click at [379, 271] on span "Select an option" at bounding box center [375, 277] width 13 height 13
click at [379, 271] on input "Select an option" at bounding box center [375, 277] width 13 height 13
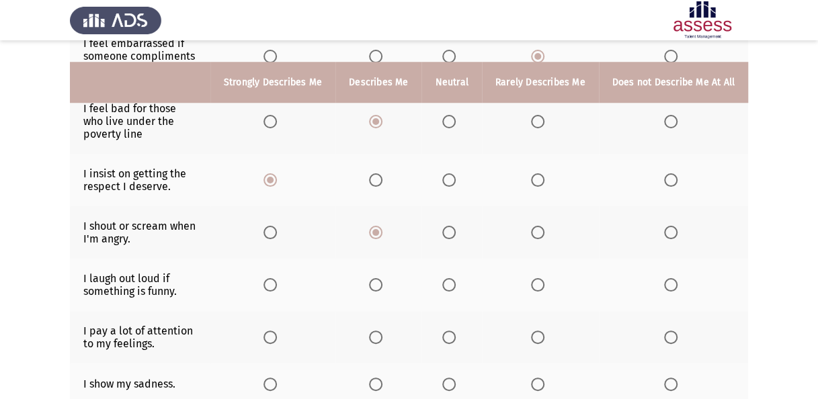
scroll to position [538, 0]
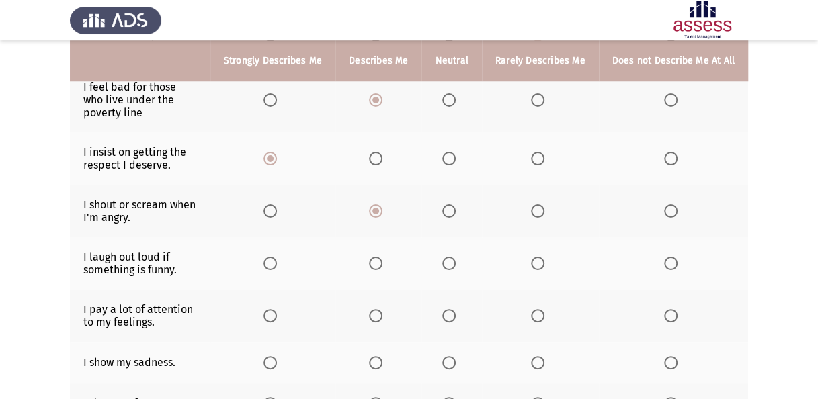
click at [277, 257] on span "Select an option" at bounding box center [269, 263] width 13 height 13
click at [277, 257] on input "Select an option" at bounding box center [269, 263] width 13 height 13
click at [382, 309] on span "Select an option" at bounding box center [375, 315] width 13 height 13
click at [382, 309] on input "Select an option" at bounding box center [375, 315] width 13 height 13
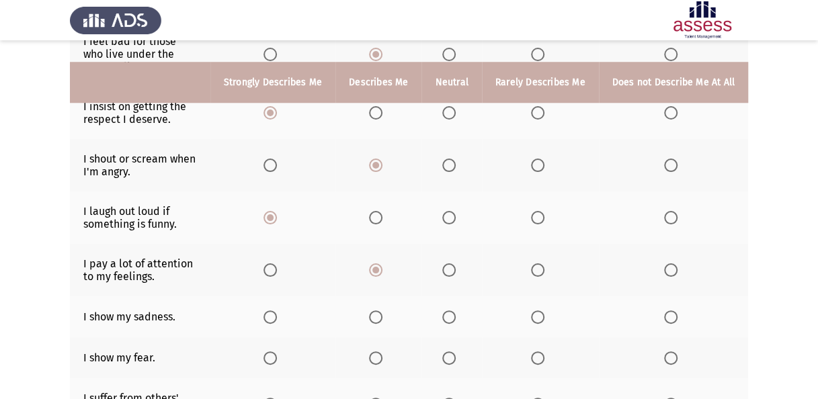
scroll to position [605, 0]
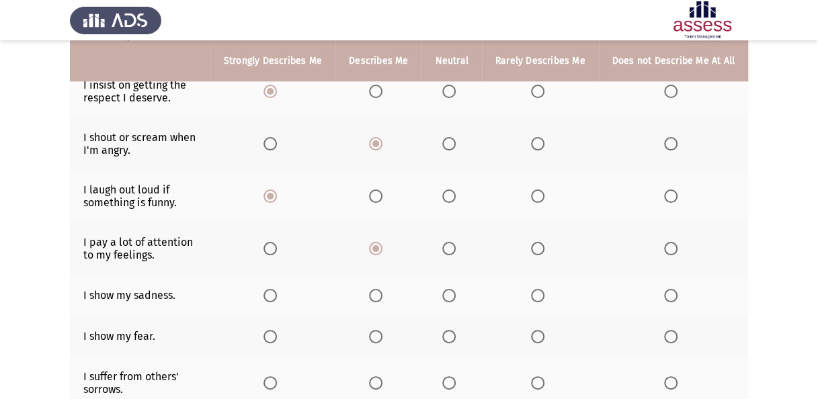
click at [379, 289] on span "Select an option" at bounding box center [375, 295] width 13 height 13
click at [379, 289] on input "Select an option" at bounding box center [375, 295] width 13 height 13
click at [379, 330] on span "Select an option" at bounding box center [375, 336] width 13 height 13
click at [379, 330] on input "Select an option" at bounding box center [375, 336] width 13 height 13
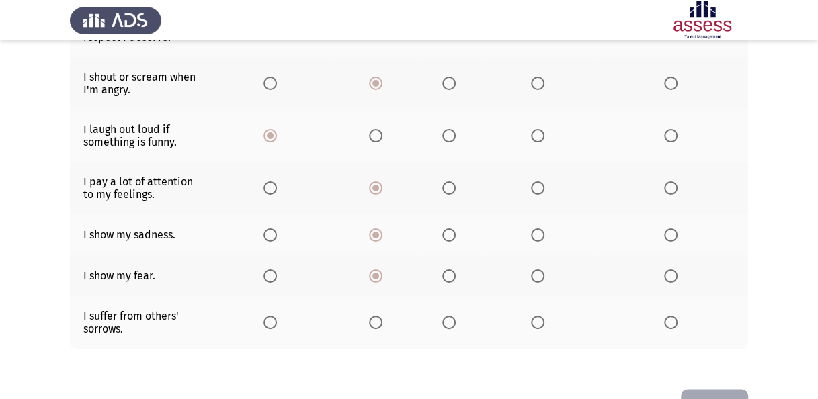
scroll to position [672, 0]
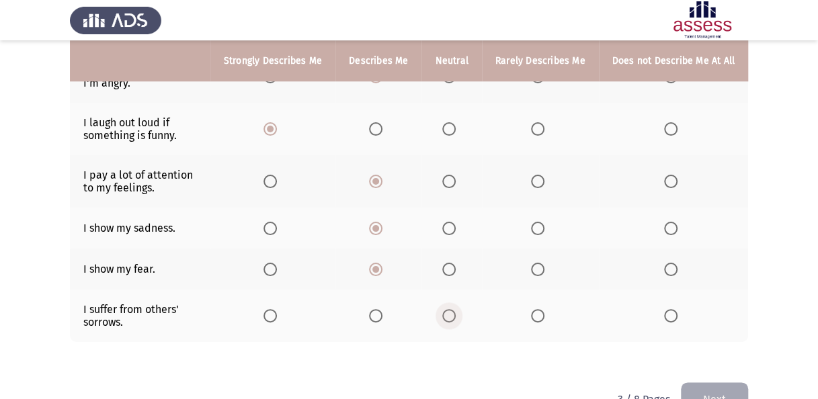
click at [452, 309] on span "Select an option" at bounding box center [448, 315] width 13 height 13
click at [452, 309] on input "Select an option" at bounding box center [448, 315] width 13 height 13
click at [725, 382] on button "Next" at bounding box center [714, 399] width 67 height 34
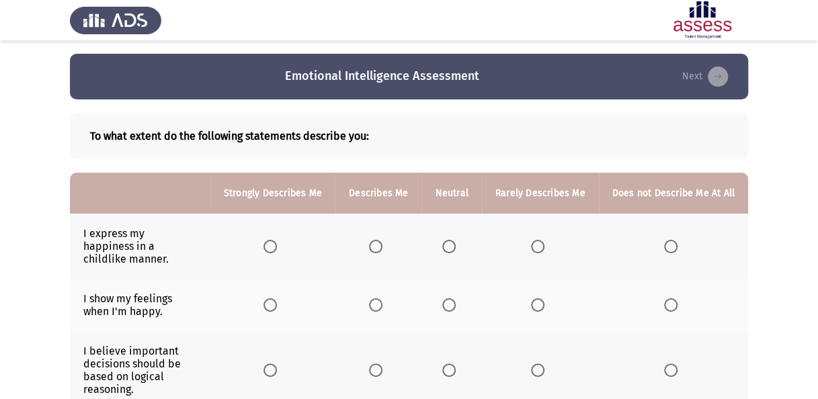
click at [277, 240] on span "Select an option" at bounding box center [269, 246] width 13 height 13
click at [277, 240] on input "Select an option" at bounding box center [269, 246] width 13 height 13
click at [277, 298] on span "Select an option" at bounding box center [269, 304] width 13 height 13
click at [277, 298] on input "Select an option" at bounding box center [269, 304] width 13 height 13
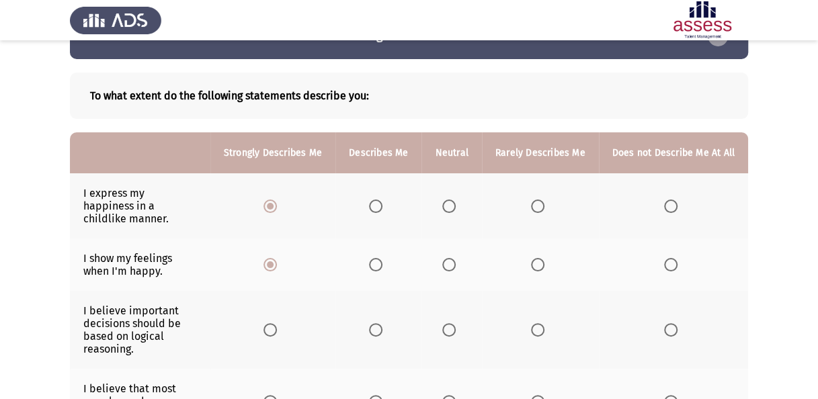
scroll to position [67, 0]
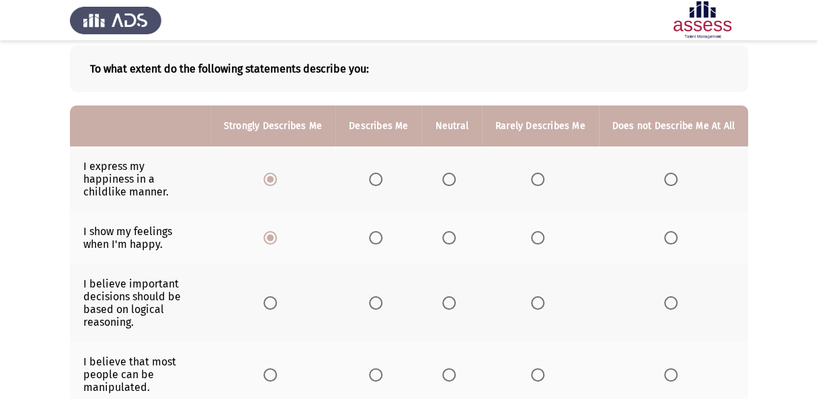
click at [277, 296] on span "Select an option" at bounding box center [269, 302] width 13 height 13
click at [277, 296] on input "Select an option" at bounding box center [269, 302] width 13 height 13
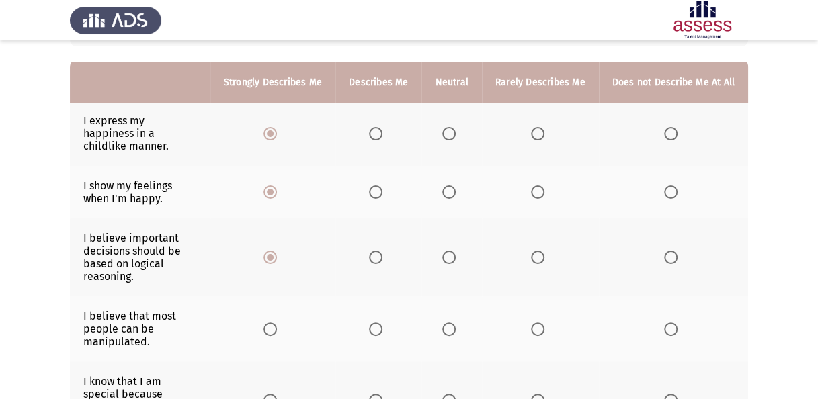
scroll to position [134, 0]
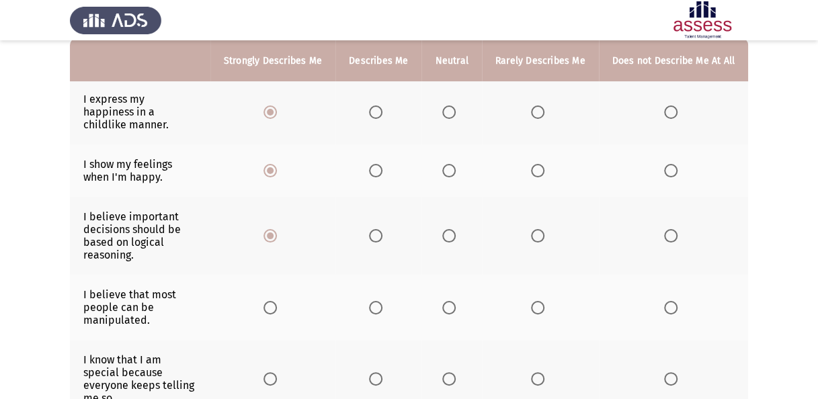
click at [376, 308] on span "Select an option" at bounding box center [376, 308] width 0 height 0
click at [380, 301] on input "Select an option" at bounding box center [375, 307] width 13 height 13
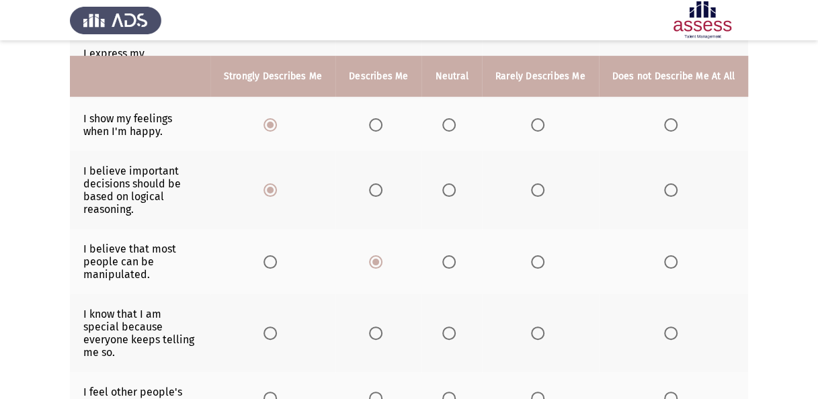
scroll to position [202, 0]
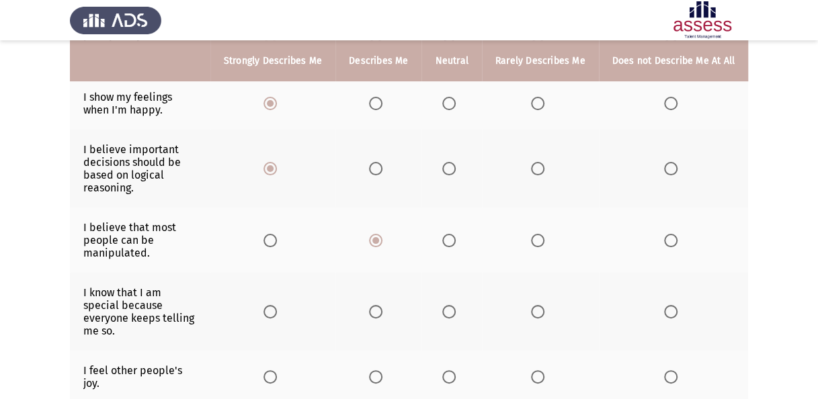
click at [381, 305] on span "Select an option" at bounding box center [375, 311] width 13 height 13
click at [381, 305] on input "Select an option" at bounding box center [375, 311] width 13 height 13
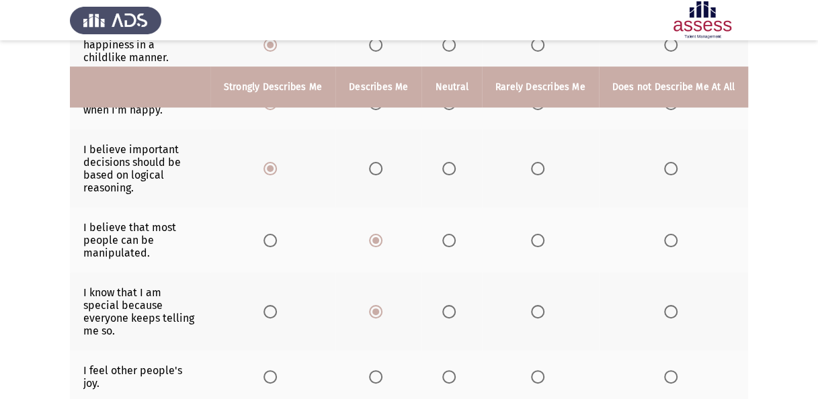
scroll to position [269, 0]
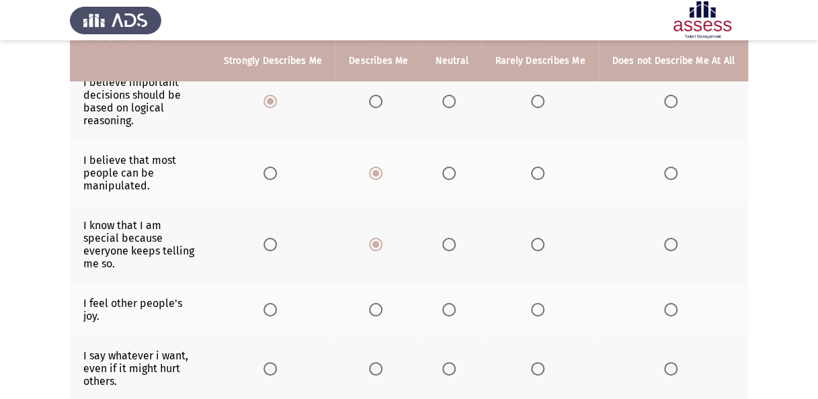
click at [382, 303] on span "Select an option" at bounding box center [375, 309] width 13 height 13
click at [382, 303] on input "Select an option" at bounding box center [375, 309] width 13 height 13
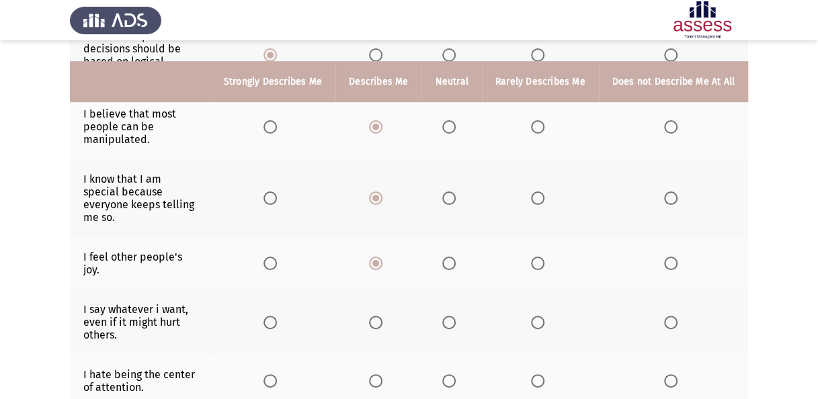
scroll to position [336, 0]
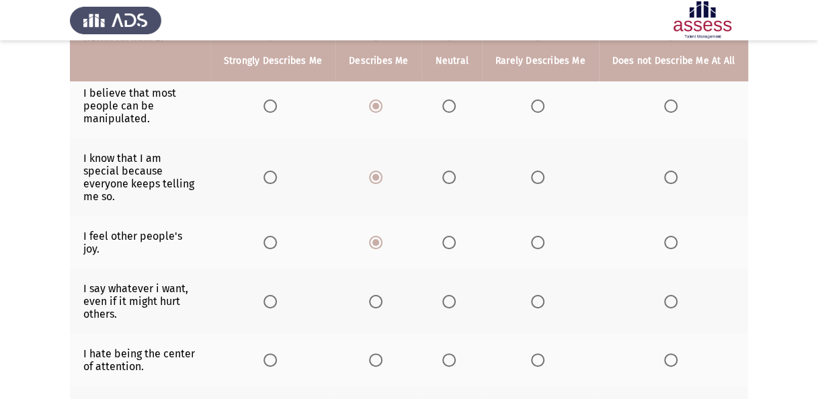
click at [382, 295] on span "Select an option" at bounding box center [375, 301] width 13 height 13
click at [382, 295] on input "Select an option" at bounding box center [375, 301] width 13 height 13
click at [379, 353] on span "Select an option" at bounding box center [375, 359] width 13 height 13
click at [379, 353] on input "Select an option" at bounding box center [375, 359] width 13 height 13
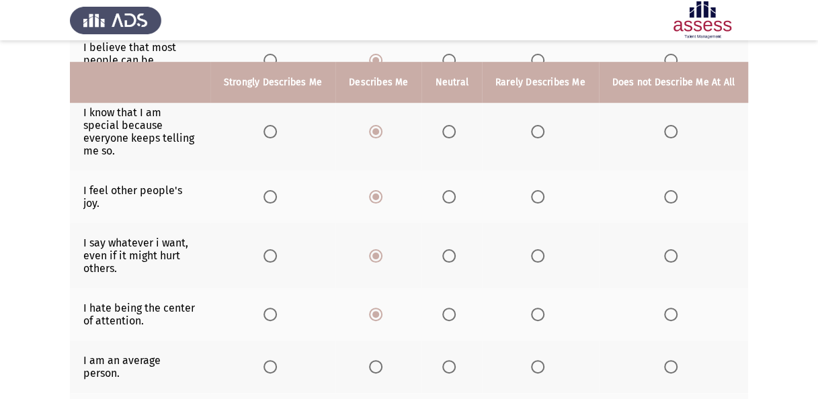
scroll to position [403, 0]
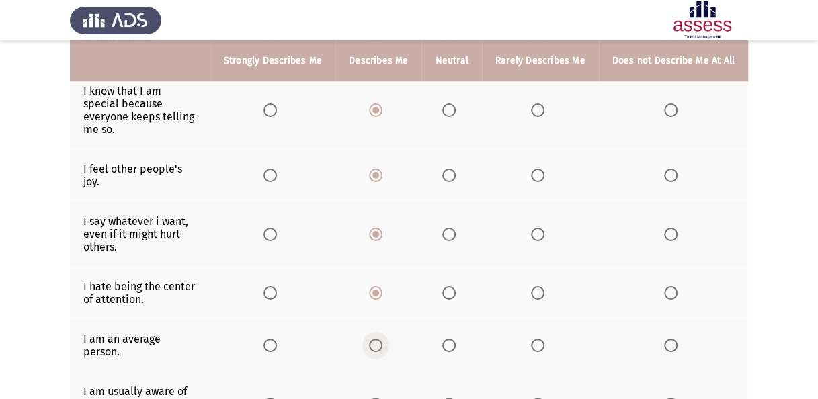
click at [380, 339] on span "Select an option" at bounding box center [375, 345] width 13 height 13
click at [380, 339] on input "Select an option" at bounding box center [375, 345] width 13 height 13
click at [30, 320] on app-assessment-container "Emotional Intelligence Assessment Next To what extent do the following statemen…" at bounding box center [409, 163] width 818 height 1025
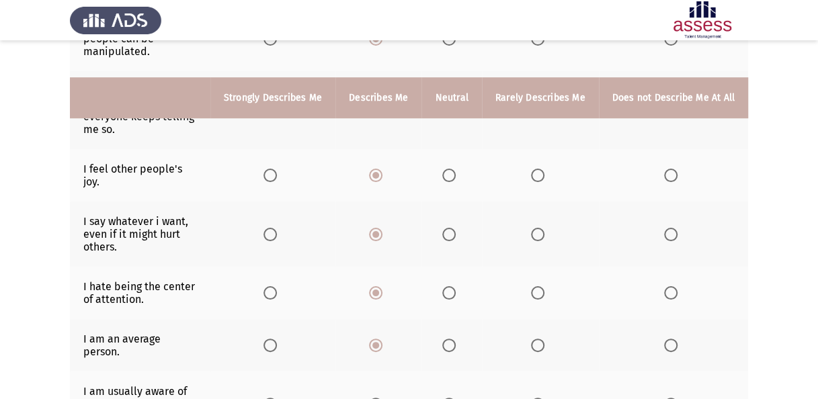
scroll to position [470, 0]
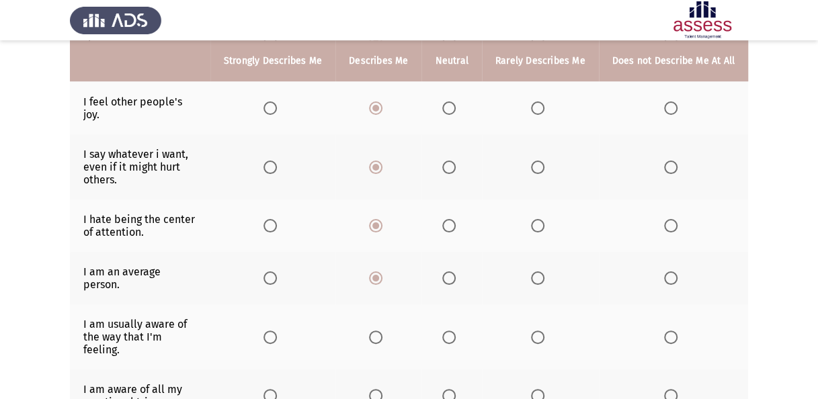
click at [382, 331] on span "Select an option" at bounding box center [375, 337] width 13 height 13
click at [382, 331] on input "Select an option" at bounding box center [375, 337] width 13 height 13
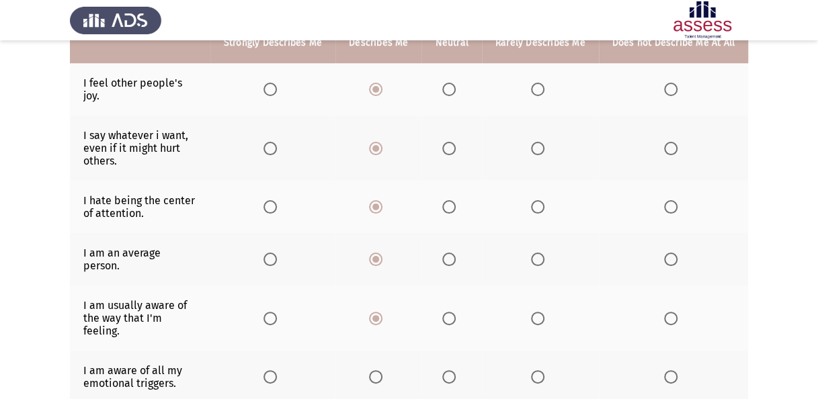
scroll to position [538, 0]
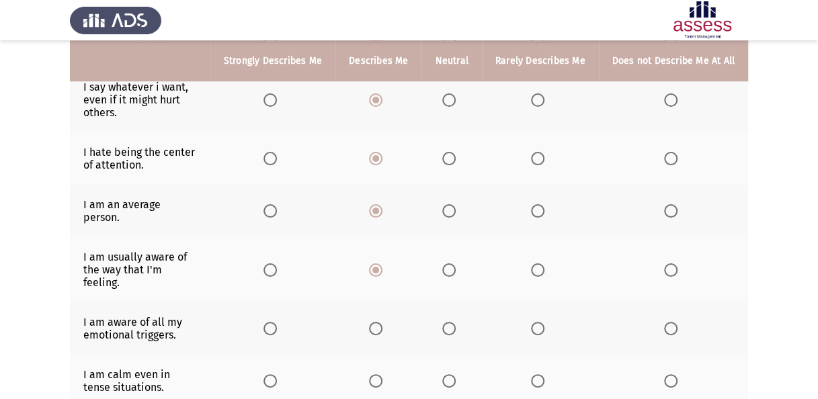
click at [379, 322] on span "Select an option" at bounding box center [375, 328] width 13 height 13
click at [379, 322] on input "Select an option" at bounding box center [375, 328] width 13 height 13
click at [454, 374] on span "Select an option" at bounding box center [448, 380] width 13 height 13
click at [454, 374] on input "Select an option" at bounding box center [448, 380] width 13 height 13
click at [0, 289] on html "Emotional Intelligence Assessment Next To what extent do the following statemen…" at bounding box center [409, 28] width 818 height 1132
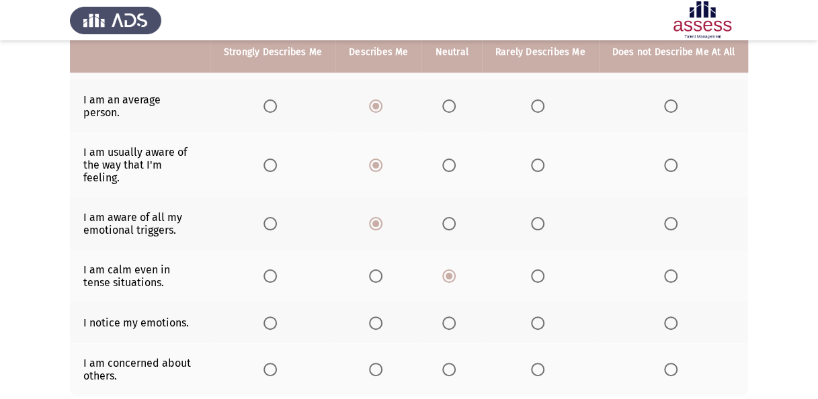
scroll to position [665, 0]
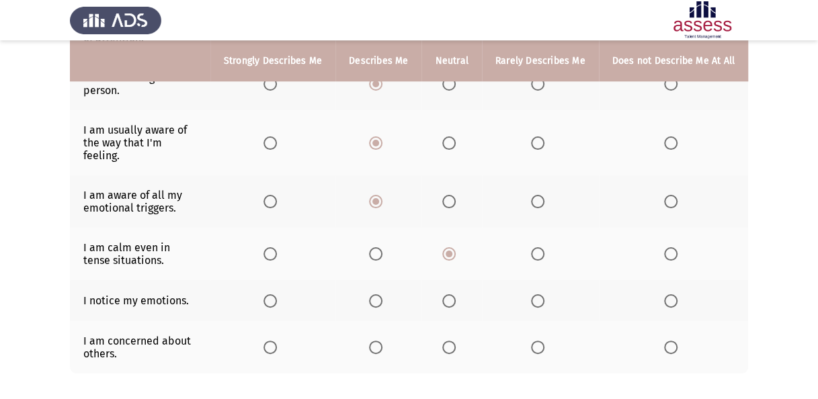
click at [382, 294] on span "Select an option" at bounding box center [375, 300] width 13 height 13
click at [382, 294] on input "Select an option" at bounding box center [375, 300] width 13 height 13
click at [456, 341] on span "Select an option" at bounding box center [448, 347] width 13 height 13
click at [456, 341] on input "Select an option" at bounding box center [448, 347] width 13 height 13
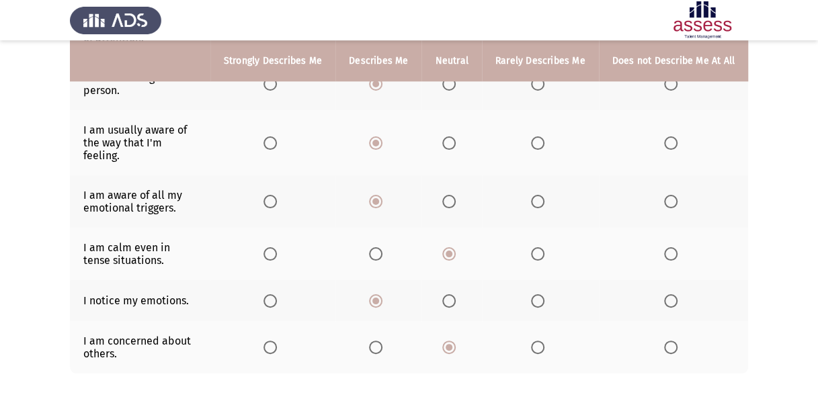
scroll to position [0, 0]
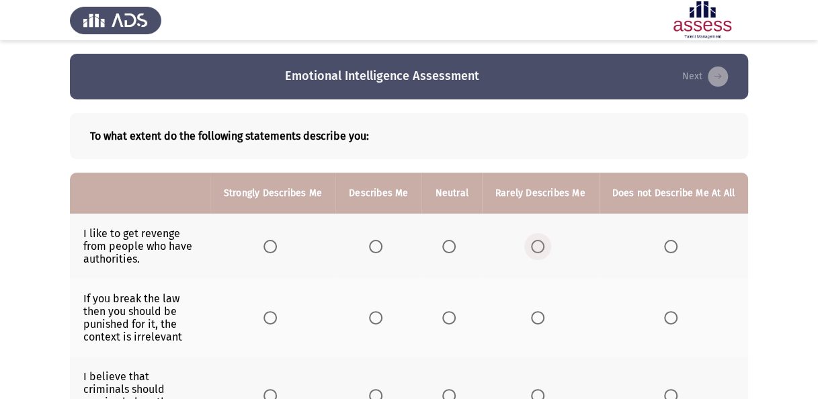
click at [533, 241] on span "Select an option" at bounding box center [537, 246] width 13 height 13
click at [533, 241] on input "Select an option" at bounding box center [537, 246] width 13 height 13
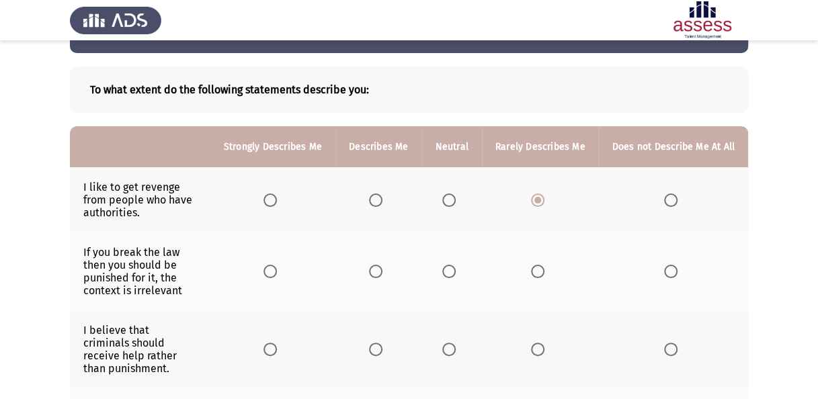
scroll to position [67, 0]
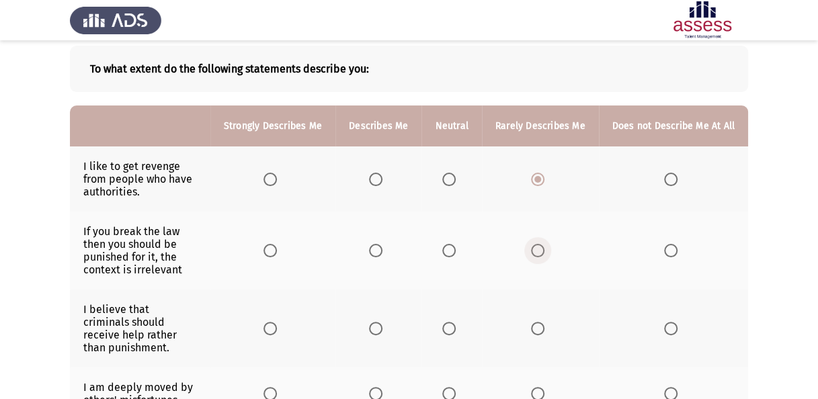
click at [543, 252] on span "Select an option" at bounding box center [537, 250] width 13 height 13
click at [543, 252] on input "Select an option" at bounding box center [537, 250] width 13 height 13
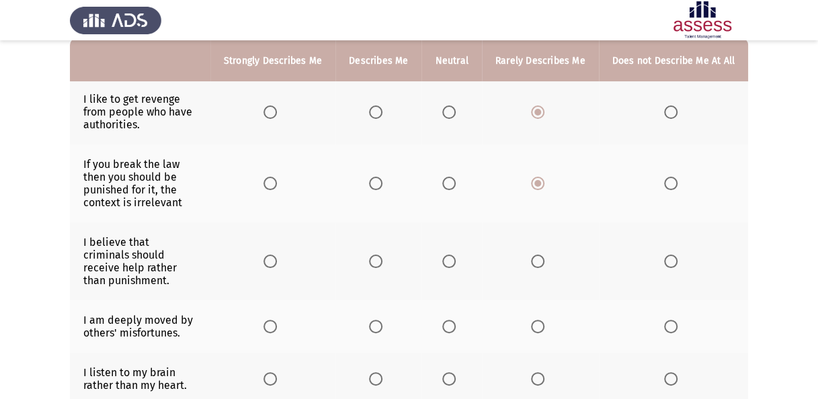
click at [455, 255] on span "Select an option" at bounding box center [448, 261] width 13 height 13
click at [455, 255] on input "Select an option" at bounding box center [448, 261] width 13 height 13
click at [450, 320] on span "Select an option" at bounding box center [448, 326] width 13 height 13
click at [450, 320] on input "Select an option" at bounding box center [448, 326] width 13 height 13
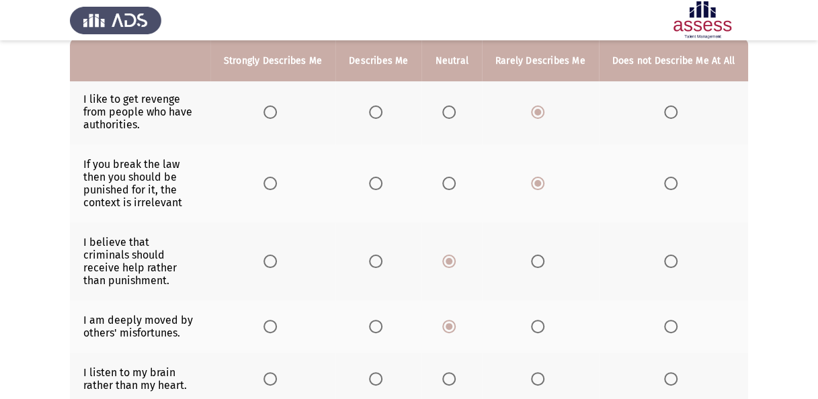
scroll to position [202, 0]
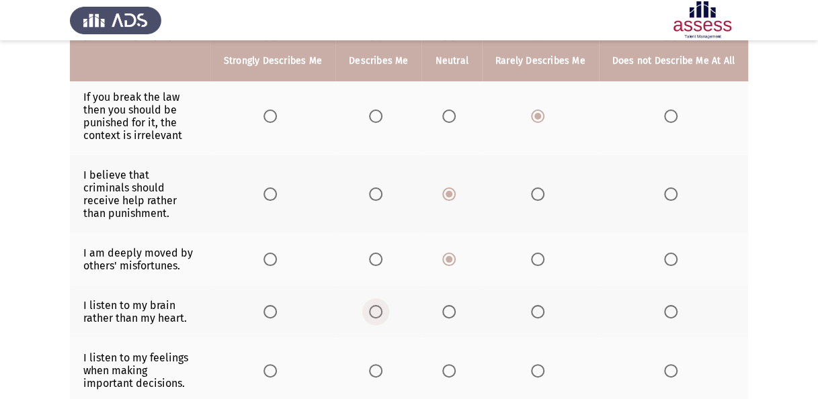
click at [381, 305] on span "Select an option" at bounding box center [375, 311] width 13 height 13
click at [381, 305] on input "Select an option" at bounding box center [375, 311] width 13 height 13
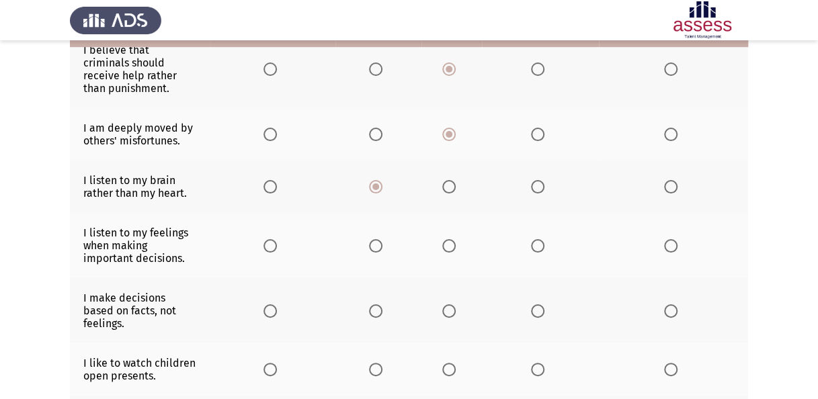
scroll to position [336, 0]
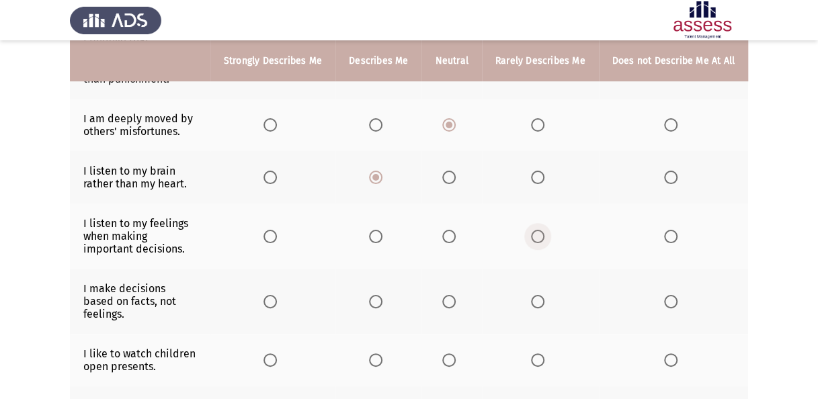
click at [544, 230] on span "Select an option" at bounding box center [537, 236] width 13 height 13
click at [544, 230] on input "Select an option" at bounding box center [537, 236] width 13 height 13
click at [378, 295] on span "Select an option" at bounding box center [375, 301] width 13 height 13
click at [378, 295] on input "Select an option" at bounding box center [375, 301] width 13 height 13
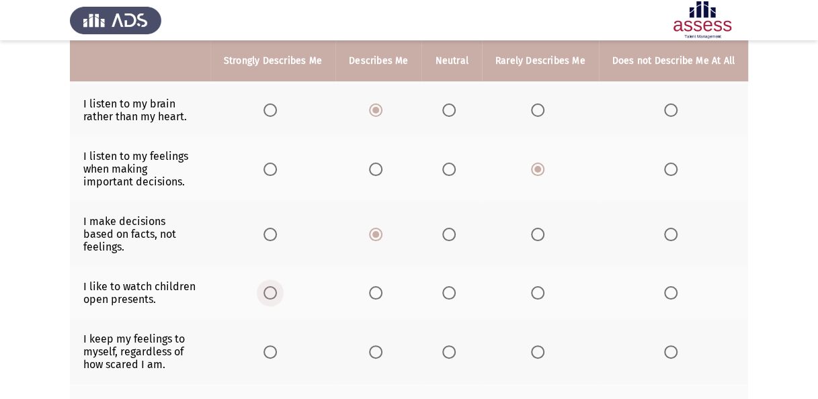
click at [274, 286] on span "Select an option" at bounding box center [269, 292] width 13 height 13
click at [274, 286] on input "Select an option" at bounding box center [269, 292] width 13 height 13
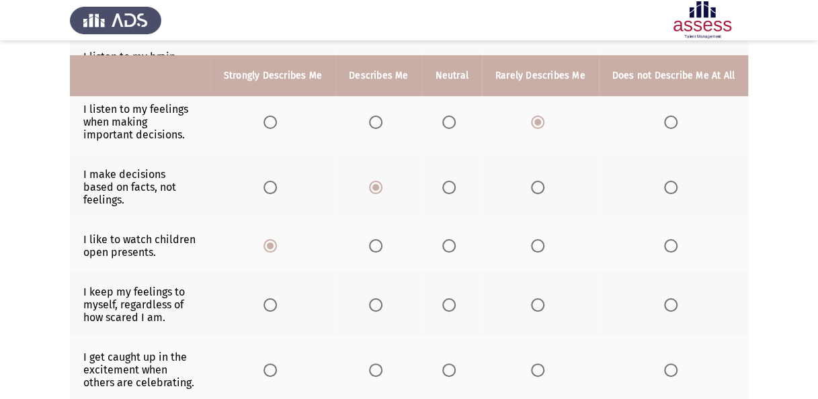
scroll to position [470, 0]
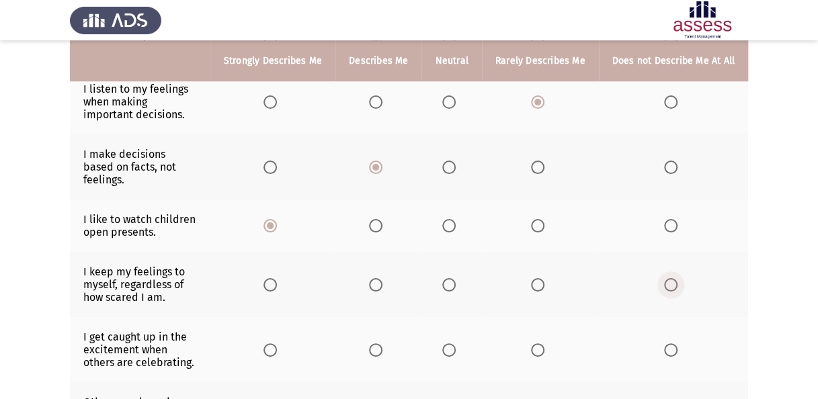
click at [671, 278] on span "Select an option" at bounding box center [670, 284] width 13 height 13
click at [671, 278] on input "Select an option" at bounding box center [670, 284] width 13 height 13
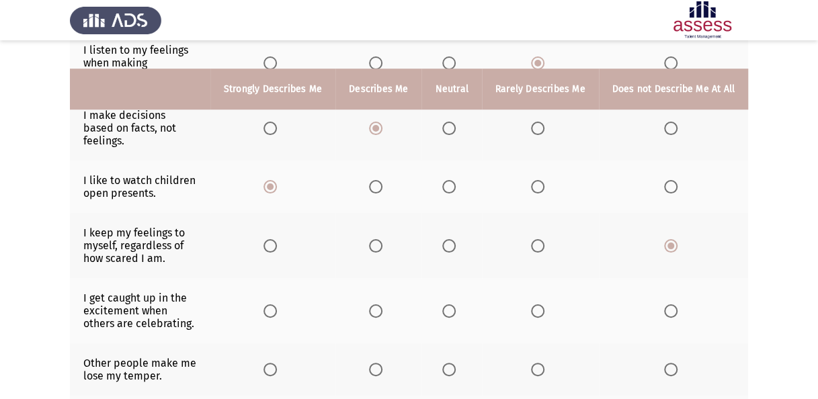
scroll to position [538, 0]
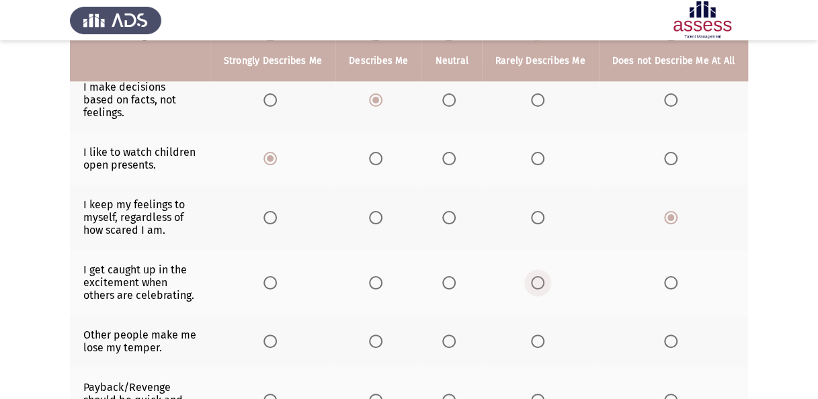
click at [539, 276] on span "Select an option" at bounding box center [537, 282] width 13 height 13
click at [539, 276] on input "Select an option" at bounding box center [537, 282] width 13 height 13
drag, startPoint x: 91, startPoint y: 238, endPoint x: 146, endPoint y: 250, distance: 56.4
click at [452, 276] on span "Select an option" at bounding box center [448, 282] width 13 height 13
click at [452, 276] on input "Select an option" at bounding box center [448, 282] width 13 height 13
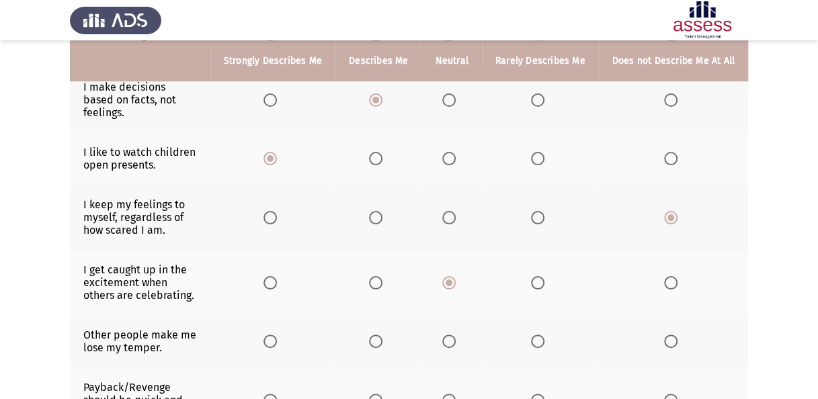
click at [382, 335] on span "Select an option" at bounding box center [375, 341] width 13 height 13
click at [382, 335] on input "Select an option" at bounding box center [375, 341] width 13 height 13
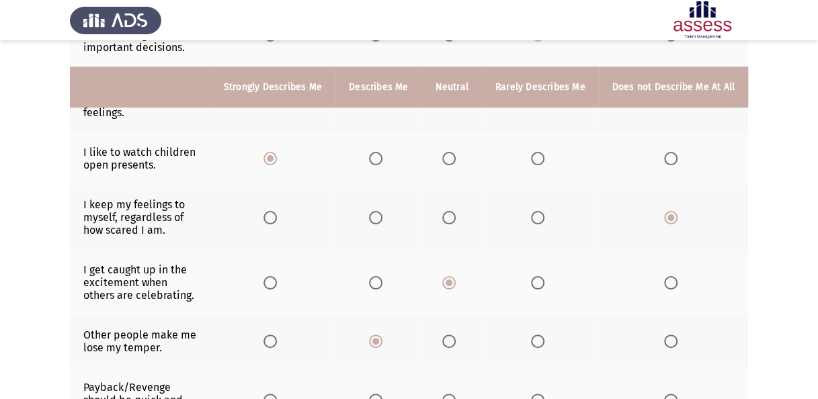
scroll to position [605, 0]
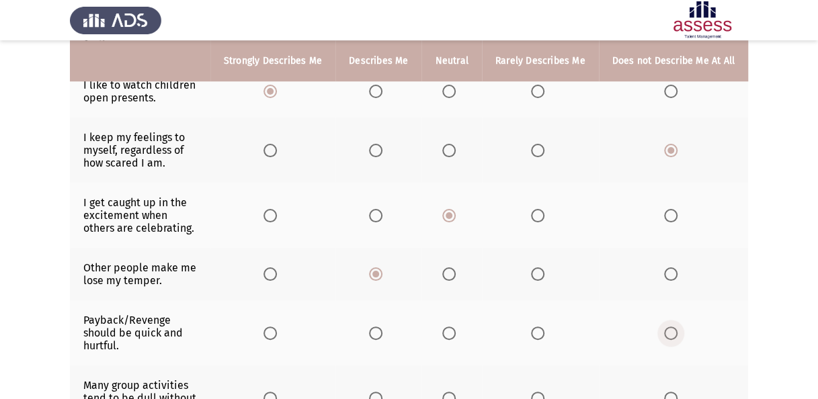
click at [673, 327] on span "Select an option" at bounding box center [670, 333] width 13 height 13
click at [673, 327] on input "Select an option" at bounding box center [670, 333] width 13 height 13
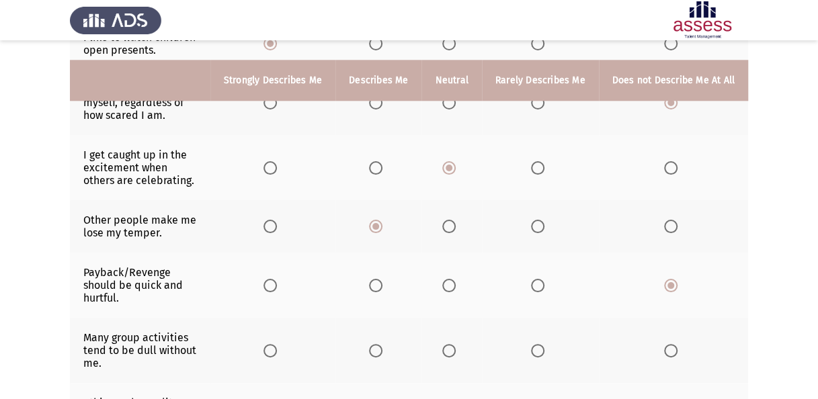
scroll to position [672, 0]
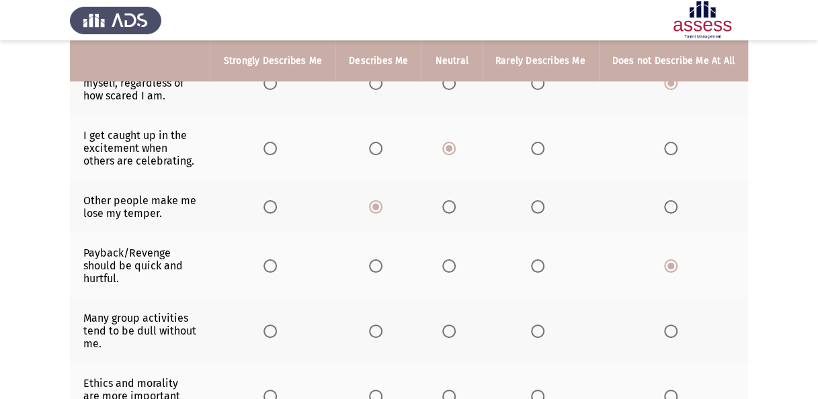
click at [539, 325] on span "Select an option" at bounding box center [537, 331] width 13 height 13
click at [539, 325] on input "Select an option" at bounding box center [537, 331] width 13 height 13
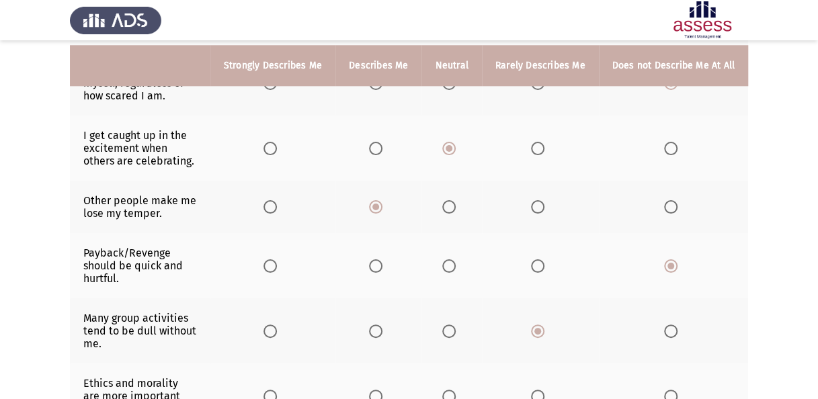
scroll to position [739, 0]
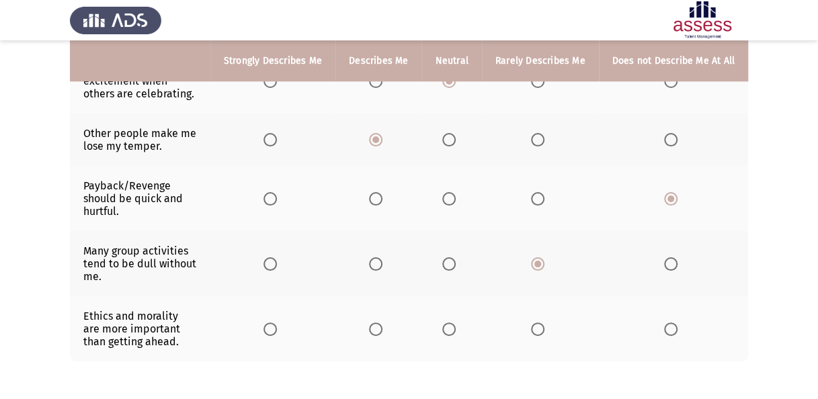
click at [382, 323] on span "Select an option" at bounding box center [375, 329] width 13 height 13
click at [382, 323] on input "Select an option" at bounding box center [375, 329] width 13 height 13
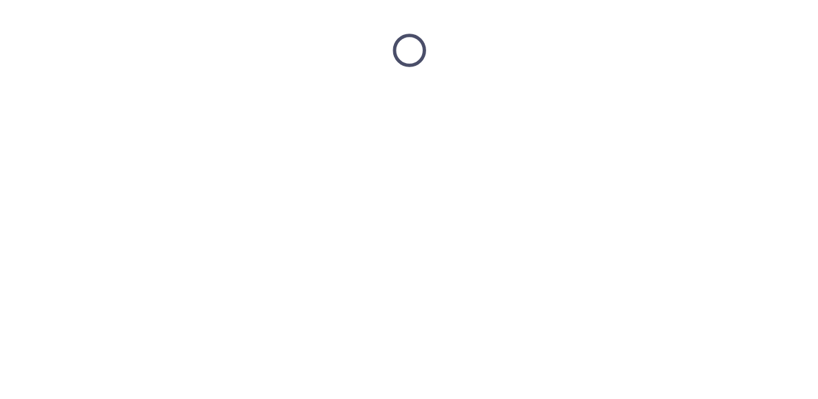
scroll to position [0, 0]
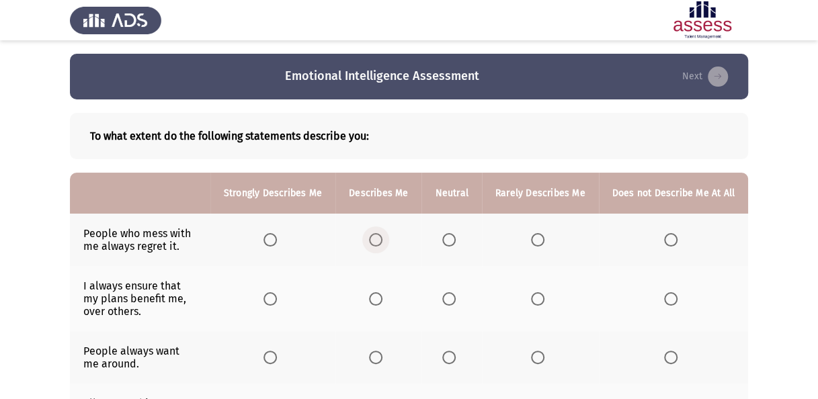
click at [375, 234] on span "Select an option" at bounding box center [375, 239] width 13 height 13
click at [375, 234] on input "Select an option" at bounding box center [375, 239] width 13 height 13
click at [670, 297] on span "Select an option" at bounding box center [670, 298] width 13 height 13
click at [670, 297] on input "Select an option" at bounding box center [670, 298] width 13 height 13
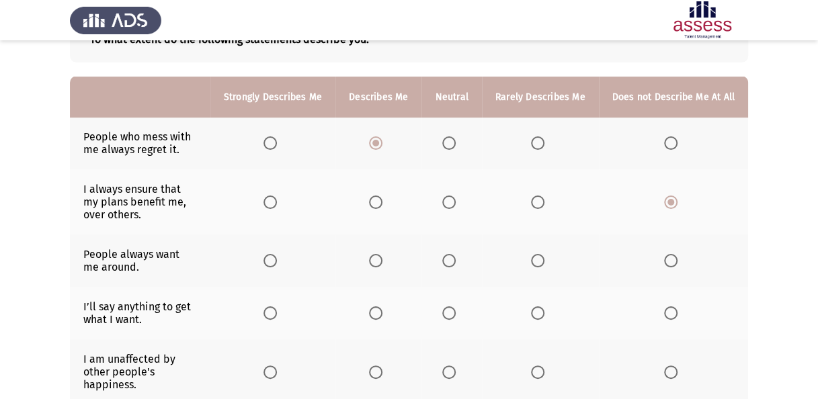
scroll to position [134, 0]
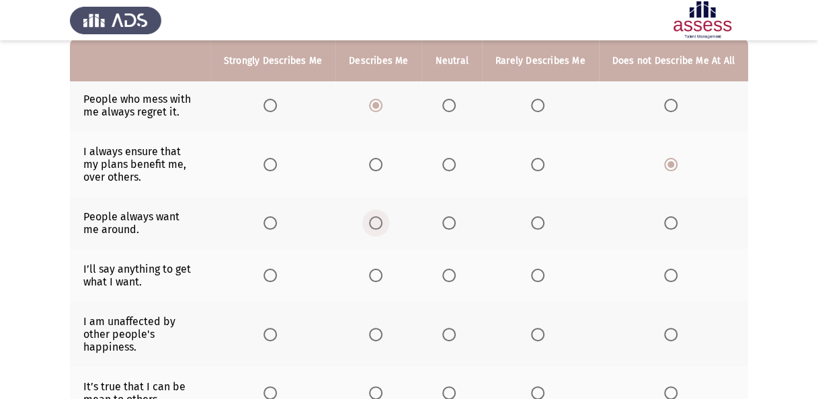
click at [376, 224] on span "Select an option" at bounding box center [375, 222] width 13 height 13
click at [376, 224] on input "Select an option" at bounding box center [375, 222] width 13 height 13
click at [669, 273] on span "Select an option" at bounding box center [670, 275] width 13 height 13
click at [669, 273] on input "Select an option" at bounding box center [670, 275] width 13 height 13
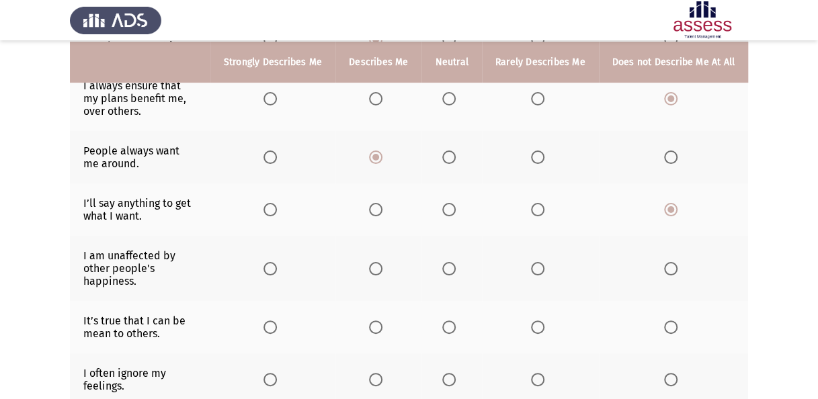
scroll to position [202, 0]
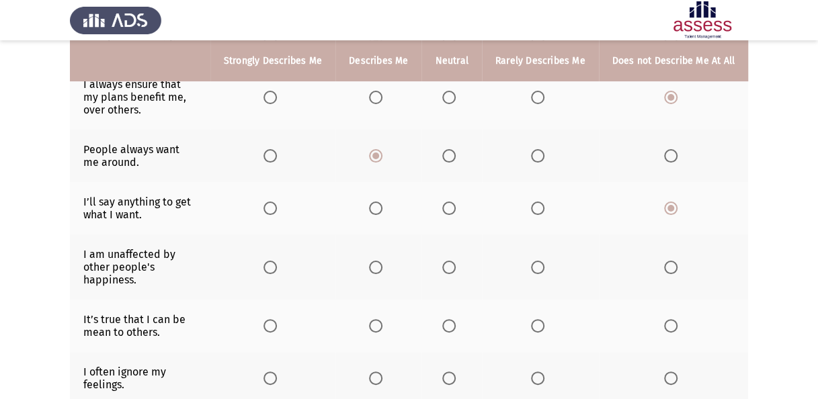
click at [539, 261] on span "Select an option" at bounding box center [537, 267] width 13 height 13
click at [539, 261] on input "Select an option" at bounding box center [537, 267] width 13 height 13
click at [538, 319] on span "Select an option" at bounding box center [537, 325] width 13 height 13
click at [538, 319] on input "Select an option" at bounding box center [537, 325] width 13 height 13
click at [747, 292] on app-assessment-container "Emotional Intelligence Assessment Next To what extent do the following statemen…" at bounding box center [409, 363] width 818 height 1023
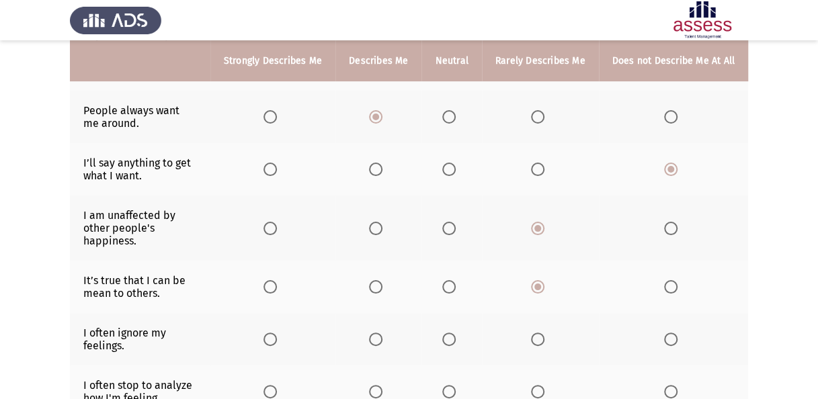
scroll to position [269, 0]
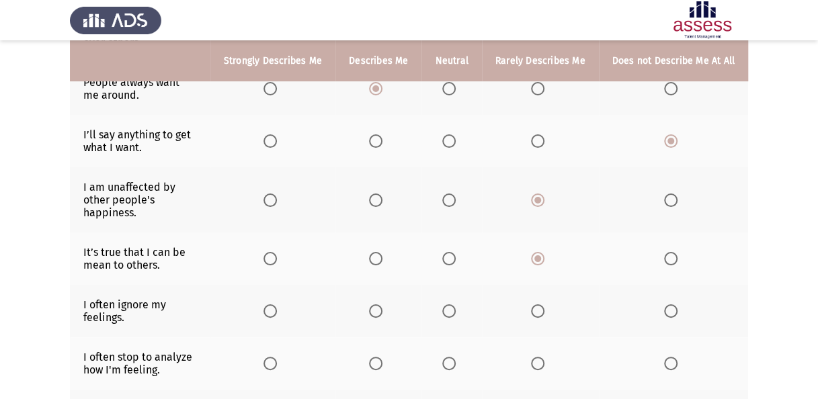
click at [454, 304] on span "Select an option" at bounding box center [448, 310] width 13 height 13
click at [454, 304] on input "Select an option" at bounding box center [448, 310] width 13 height 13
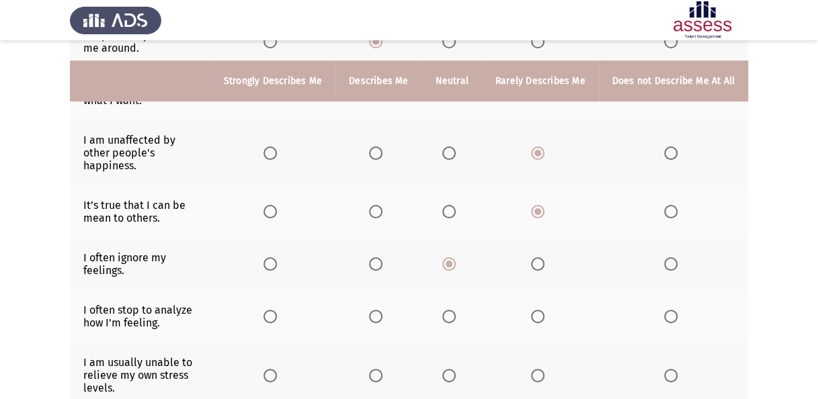
scroll to position [336, 0]
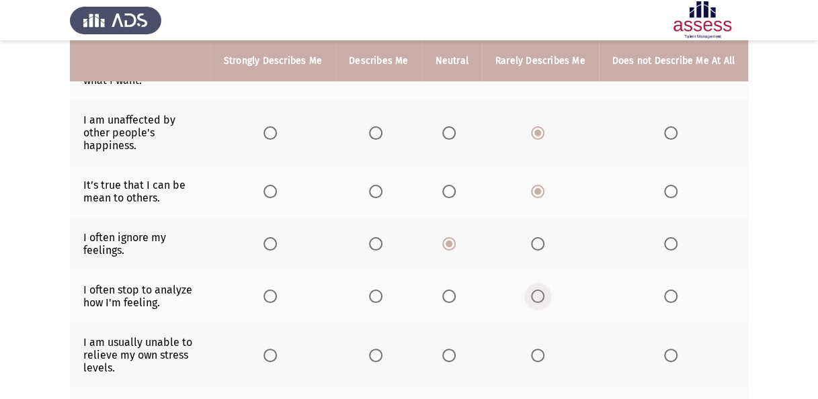
click at [540, 290] on span "Select an option" at bounding box center [537, 296] width 13 height 13
click at [540, 290] on input "Select an option" at bounding box center [537, 296] width 13 height 13
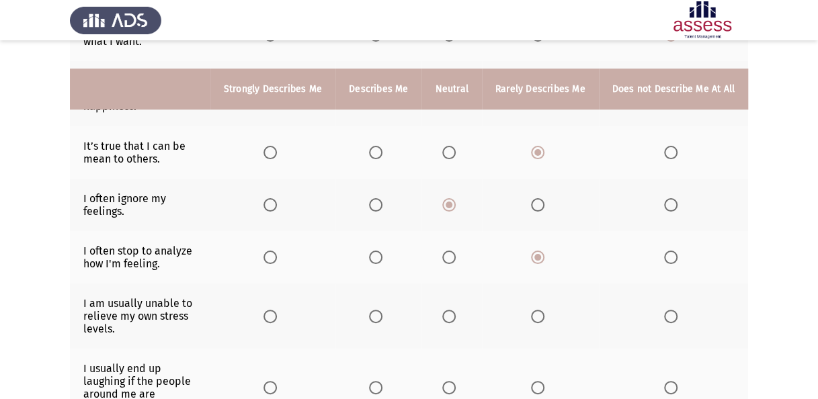
scroll to position [403, 0]
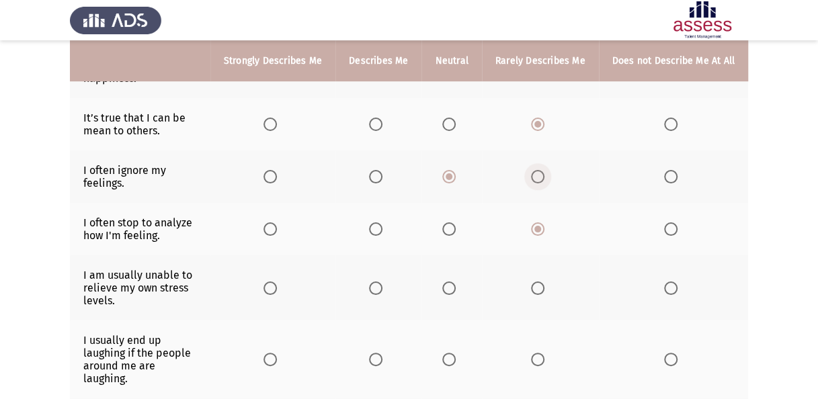
click at [536, 170] on span "Select an option" at bounding box center [537, 176] width 13 height 13
click at [536, 170] on input "Select an option" at bounding box center [537, 176] width 13 height 13
click at [542, 282] on span "Select an option" at bounding box center [537, 288] width 13 height 13
click at [542, 282] on input "Select an option" at bounding box center [537, 288] width 13 height 13
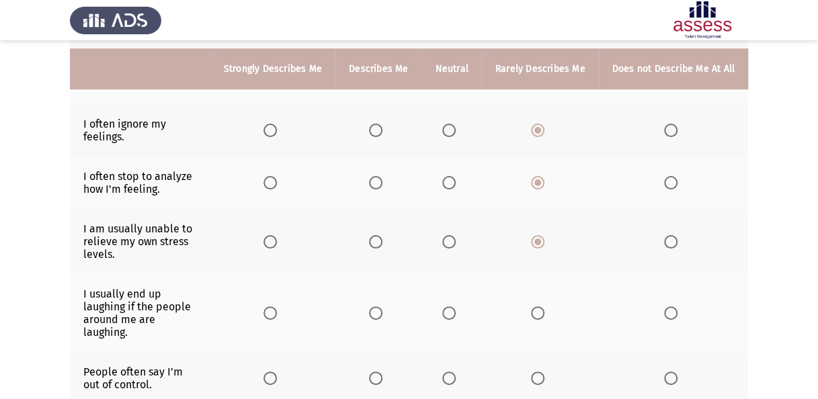
scroll to position [470, 0]
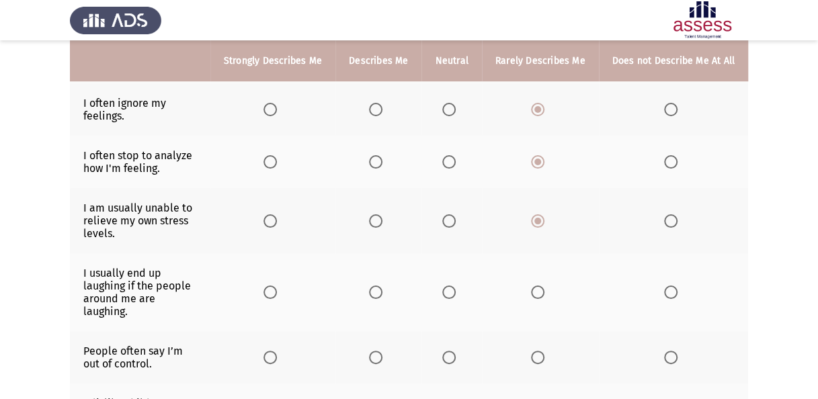
click at [277, 286] on span "Select an option" at bounding box center [269, 292] width 13 height 13
click at [277, 286] on input "Select an option" at bounding box center [269, 292] width 13 height 13
click at [13, 283] on app-assessment-container "Emotional Intelligence Assessment Next To what extent do the following statemen…" at bounding box center [409, 94] width 818 height 1023
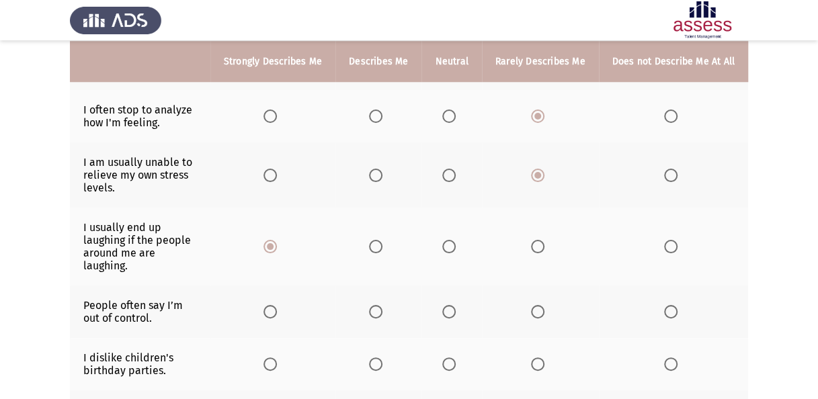
scroll to position [538, 0]
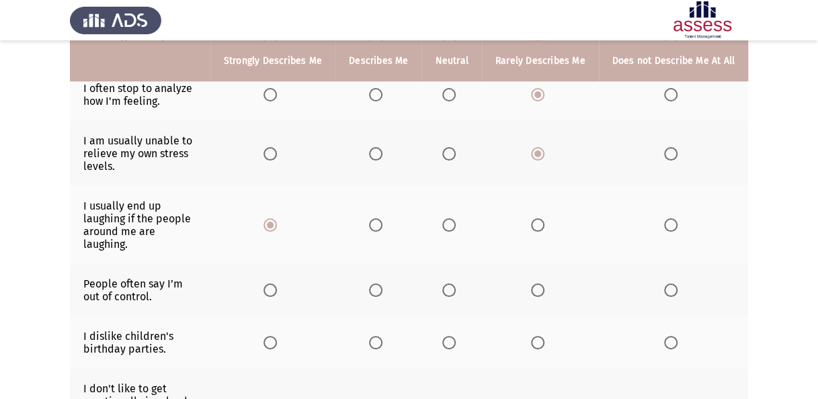
click at [379, 284] on span "Select an option" at bounding box center [375, 290] width 13 height 13
click at [379, 284] on input "Select an option" at bounding box center [375, 290] width 13 height 13
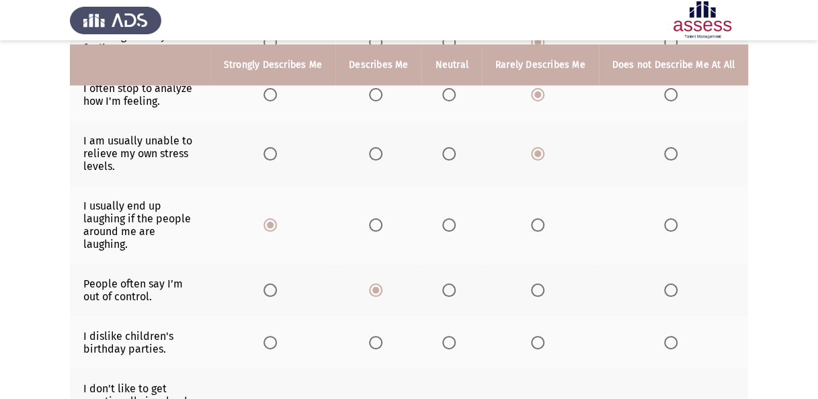
scroll to position [605, 0]
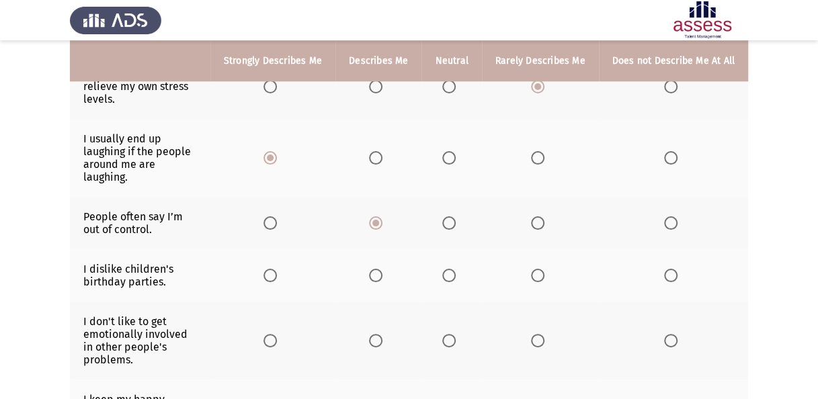
click at [669, 269] on span "Select an option" at bounding box center [670, 275] width 13 height 13
click at [669, 269] on input "Select an option" at bounding box center [670, 275] width 13 height 13
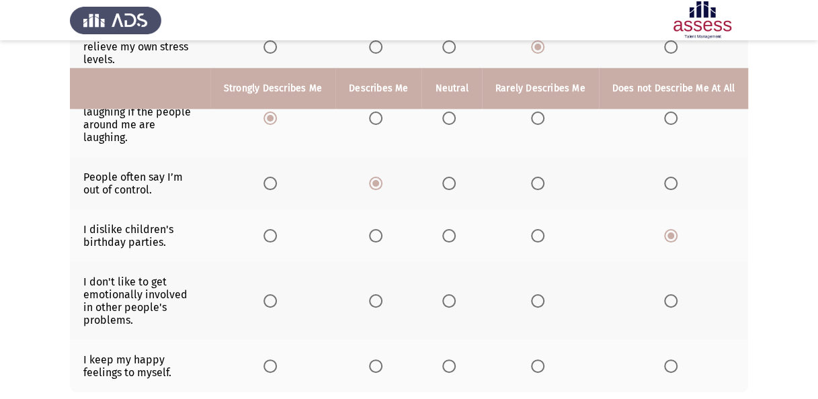
scroll to position [672, 0]
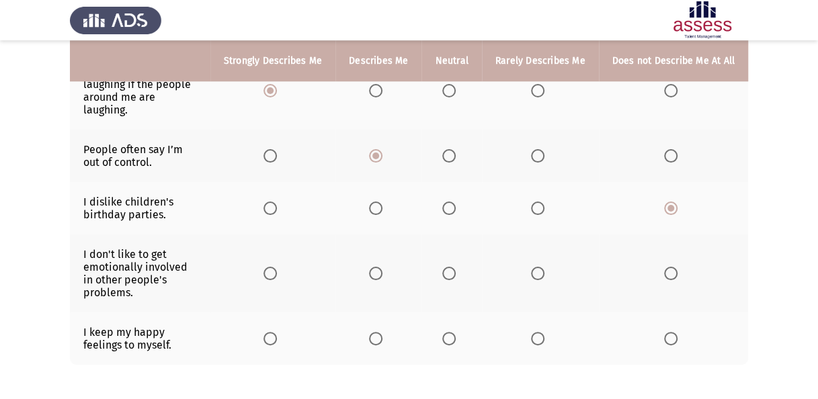
click at [543, 267] on span "Select an option" at bounding box center [537, 273] width 13 height 13
click at [543, 267] on input "Select an option" at bounding box center [537, 273] width 13 height 13
click at [673, 332] on span "Select an option" at bounding box center [670, 338] width 13 height 13
click at [673, 332] on input "Select an option" at bounding box center [670, 338] width 13 height 13
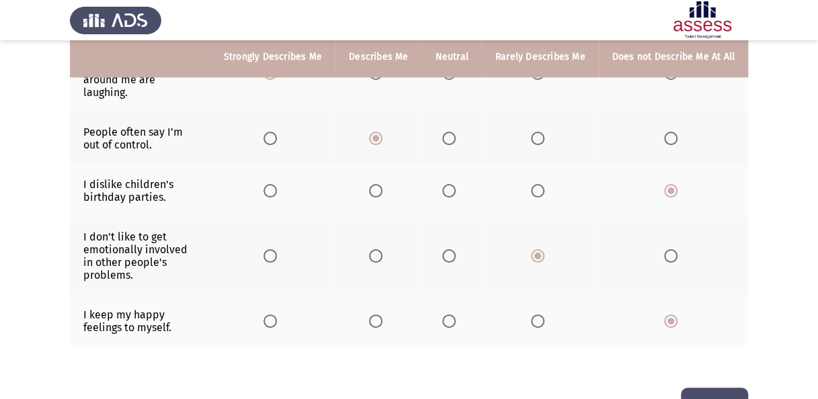
scroll to position [699, 0]
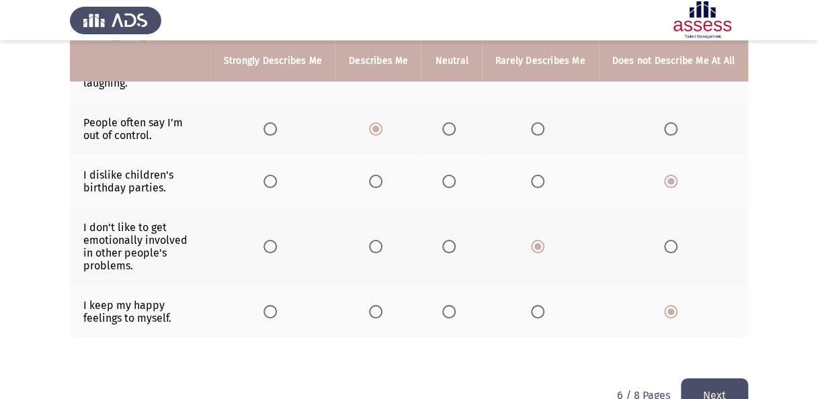
click at [699, 378] on button "Next" at bounding box center [714, 395] width 67 height 34
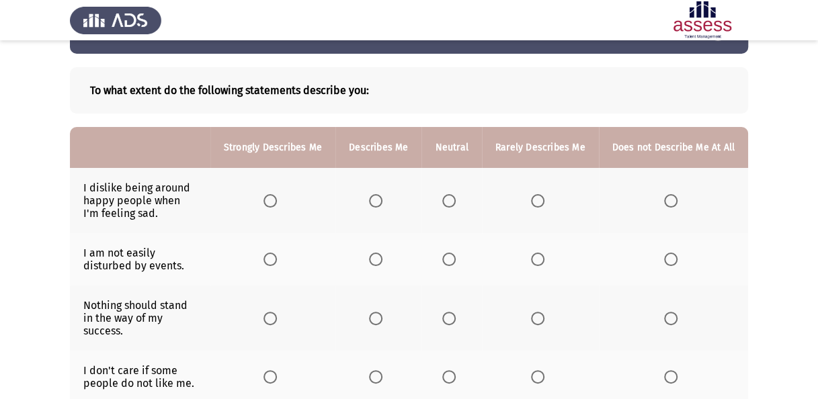
scroll to position [67, 0]
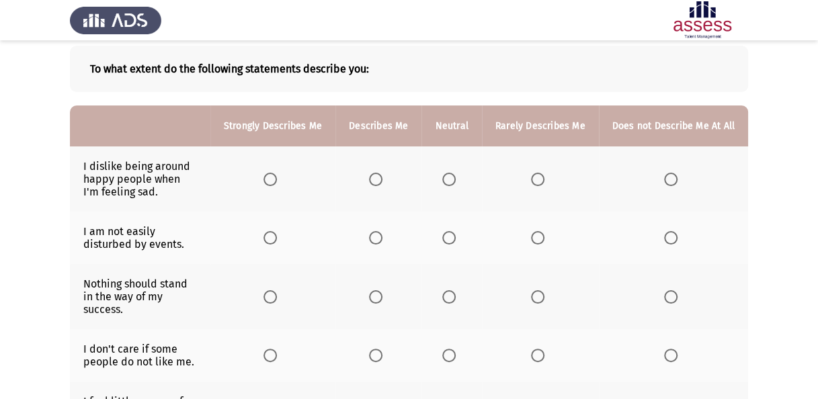
click at [538, 175] on span "Select an option" at bounding box center [537, 179] width 13 height 13
click at [538, 175] on input "Select an option" at bounding box center [537, 179] width 13 height 13
click at [382, 234] on span "Select an option" at bounding box center [375, 237] width 13 height 13
click at [382, 234] on input "Select an option" at bounding box center [375, 237] width 13 height 13
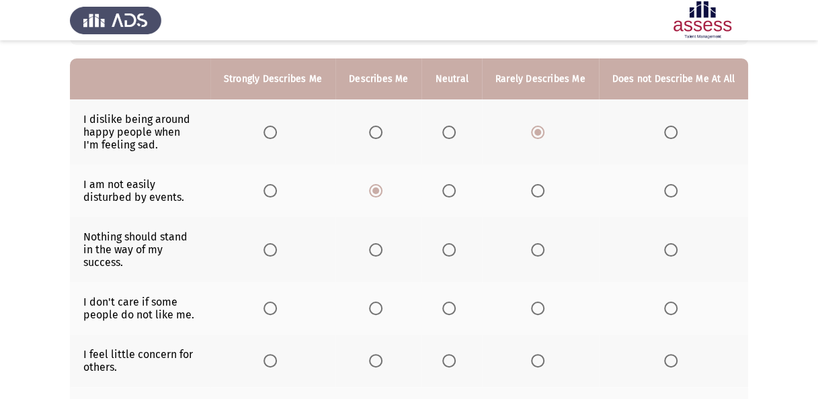
scroll to position [134, 0]
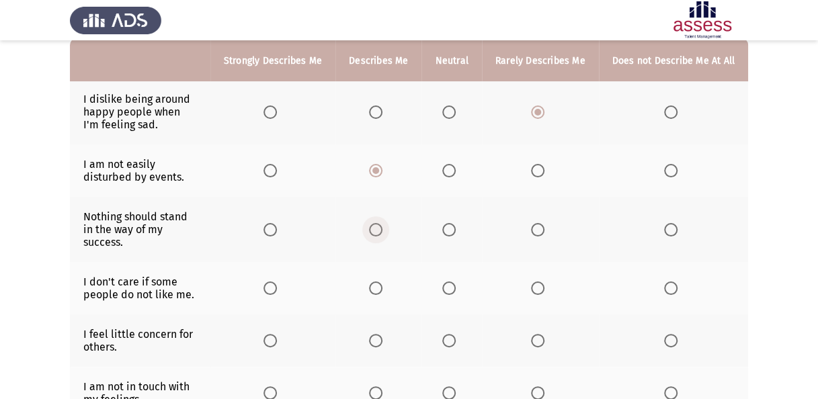
click at [381, 225] on span "Select an option" at bounding box center [375, 229] width 13 height 13
click at [381, 225] on input "Select an option" at bounding box center [375, 229] width 13 height 13
click at [382, 282] on span "Select an option" at bounding box center [375, 288] width 13 height 13
click at [382, 282] on input "Select an option" at bounding box center [375, 288] width 13 height 13
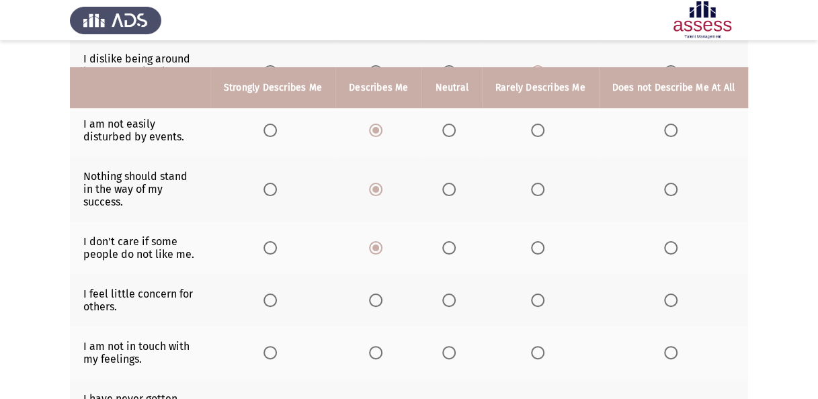
scroll to position [202, 0]
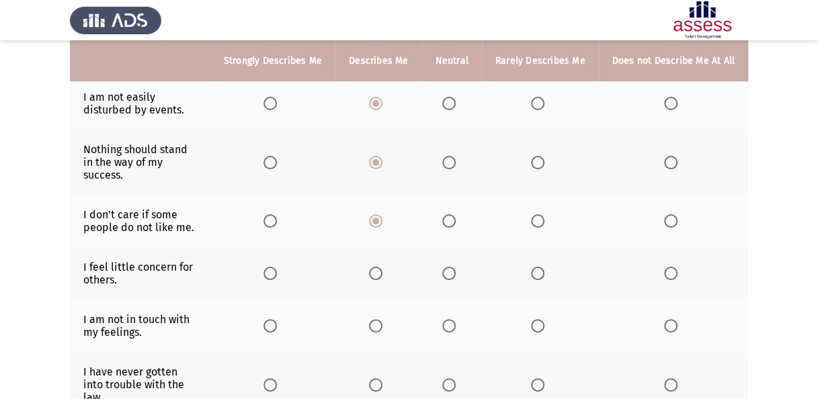
click at [544, 267] on span "Select an option" at bounding box center [537, 273] width 13 height 13
click at [544, 267] on input "Select an option" at bounding box center [537, 273] width 13 height 13
click at [537, 319] on span "Select an option" at bounding box center [537, 325] width 13 height 13
click at [537, 319] on input "Select an option" at bounding box center [537, 325] width 13 height 13
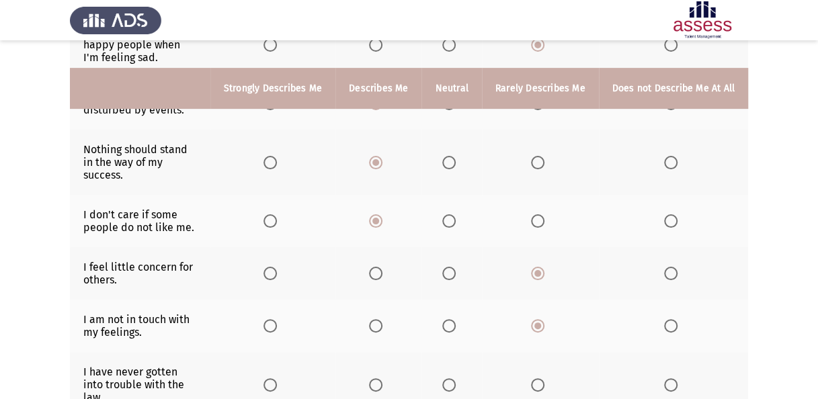
scroll to position [269, 0]
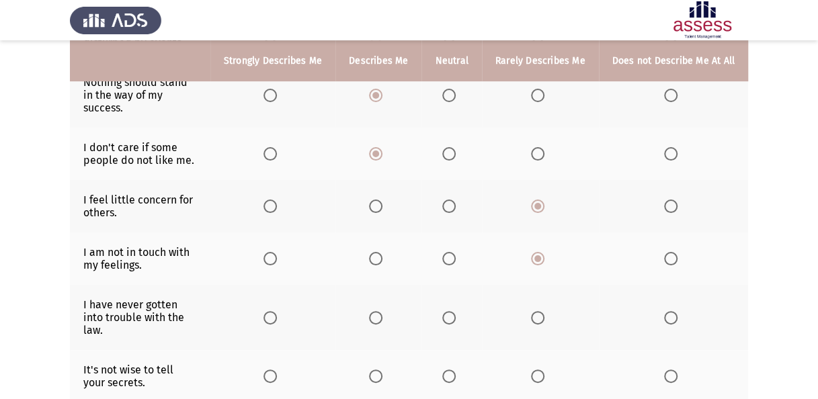
click at [676, 311] on span "Select an option" at bounding box center [670, 317] width 13 height 13
click at [676, 311] on input "Select an option" at bounding box center [670, 317] width 13 height 13
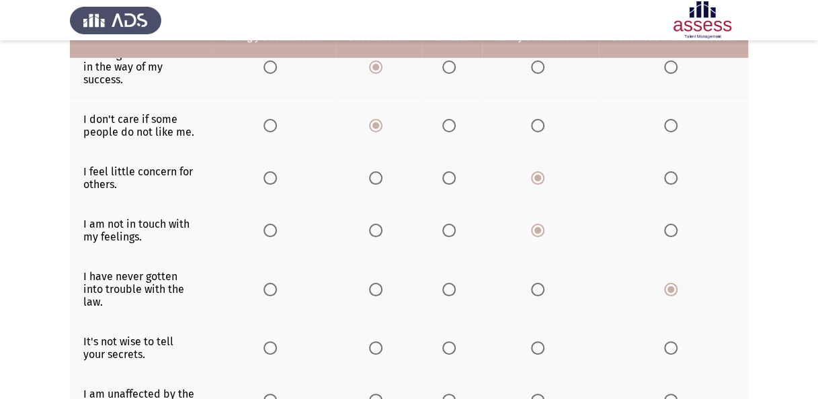
scroll to position [336, 0]
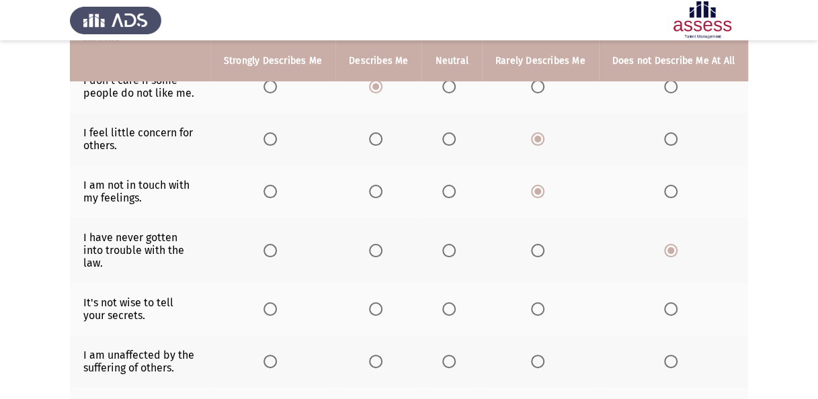
click at [380, 302] on span "Select an option" at bounding box center [375, 308] width 13 height 13
click at [380, 302] on input "Select an option" at bounding box center [375, 308] width 13 height 13
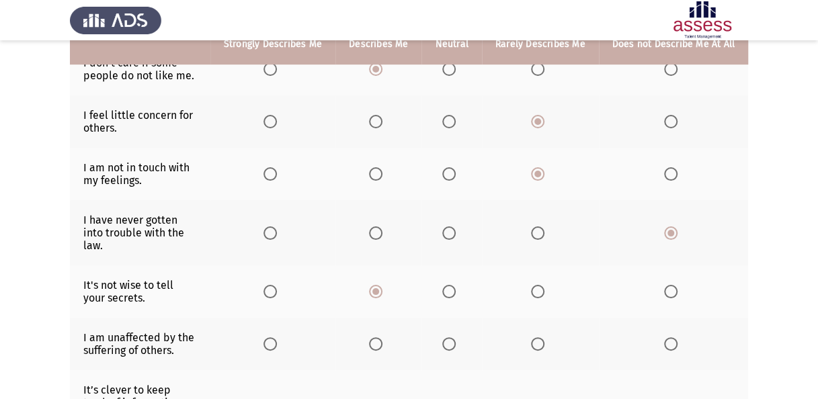
scroll to position [403, 0]
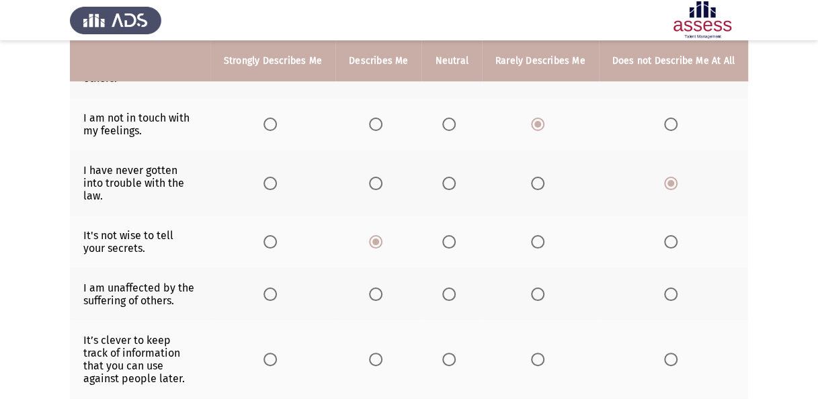
click at [543, 288] on span "Select an option" at bounding box center [537, 294] width 13 height 13
click at [543, 288] on input "Select an option" at bounding box center [537, 294] width 13 height 13
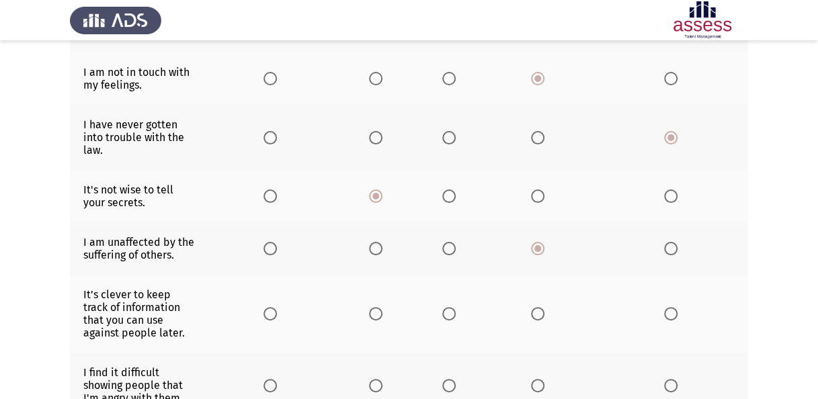
scroll to position [470, 0]
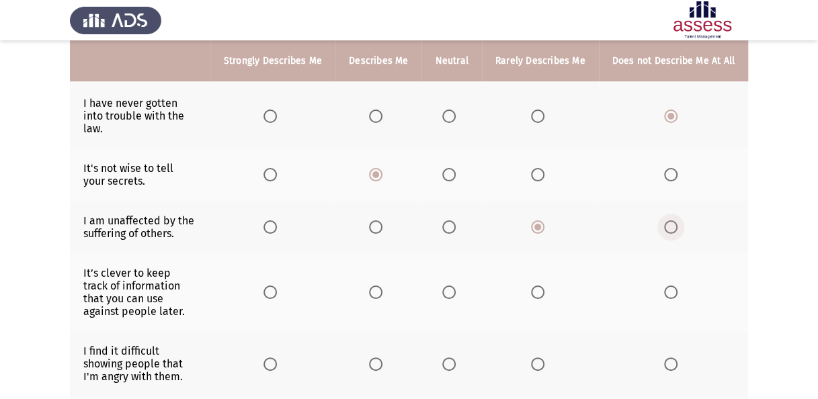
click at [671, 220] on span "Select an option" at bounding box center [670, 226] width 13 height 13
click at [671, 220] on input "Select an option" at bounding box center [670, 226] width 13 height 13
click at [539, 286] on span "Select an option" at bounding box center [537, 292] width 13 height 13
click at [539, 286] on input "Select an option" at bounding box center [537, 292] width 13 height 13
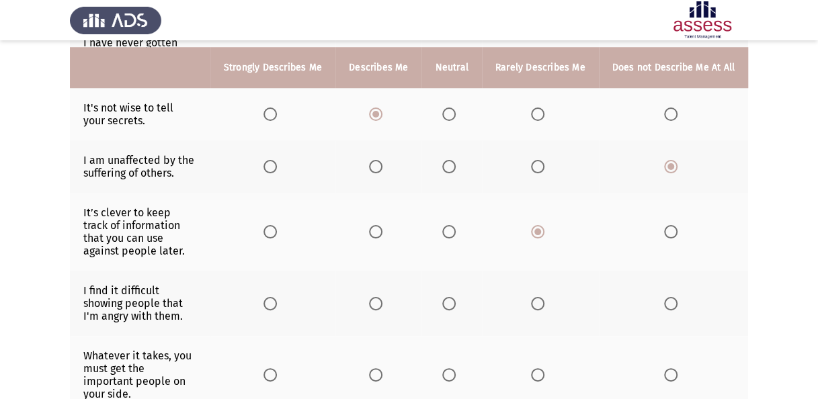
scroll to position [538, 0]
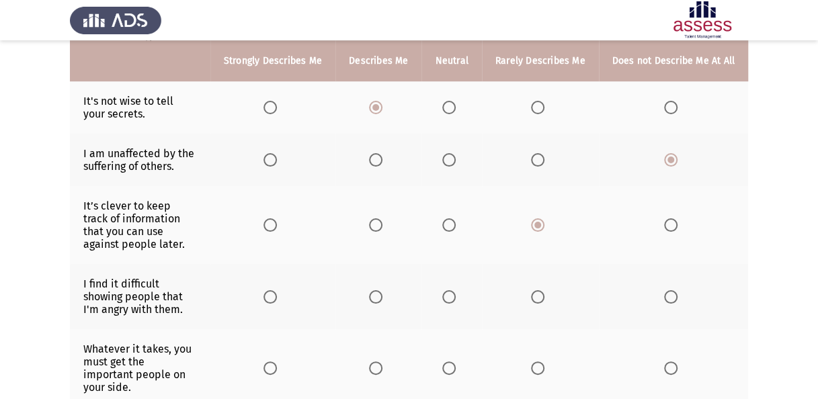
click at [543, 290] on span "Select an option" at bounding box center [537, 296] width 13 height 13
click at [543, 290] on input "Select an option" at bounding box center [537, 296] width 13 height 13
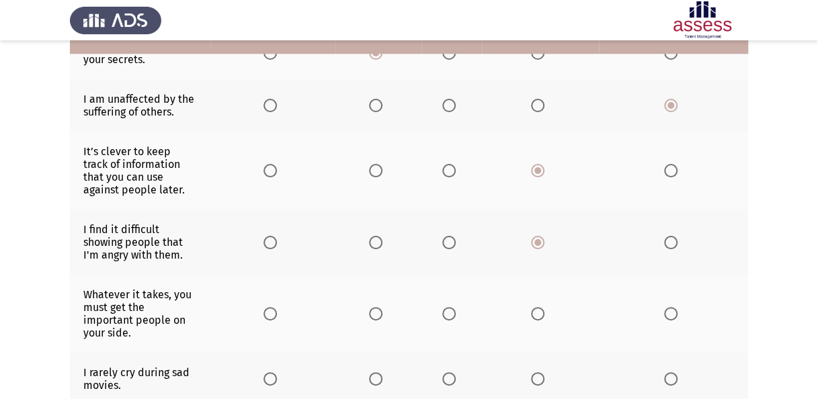
scroll to position [605, 0]
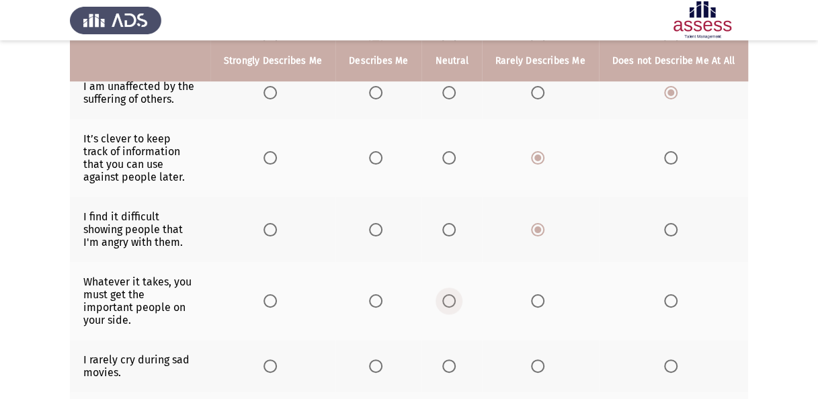
click at [450, 294] on span "Select an option" at bounding box center [448, 300] width 13 height 13
click at [450, 294] on input "Select an option" at bounding box center [448, 300] width 13 height 13
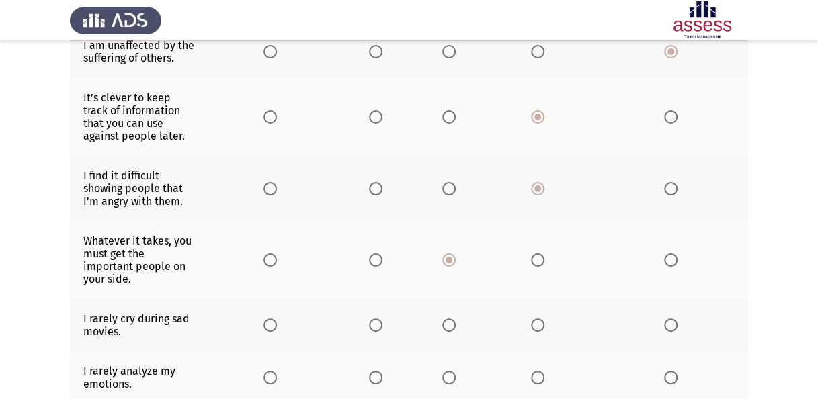
scroll to position [672, 0]
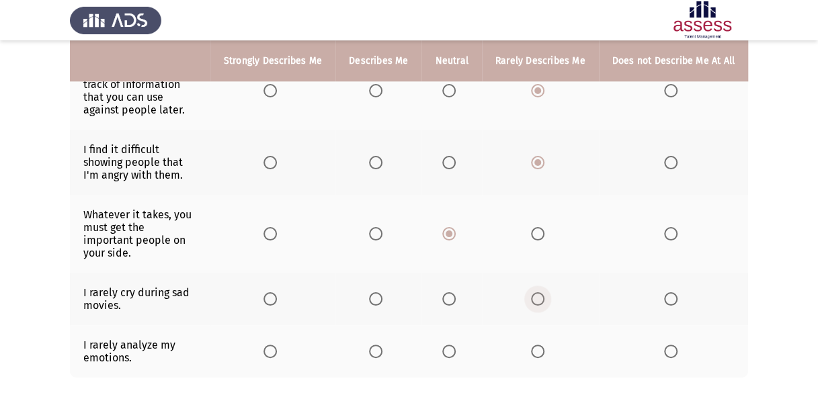
click at [544, 292] on span "Select an option" at bounding box center [537, 298] width 13 height 13
click at [544, 292] on input "Select an option" at bounding box center [537, 298] width 13 height 13
click at [543, 345] on span "Select an option" at bounding box center [537, 351] width 13 height 13
click at [543, 345] on input "Select an option" at bounding box center [537, 351] width 13 height 13
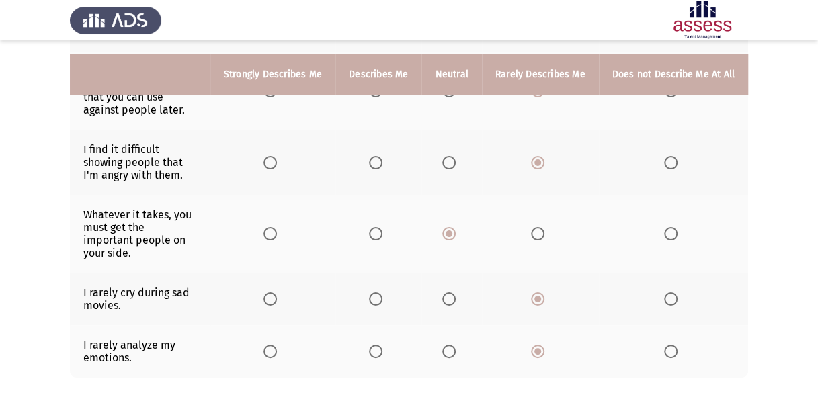
scroll to position [699, 0]
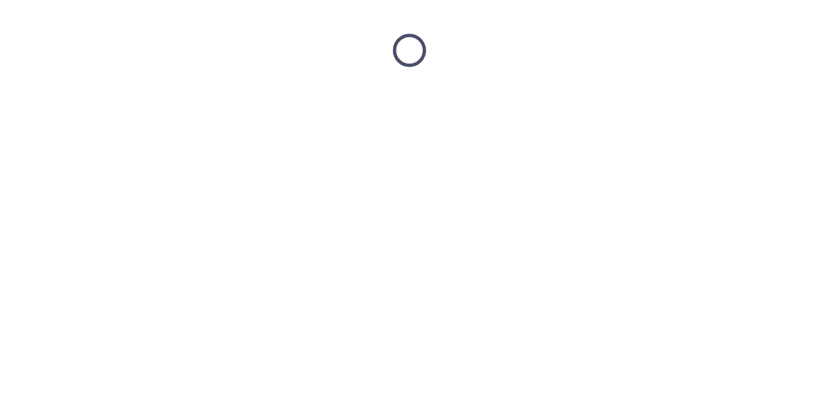
scroll to position [0, 0]
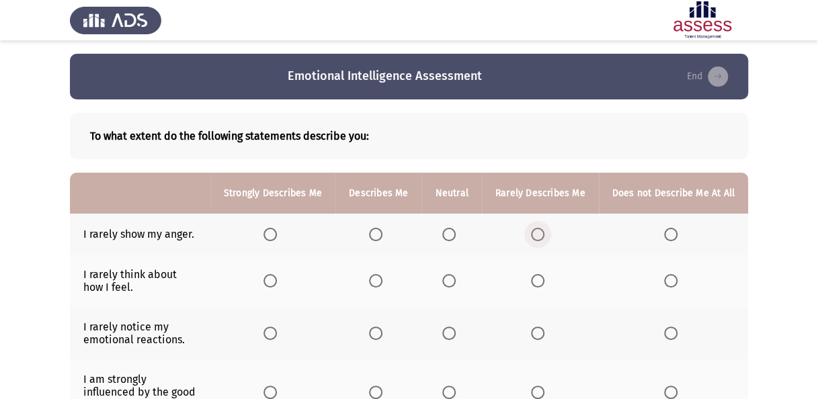
click at [539, 237] on span "Select an option" at bounding box center [537, 234] width 13 height 13
click at [539, 237] on input "Select an option" at bounding box center [537, 234] width 13 height 13
click at [540, 288] on th at bounding box center [540, 281] width 117 height 52
click at [541, 283] on span "Select an option" at bounding box center [537, 280] width 13 height 13
click at [541, 283] on input "Select an option" at bounding box center [537, 280] width 13 height 13
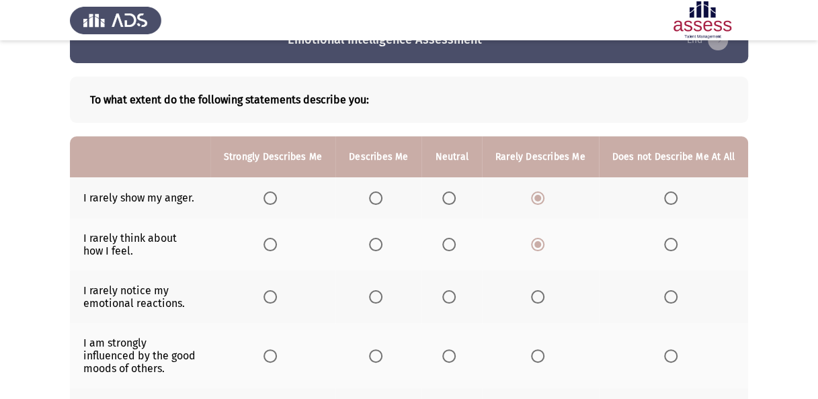
scroll to position [67, 0]
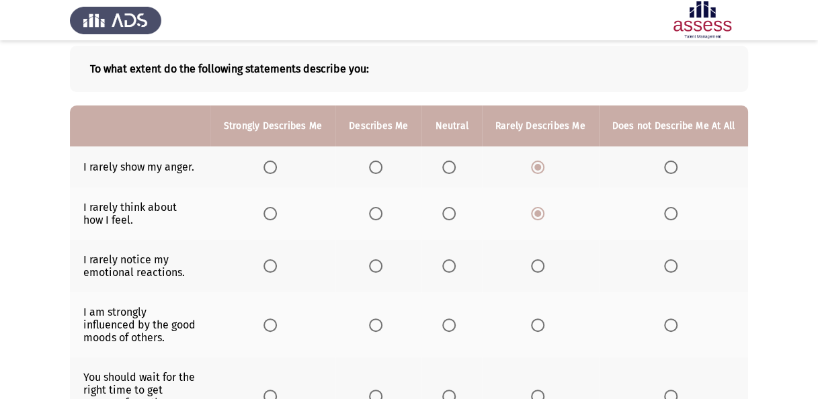
click at [673, 267] on span "Select an option" at bounding box center [670, 265] width 13 height 13
click at [673, 267] on input "Select an option" at bounding box center [670, 265] width 13 height 13
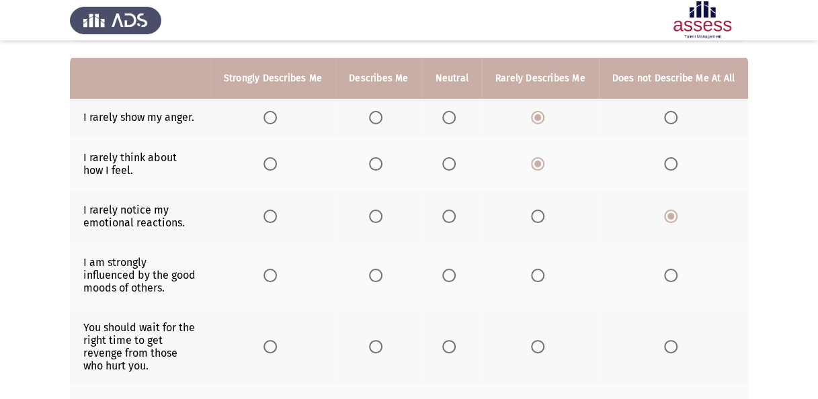
scroll to position [134, 0]
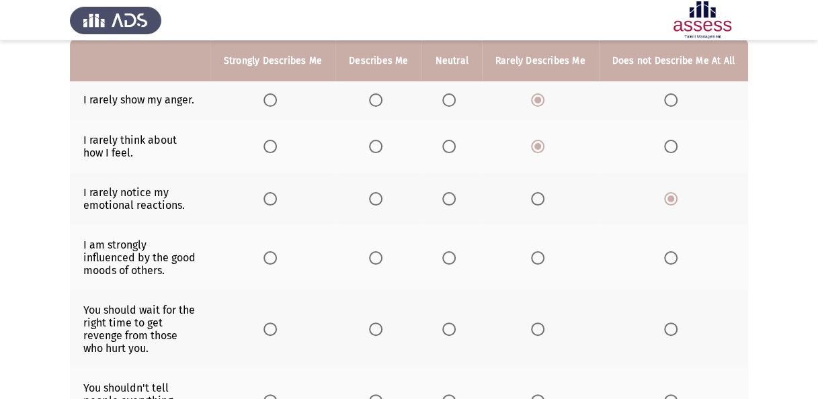
click at [277, 258] on span "Select an option" at bounding box center [269, 257] width 13 height 13
click at [277, 258] on input "Select an option" at bounding box center [269, 257] width 13 height 13
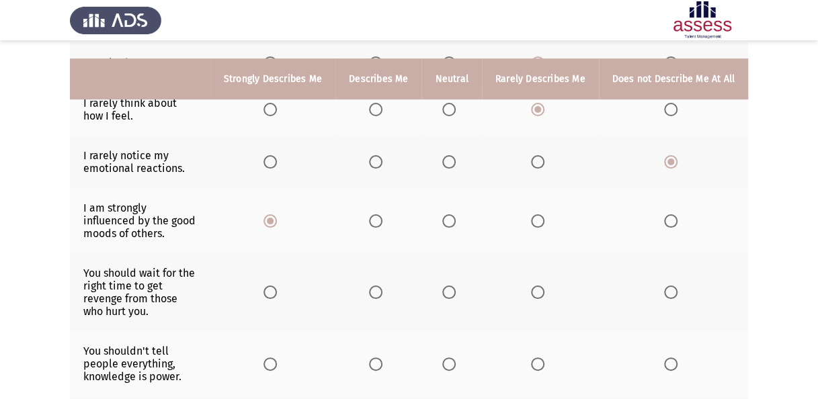
scroll to position [202, 0]
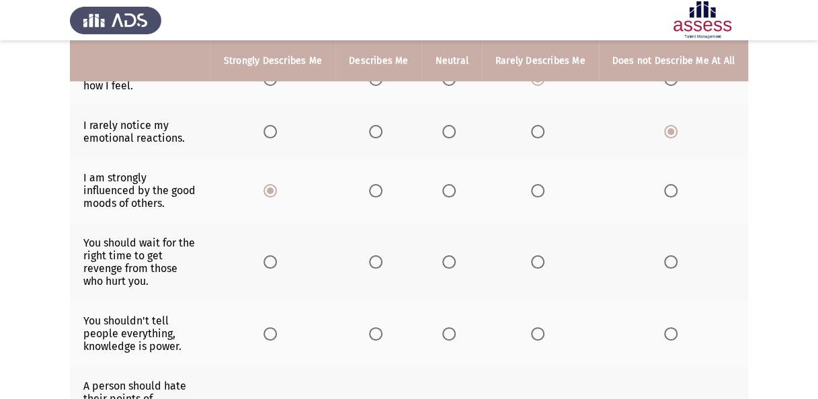
click at [454, 261] on span "Select an option" at bounding box center [448, 261] width 13 height 13
click at [454, 261] on input "Select an option" at bounding box center [448, 261] width 13 height 13
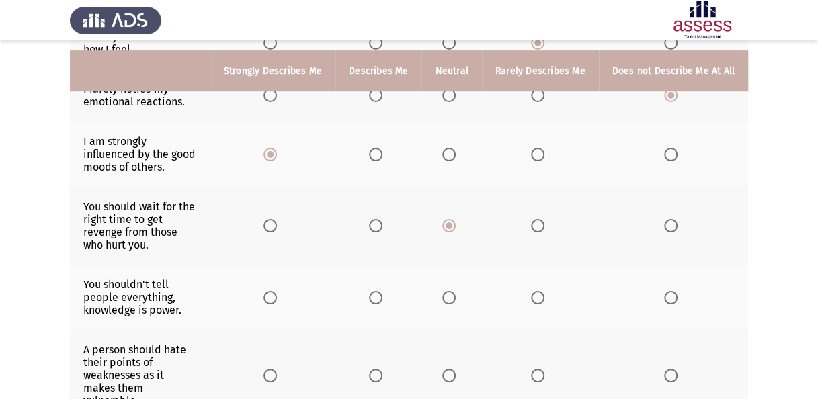
scroll to position [269, 0]
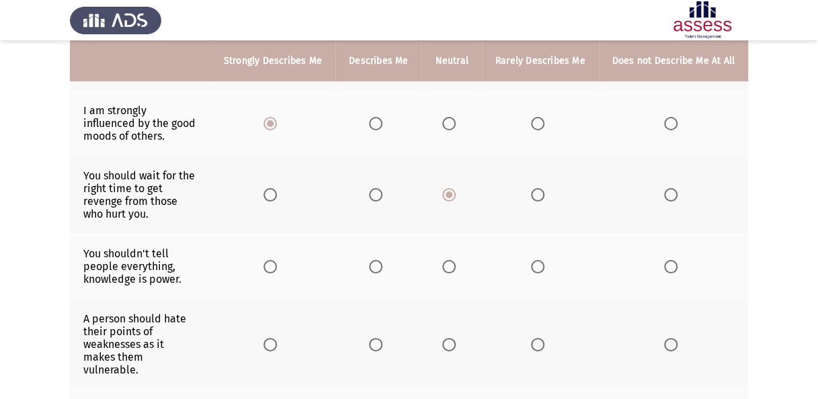
click at [456, 262] on span "Select an option" at bounding box center [448, 266] width 13 height 13
click at [456, 262] on input "Select an option" at bounding box center [448, 266] width 13 height 13
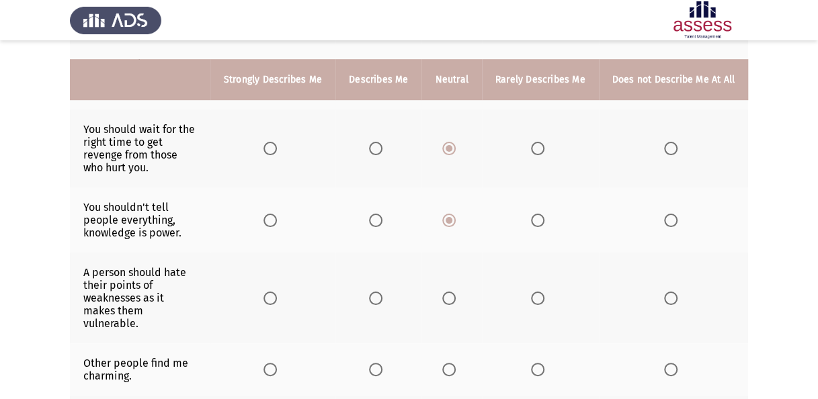
scroll to position [336, 0]
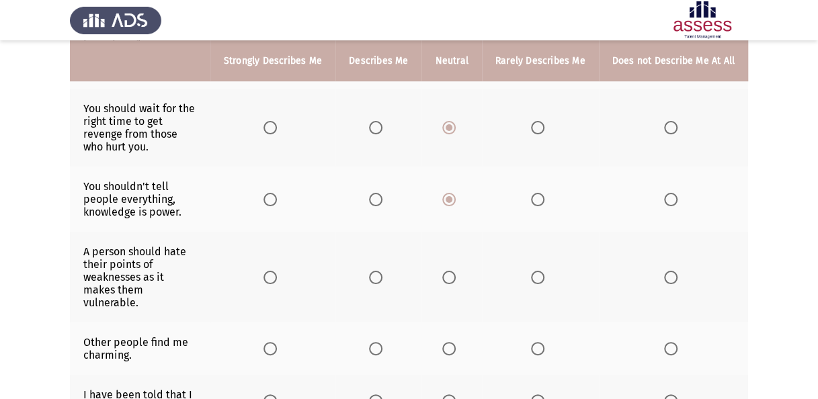
click at [669, 271] on span "Select an option" at bounding box center [670, 277] width 13 height 13
click at [669, 271] on input "Select an option" at bounding box center [670, 277] width 13 height 13
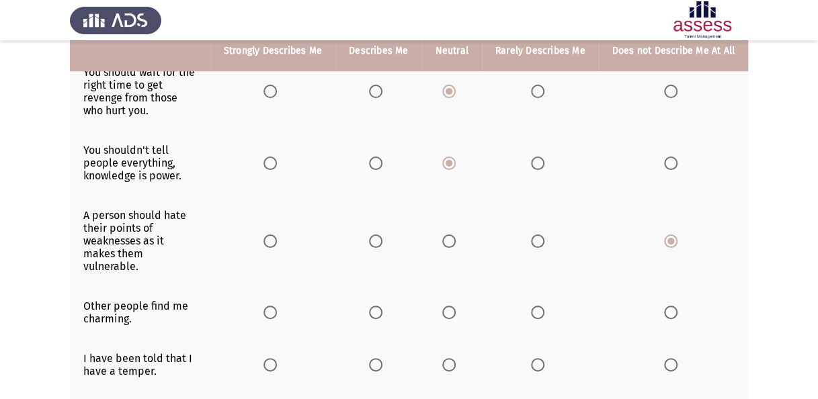
scroll to position [403, 0]
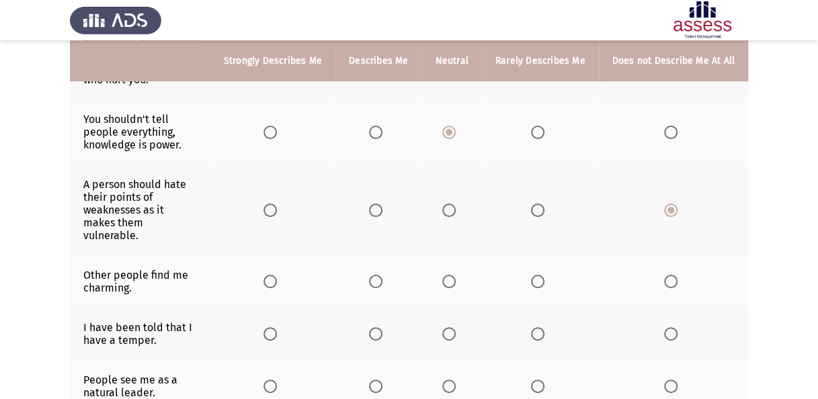
click at [377, 275] on span "Select an option" at bounding box center [375, 281] width 13 height 13
click at [377, 275] on input "Select an option" at bounding box center [375, 281] width 13 height 13
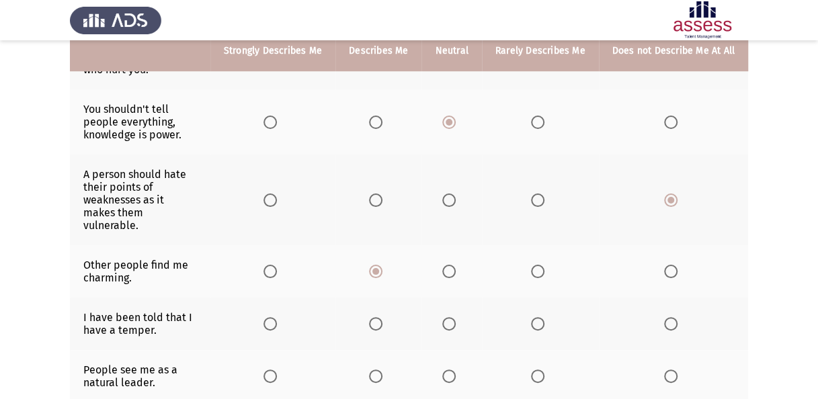
scroll to position [538, 0]
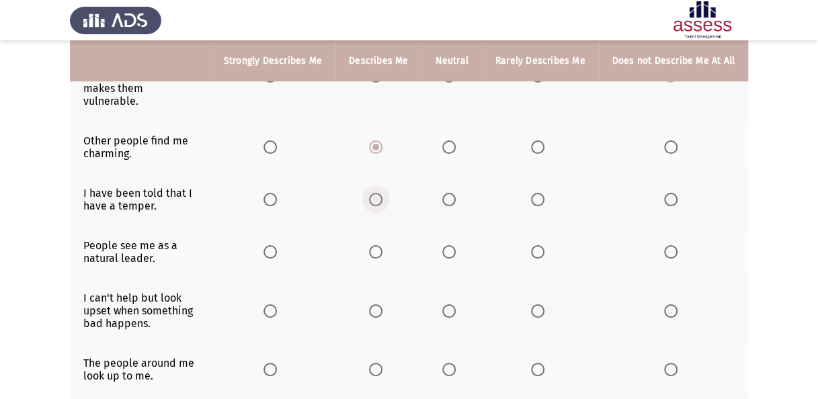
click at [378, 193] on span "Select an option" at bounding box center [375, 199] width 13 height 13
click at [378, 193] on input "Select an option" at bounding box center [375, 199] width 13 height 13
click at [454, 193] on span "Select an option" at bounding box center [448, 199] width 13 height 13
click at [454, 193] on input "Select an option" at bounding box center [448, 199] width 13 height 13
click at [277, 245] on span "Select an option" at bounding box center [269, 251] width 13 height 13
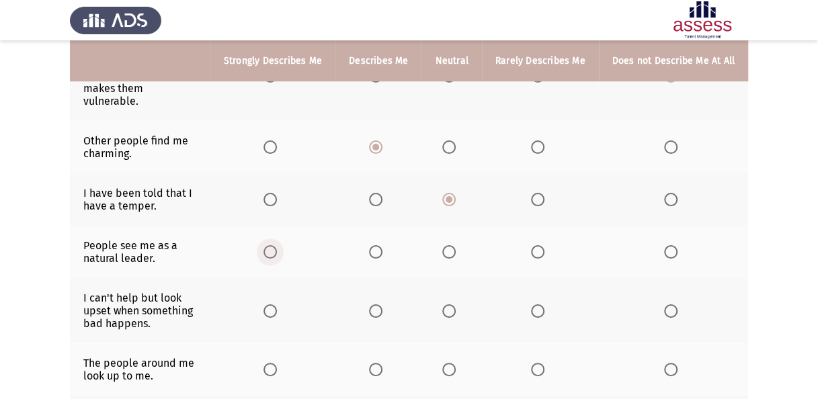
click at [277, 245] on input "Select an option" at bounding box center [269, 251] width 13 height 13
click at [543, 304] on span "Select an option" at bounding box center [537, 310] width 13 height 13
click at [543, 304] on input "Select an option" at bounding box center [537, 310] width 13 height 13
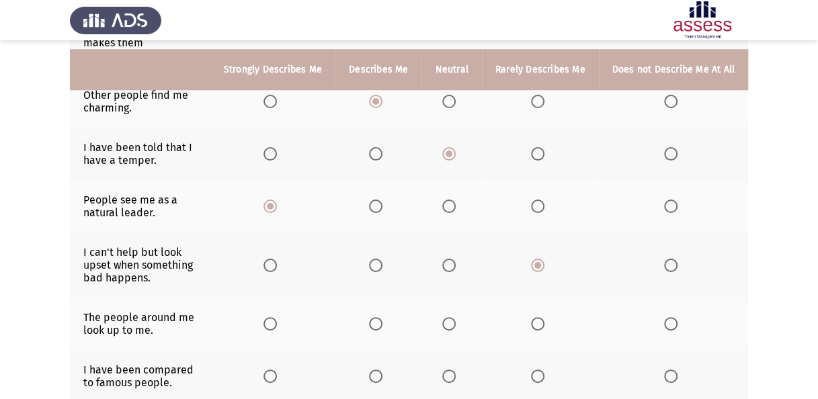
scroll to position [605, 0]
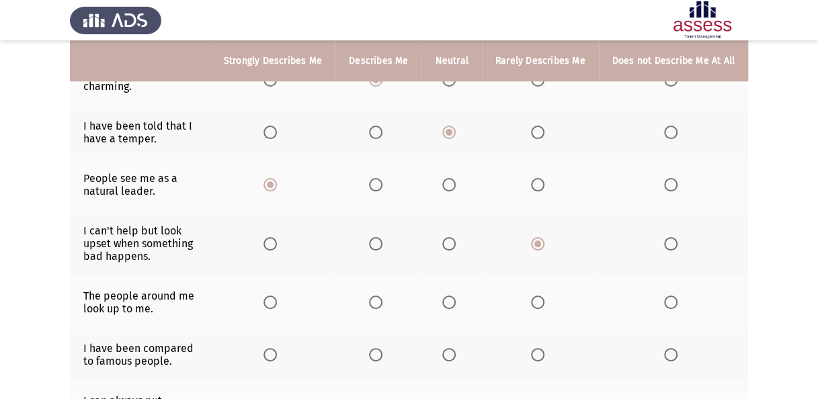
click at [277, 296] on span "Select an option" at bounding box center [269, 302] width 13 height 13
click at [277, 296] on input "Select an option" at bounding box center [269, 302] width 13 height 13
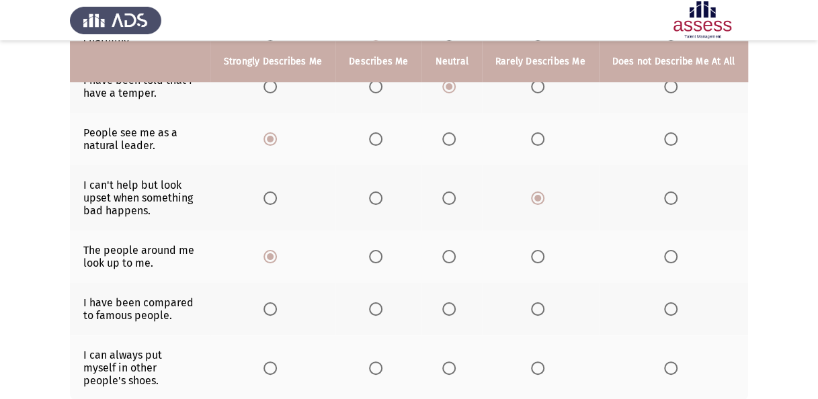
scroll to position [672, 0]
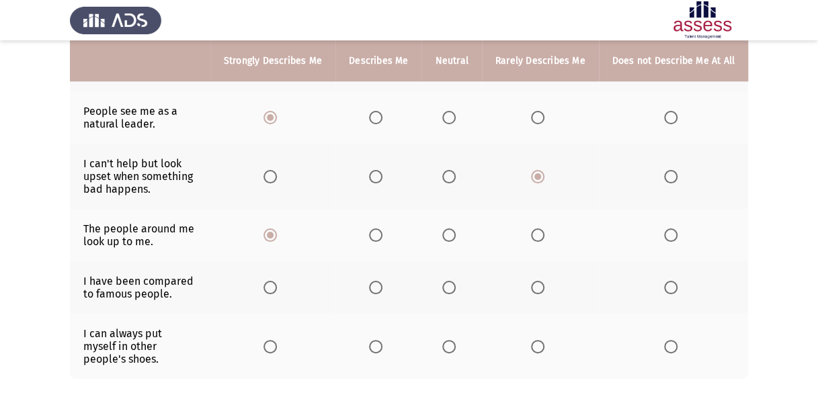
click at [453, 281] on span "Select an option" at bounding box center [448, 287] width 13 height 13
click at [453, 281] on input "Select an option" at bounding box center [448, 287] width 13 height 13
click at [382, 228] on span "Select an option" at bounding box center [375, 234] width 13 height 13
click at [382, 228] on input "Select an option" at bounding box center [375, 234] width 13 height 13
click at [277, 340] on span "Select an option" at bounding box center [269, 346] width 13 height 13
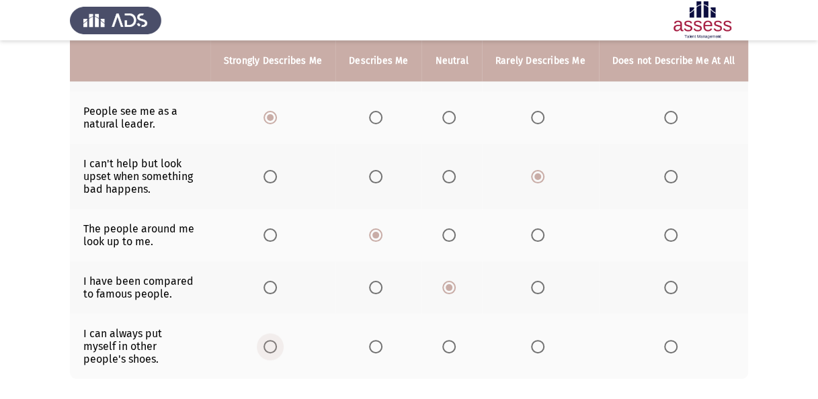
click at [277, 340] on input "Select an option" at bounding box center [269, 346] width 13 height 13
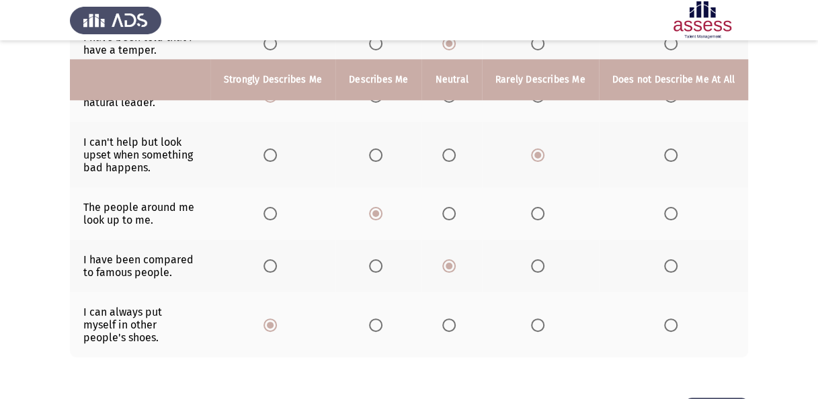
scroll to position [712, 0]
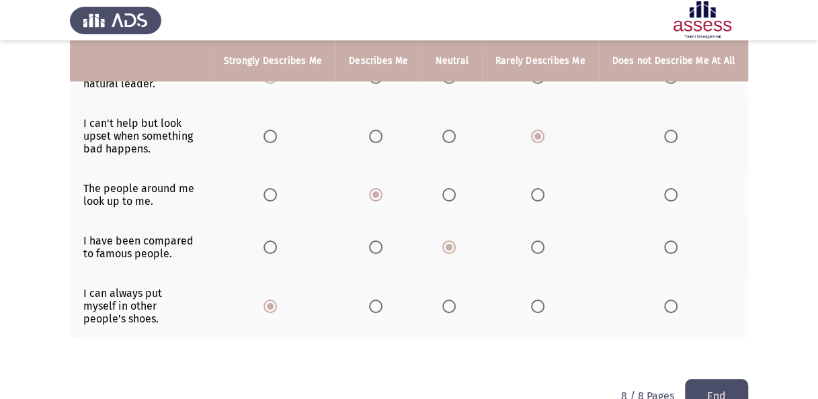
click at [720, 379] on button "End" at bounding box center [716, 396] width 63 height 34
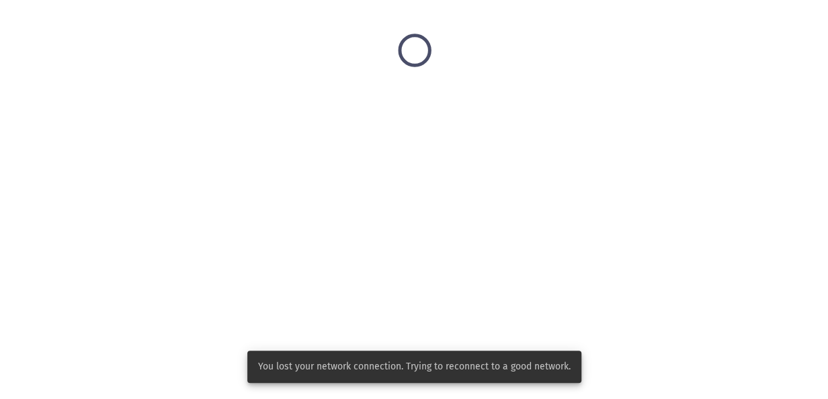
scroll to position [0, 0]
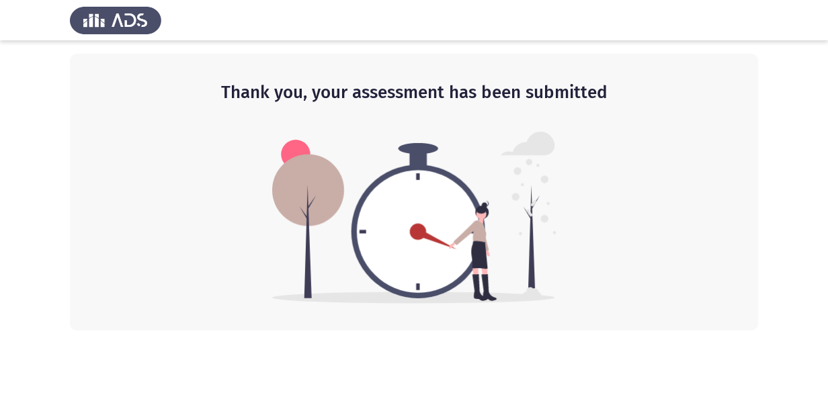
click at [596, 331] on html "Thank you, your assessment has been submitted" at bounding box center [414, 165] width 828 height 331
